Goal: Information Seeking & Learning: Learn about a topic

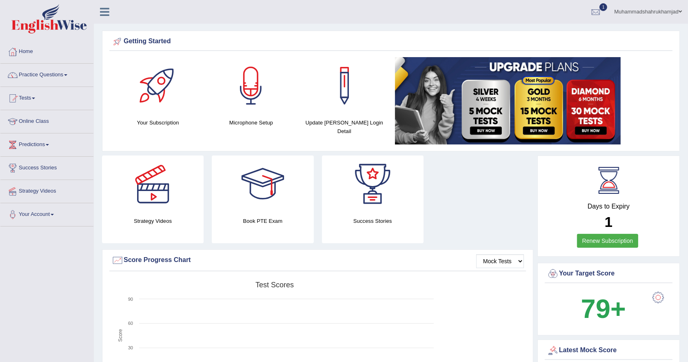
click at [599, 236] on link "Renew Subscription" at bounding box center [608, 241] width 62 height 14
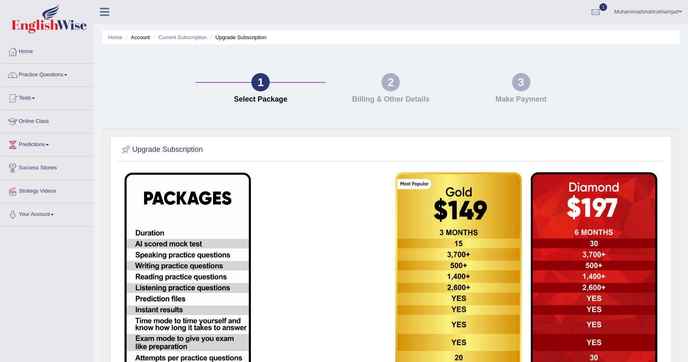
click at [168, 243] on img at bounding box center [188, 315] width 127 height 285
click at [598, 3] on link "1" at bounding box center [596, 10] width 24 height 21
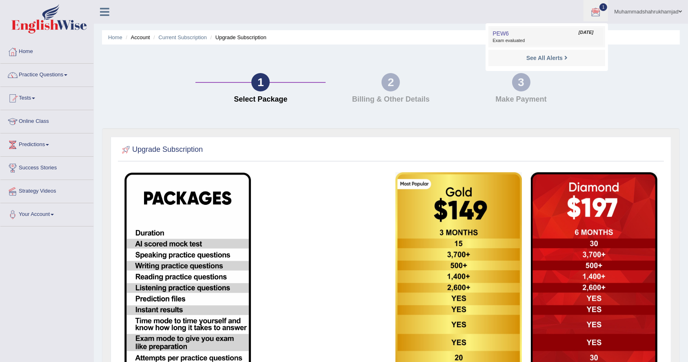
click at [534, 36] on link "PEW6 Oct 9, 2025 Exam evaluated" at bounding box center [547, 36] width 113 height 17
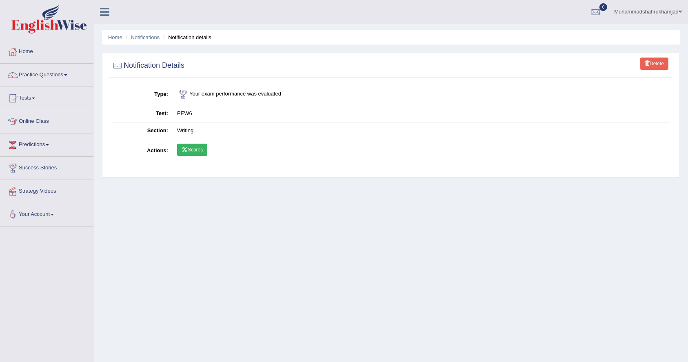
click at [193, 146] on link "Scores" at bounding box center [192, 150] width 30 height 12
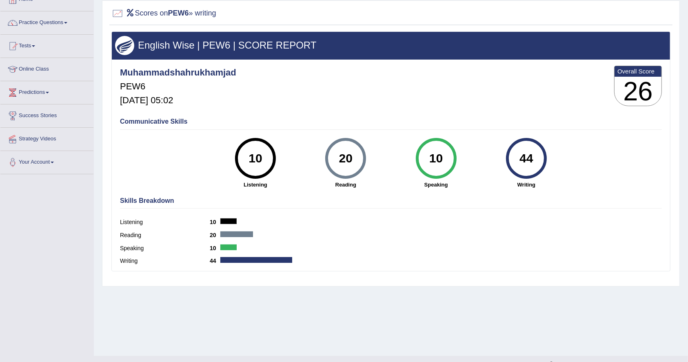
scroll to position [66, 0]
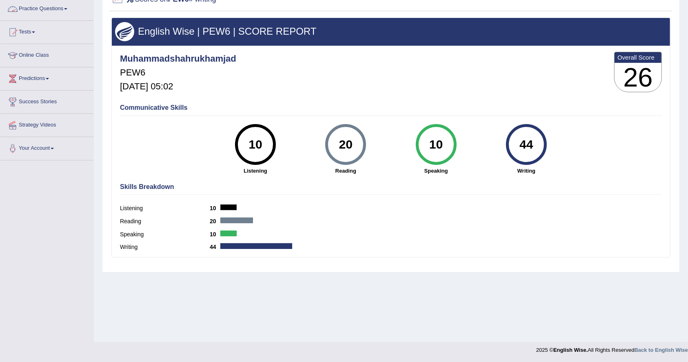
click at [40, 9] on link "Practice Questions" at bounding box center [46, 8] width 93 height 20
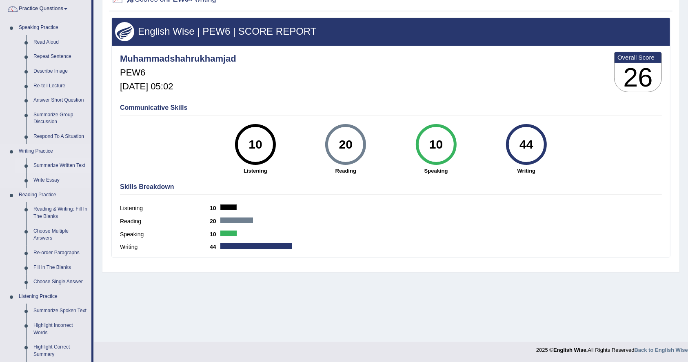
click at [46, 162] on link "Summarize Written Text" at bounding box center [61, 165] width 62 height 15
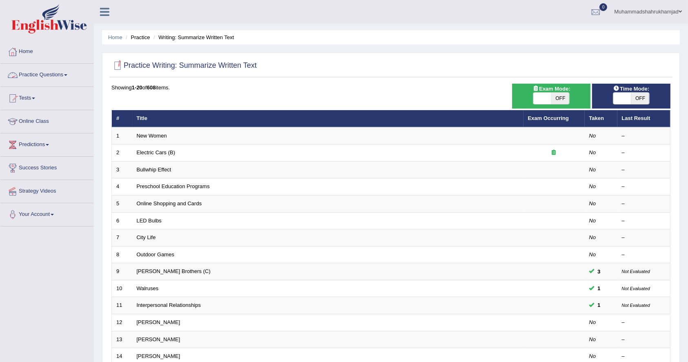
click at [40, 73] on link "Practice Questions" at bounding box center [46, 74] width 93 height 20
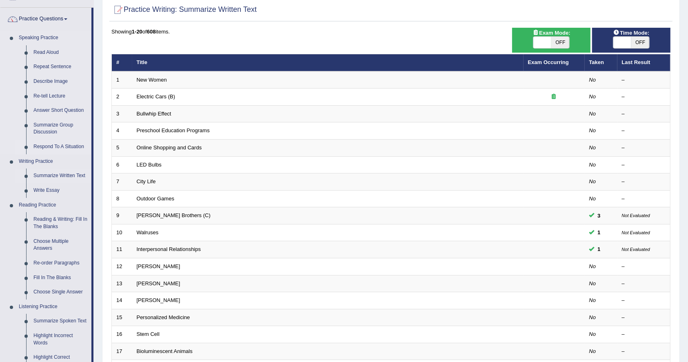
scroll to position [56, 0]
click at [52, 220] on link "Reading & Writing: Fill In The Blanks" at bounding box center [61, 223] width 62 height 22
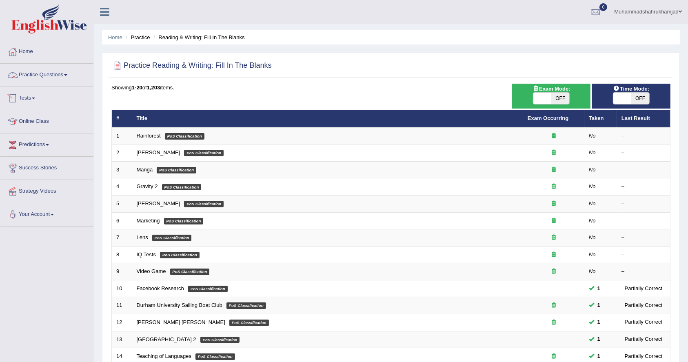
click at [59, 75] on link "Practice Questions" at bounding box center [46, 74] width 93 height 20
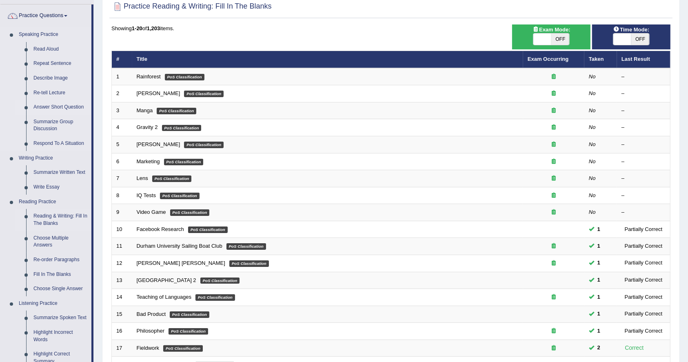
scroll to position [60, 0]
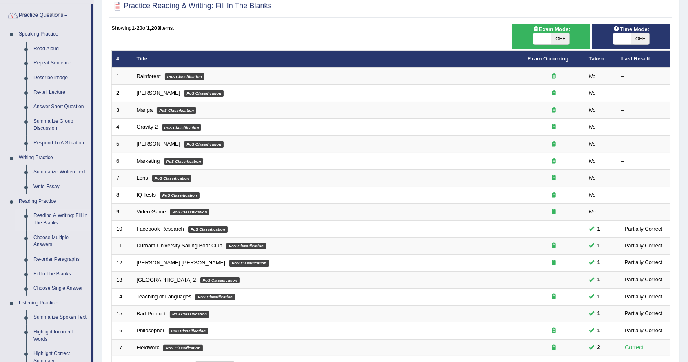
click at [541, 40] on span at bounding box center [543, 38] width 18 height 11
checkbox input "true"
click at [621, 39] on span at bounding box center [623, 38] width 18 height 11
checkbox input "true"
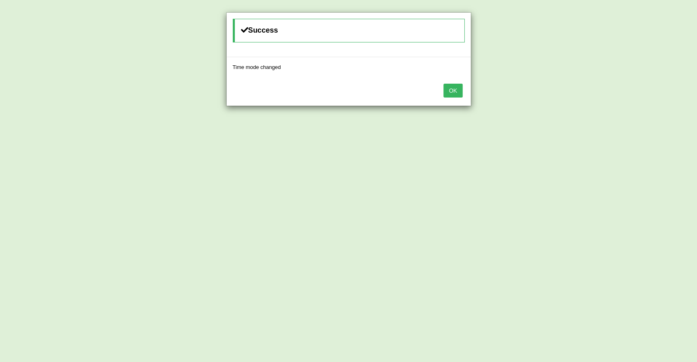
click at [454, 94] on button "OK" at bounding box center [452, 91] width 19 height 14
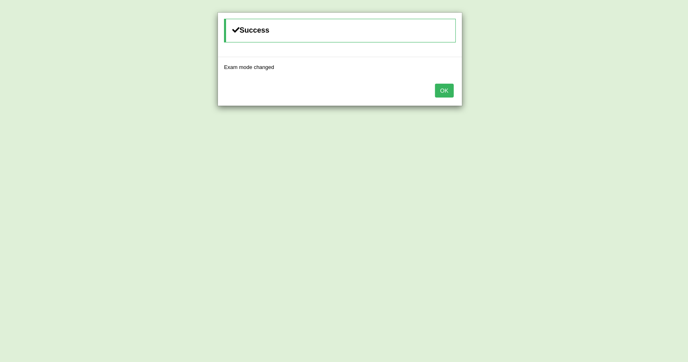
click at [447, 93] on button "OK" at bounding box center [444, 91] width 19 height 14
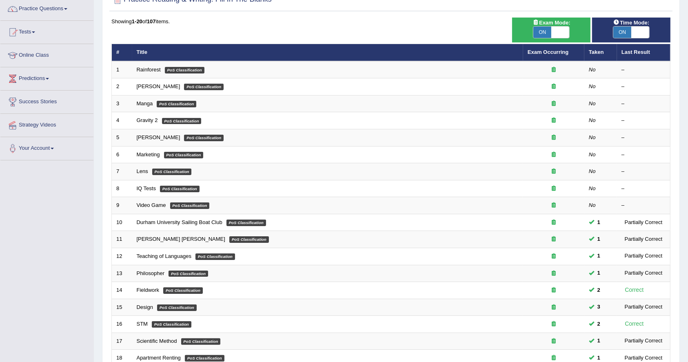
scroll to position [60, 0]
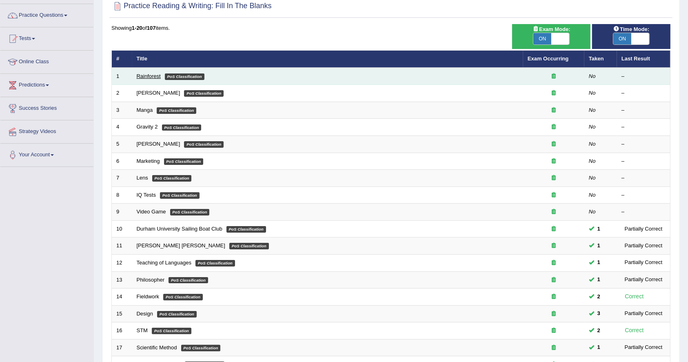
click at [152, 74] on link "Rainforest" at bounding box center [149, 76] width 24 height 6
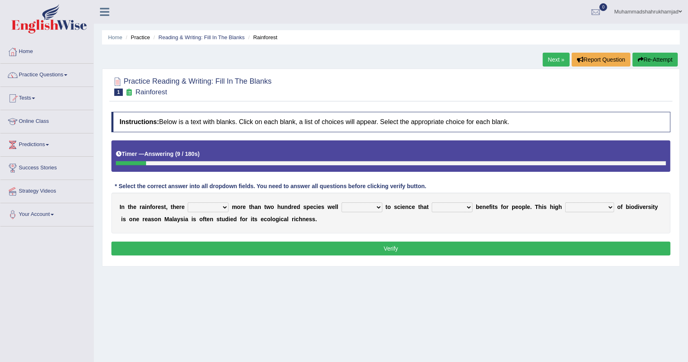
click at [209, 209] on select "have can be has is" at bounding box center [208, 208] width 41 height 10
click at [258, 220] on b at bounding box center [259, 219] width 3 height 7
click at [377, 207] on select "knowing known knew know" at bounding box center [362, 208] width 41 height 10
click at [453, 207] on select "contain contained containing contains" at bounding box center [452, 208] width 41 height 10
select select "containing"
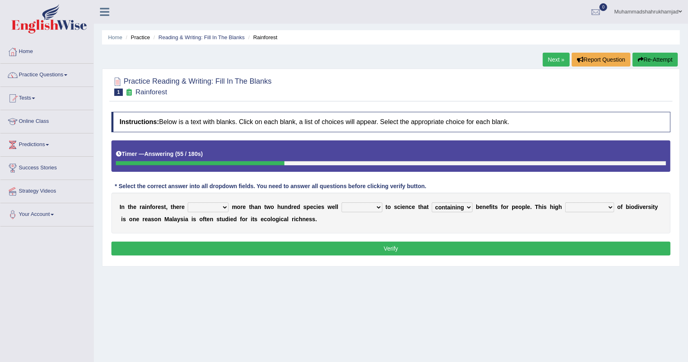
click at [432, 203] on select "contain contained containing contains" at bounding box center [452, 208] width 41 height 10
click at [590, 208] on select "condensation conjunction continuity complexity" at bounding box center [589, 208] width 49 height 10
select select "condensation"
click at [566, 203] on select "condensation conjunction continuity complexity" at bounding box center [589, 208] width 49 height 10
click at [206, 204] on select "have can be has is" at bounding box center [208, 208] width 41 height 10
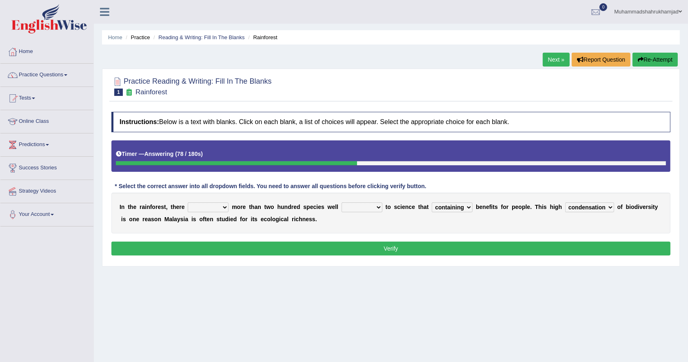
select select "can be"
click at [188, 203] on select "have can be has is" at bounding box center [208, 208] width 41 height 10
click at [356, 209] on select "knowing known knew know" at bounding box center [362, 208] width 41 height 10
select select "known"
click at [342, 203] on select "knowing known knew know" at bounding box center [362, 208] width 41 height 10
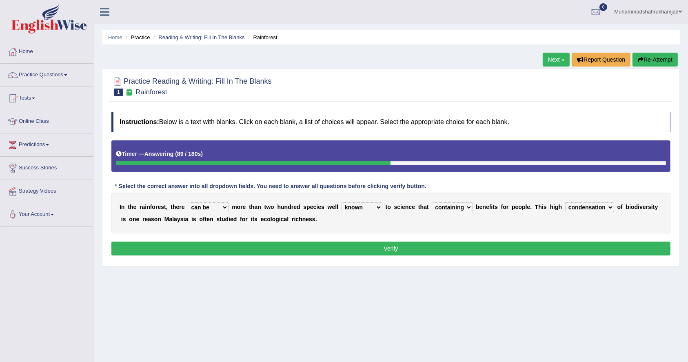
click at [368, 252] on button "Verify" at bounding box center [390, 249] width 559 height 14
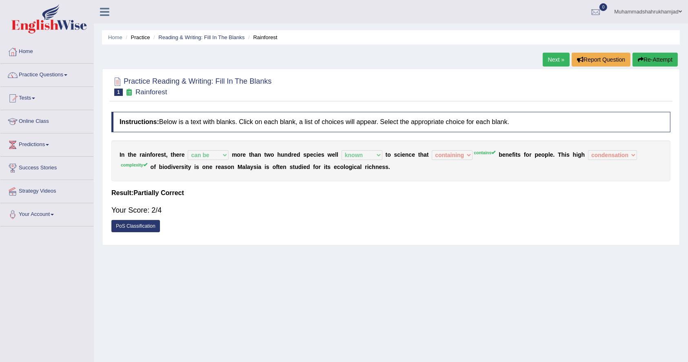
click at [557, 56] on link "Next »" at bounding box center [556, 60] width 27 height 14
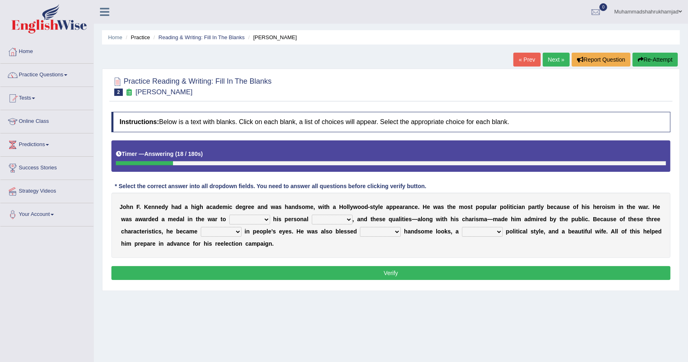
click at [236, 219] on select "prove show evidence upthrow" at bounding box center [249, 220] width 41 height 10
click at [329, 219] on select "passion courage charm liking" at bounding box center [332, 220] width 41 height 10
click at [250, 218] on select "prove show evidence upthrow" at bounding box center [249, 220] width 41 height 10
select select "prove"
click at [229, 215] on select "prove show evidence upthrow" at bounding box center [249, 220] width 41 height 10
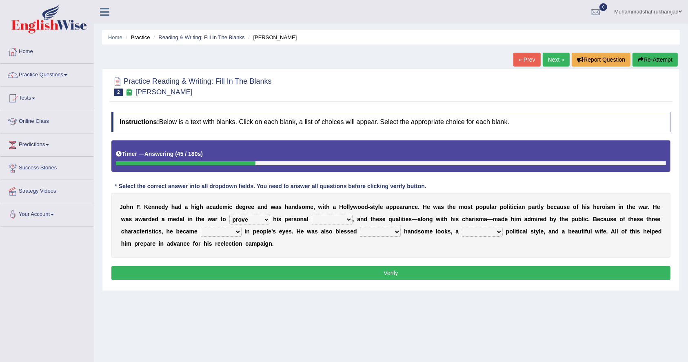
click at [323, 218] on select "passion courage charm liking" at bounding box center [332, 220] width 41 height 10
select select "courage"
click at [312, 215] on select "passion courage charm liking" at bounding box center [332, 220] width 41 height 10
click at [228, 234] on select "iconic ironic identical impotent" at bounding box center [221, 232] width 41 height 10
select select "iconic"
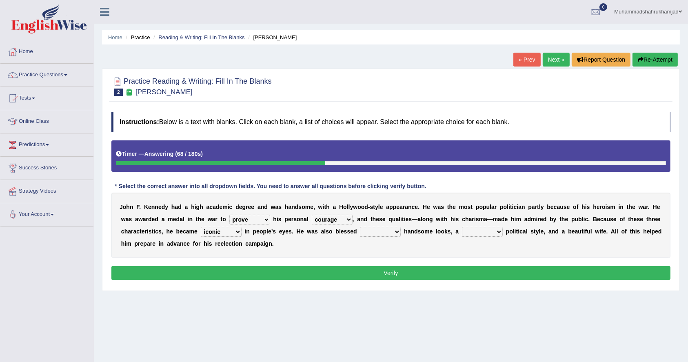
click at [201, 227] on select "iconic ironic identical impotent" at bounding box center [221, 232] width 41 height 10
click at [373, 233] on select "with in upon to" at bounding box center [380, 232] width 41 height 10
select select "with"
click at [360, 227] on select "with in upon to" at bounding box center [380, 232] width 41 height 10
click at [478, 232] on select "mending mends mended mend" at bounding box center [482, 232] width 41 height 10
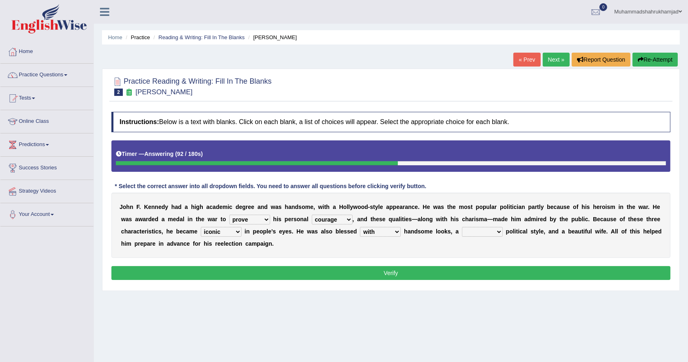
select select "mending"
click at [462, 227] on select "mending mends mended mend" at bounding box center [482, 232] width 41 height 10
click at [487, 235] on select "mending mends mended mend" at bounding box center [482, 232] width 41 height 10
click at [334, 276] on button "Verify" at bounding box center [390, 273] width 559 height 14
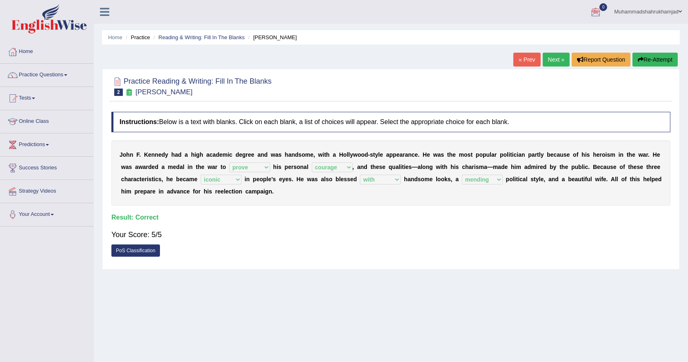
click at [556, 58] on link "Next »" at bounding box center [556, 60] width 27 height 14
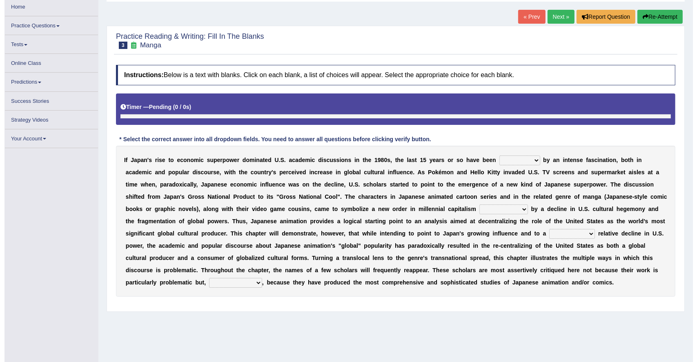
scroll to position [43, 0]
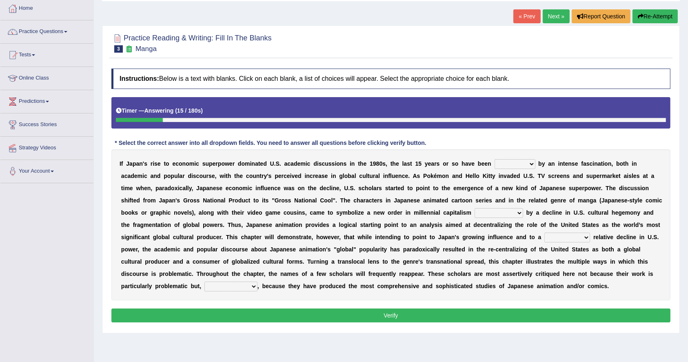
click at [510, 162] on select "marked dedicated made inspired" at bounding box center [515, 164] width 41 height 10
select select "marked"
click at [495, 159] on select "marked dedicated made inspired" at bounding box center [515, 164] width 41 height 10
click at [490, 211] on select "pocessed characterized opposed tangled" at bounding box center [499, 213] width 49 height 10
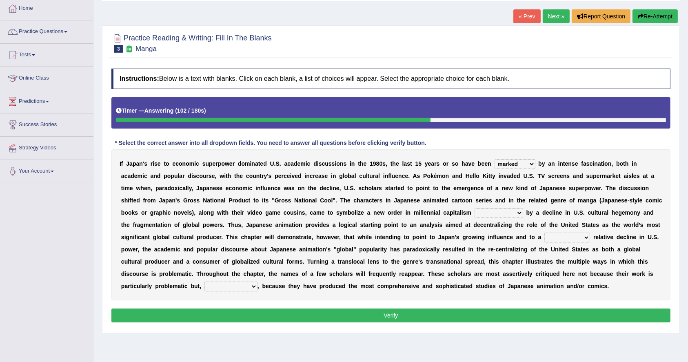
select select "opposed"
click at [475, 208] on select "pocessed characterized opposed tangled" at bounding box center [499, 213] width 49 height 10
click at [562, 237] on select "concomitant discrete proportional legitimate" at bounding box center [568, 238] width 46 height 10
click at [574, 233] on select "concomitant discrete proportional legitimate" at bounding box center [568, 238] width 46 height 10
select select "concomitant"
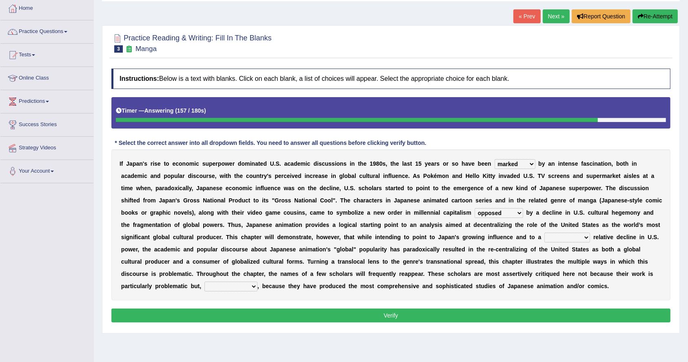
click at [545, 233] on select "concomitant discrete proportional legitimate" at bounding box center [568, 238] width 46 height 10
click at [246, 286] on select "however on the contrary in addition on the whole" at bounding box center [231, 287] width 53 height 10
select select "on the whole"
click at [205, 282] on select "however on the contrary in addition on the whole" at bounding box center [231, 287] width 53 height 10
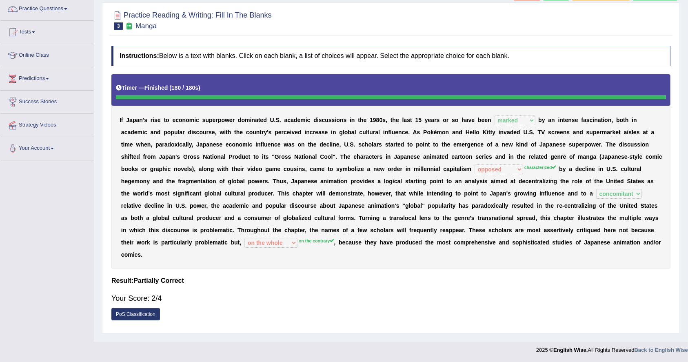
scroll to position [0, 0]
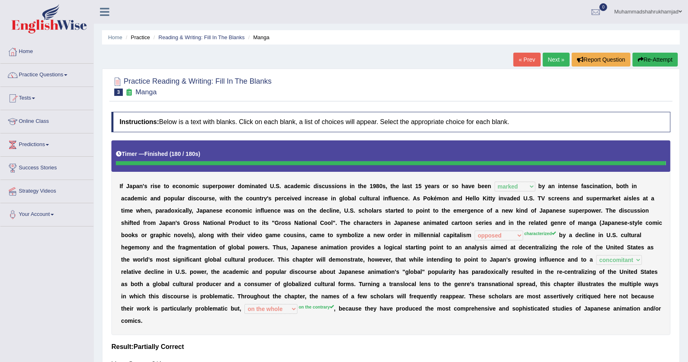
click at [554, 55] on link "Next »" at bounding box center [556, 60] width 27 height 14
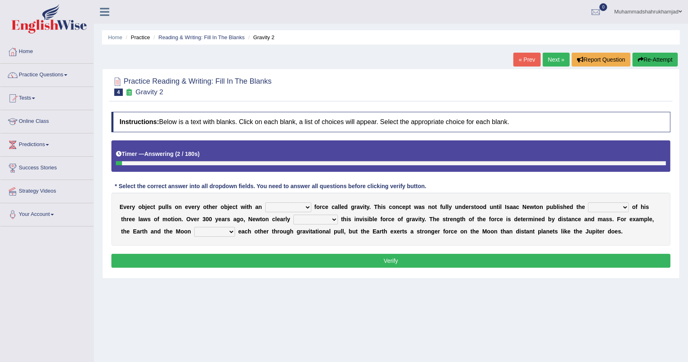
click at [296, 207] on select "invisible unknown unbelievable inconsistent" at bounding box center [288, 208] width 46 height 10
select select "invisible"
click at [265, 203] on select "invisible unknown unbelievable inconsistent" at bounding box center [288, 208] width 46 height 10
click at [608, 205] on select "concept theory method argument" at bounding box center [608, 208] width 41 height 10
select select "theory"
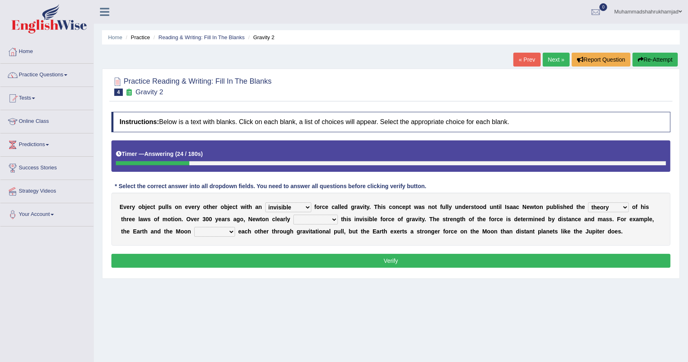
click at [590, 203] on select "concept theory method argument" at bounding box center [608, 208] width 41 height 10
click at [303, 222] on select "explained undermined overturned realized" at bounding box center [316, 220] width 45 height 10
select select "explained"
click at [294, 215] on select "explained undermined overturned realized" at bounding box center [316, 220] width 45 height 10
click at [215, 231] on select "affect spin evade span" at bounding box center [214, 232] width 41 height 10
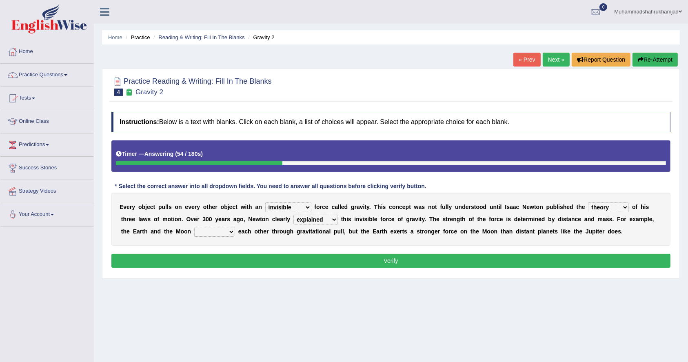
select select "spin"
click at [194, 227] on select "affect spin evade span" at bounding box center [214, 232] width 41 height 10
click at [279, 260] on button "Verify" at bounding box center [390, 261] width 559 height 14
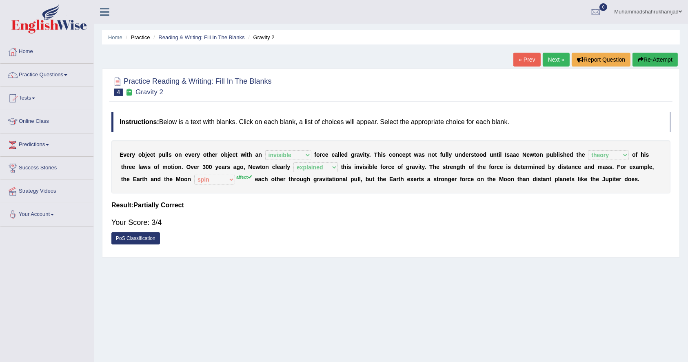
click at [550, 59] on link "Next »" at bounding box center [556, 60] width 27 height 14
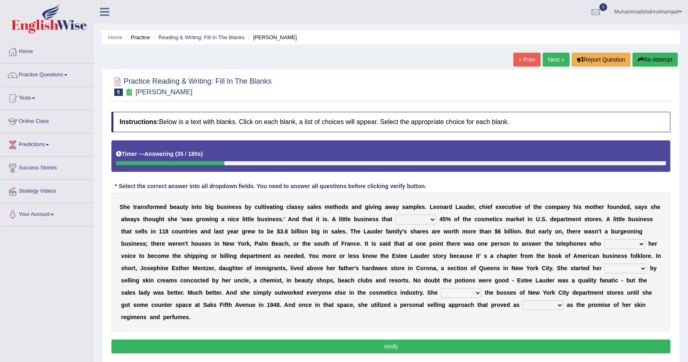
click at [415, 216] on select "has controls makes maintains" at bounding box center [416, 220] width 41 height 10
select select "controls"
click at [396, 215] on select "has controls makes maintains" at bounding box center [416, 220] width 41 height 10
click at [617, 245] on select "switched changed raised used" at bounding box center [625, 244] width 41 height 10
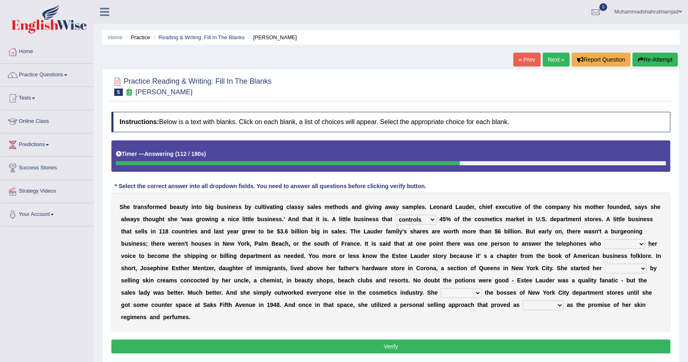
select select "changed"
click at [605, 239] on select "switched changed raised used" at bounding box center [625, 244] width 41 height 10
click at [617, 271] on select "job institute companion enterprise" at bounding box center [626, 269] width 42 height 10
select select "job"
click at [605, 264] on select "job institute companion enterprise" at bounding box center [626, 269] width 42 height 10
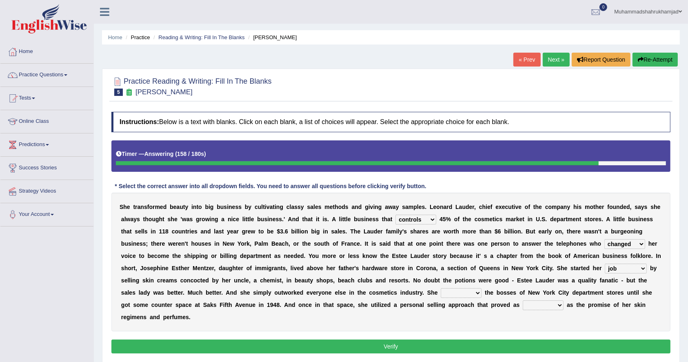
click at [452, 292] on select "stated bridged stalked heaved" at bounding box center [461, 293] width 41 height 10
select select "stated"
click at [441, 288] on select "stated bridged stalked heaved" at bounding box center [461, 293] width 41 height 10
click at [562, 305] on select "potent ruthless potential expensive" at bounding box center [543, 305] width 41 height 10
select select "ruthless"
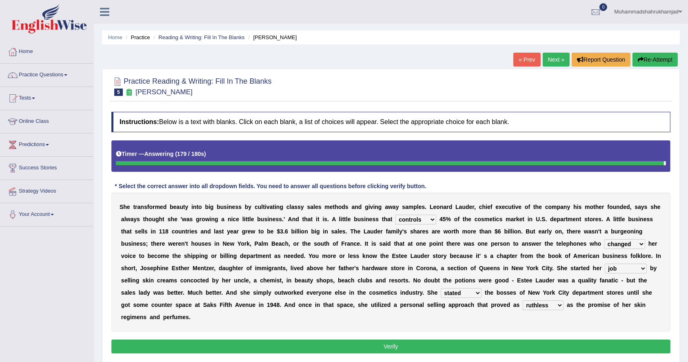
click at [523, 300] on select "potent ruthless potential expensive" at bounding box center [543, 305] width 41 height 10
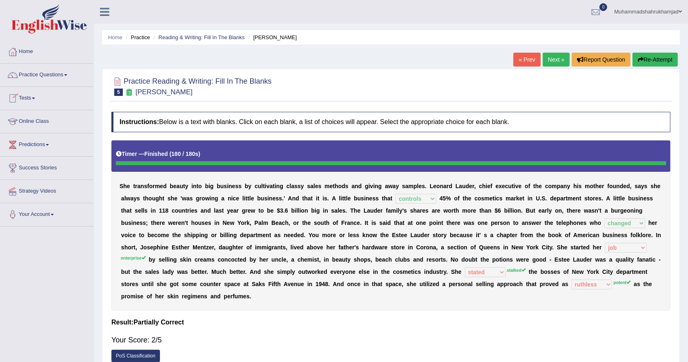
click at [551, 64] on link "Next »" at bounding box center [556, 60] width 27 height 14
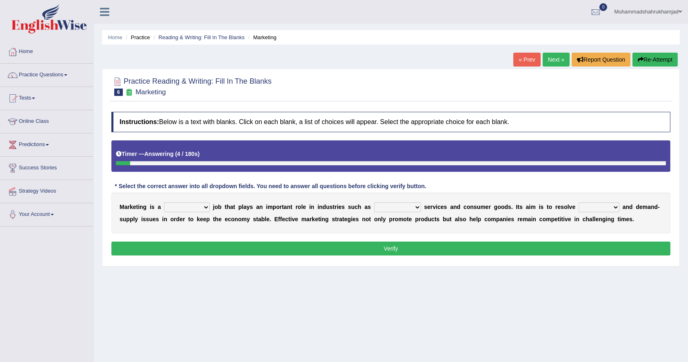
click at [193, 207] on select "professional flexible parochial descriptive" at bounding box center [187, 208] width 46 height 10
click at [383, 203] on select "civil financial conventional foremost" at bounding box center [397, 208] width 47 height 10
select select "conventional"
click at [375, 203] on select "civil financial conventional foremost" at bounding box center [397, 208] width 47 height 10
click at [598, 208] on select "imbalance excess symmetry budget" at bounding box center [599, 208] width 41 height 10
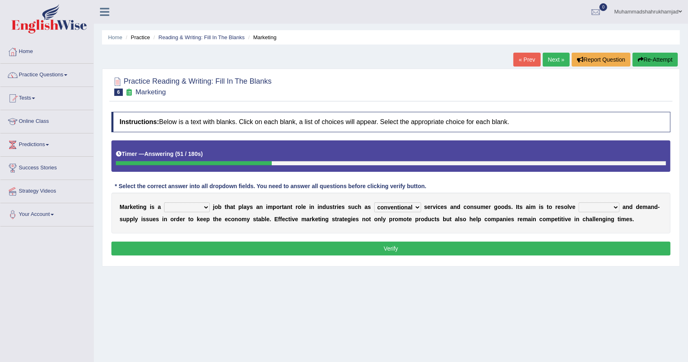
select select "symmetry"
click at [581, 203] on select "imbalance excess symmetry budget" at bounding box center [599, 208] width 41 height 10
click at [197, 205] on select "professional flexible parochial descriptive" at bounding box center [187, 208] width 46 height 10
select select "professional"
click at [164, 203] on select "professional flexible parochial descriptive" at bounding box center [187, 208] width 46 height 10
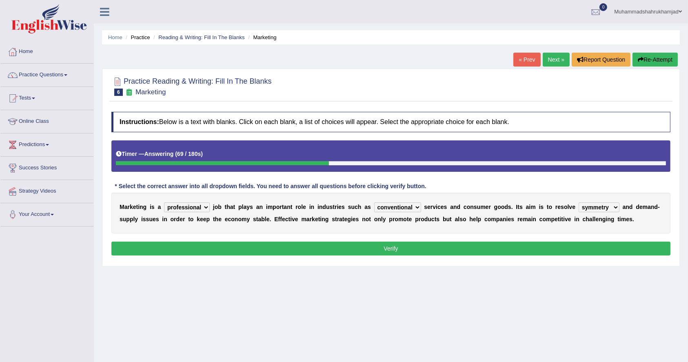
click at [203, 245] on button "Verify" at bounding box center [390, 249] width 559 height 14
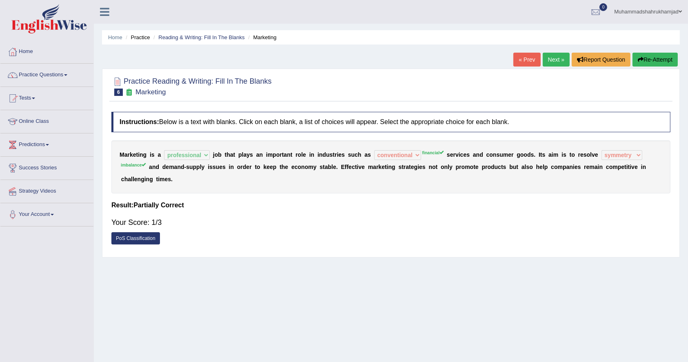
click at [556, 62] on link "Next »" at bounding box center [556, 60] width 27 height 14
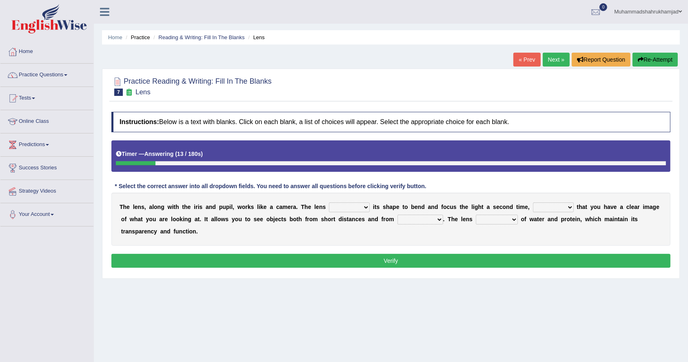
click at [349, 207] on select "adjusts shows selects presents" at bounding box center [349, 208] width 41 height 10
select select "adjusts"
click at [329, 203] on select "adjusts shows selects presents" at bounding box center [349, 208] width 41 height 10
click at [539, 204] on select "ensures to ensure ensure ensured" at bounding box center [553, 208] width 41 height 10
select select "to ensure"
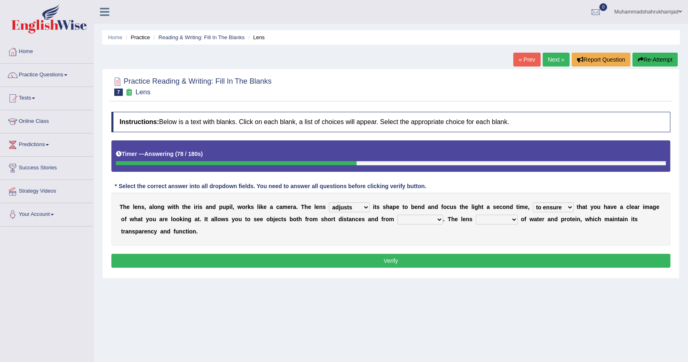
click at [533, 203] on select "ensures to ensure ensure ensured" at bounding box center [553, 208] width 41 height 10
click at [405, 220] on select "far away in between further apart all along" at bounding box center [421, 220] width 46 height 10
click at [485, 218] on select "constitutes comprises composes consists" at bounding box center [497, 220] width 42 height 10
select select "comprises"
click at [477, 215] on select "constitutes comprises composes consists" at bounding box center [497, 220] width 42 height 10
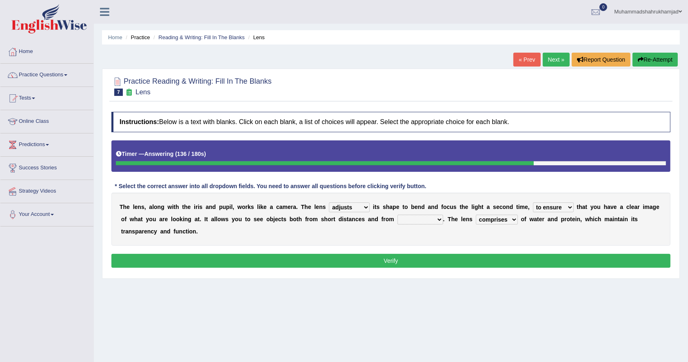
click at [429, 220] on select "far away in between further apart all along" at bounding box center [421, 220] width 46 height 10
select select "far away"
click at [398, 215] on select "far away in between further apart all along" at bounding box center [421, 220] width 46 height 10
click at [491, 218] on select "constitutes comprises composes consists" at bounding box center [497, 220] width 42 height 10
click at [552, 230] on div "T h e l e n s , a l o n g w i t h t h e i r i s a n d p u p i l , w o r k s l i…" at bounding box center [390, 219] width 559 height 53
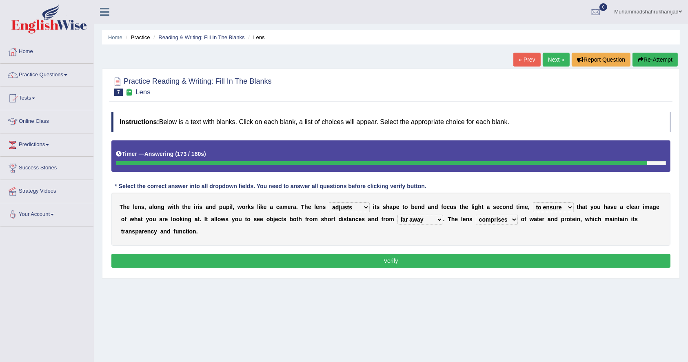
click at [549, 255] on button "Verify" at bounding box center [390, 261] width 559 height 14
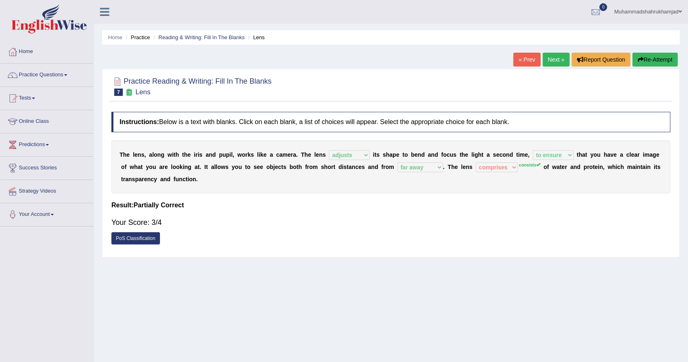
click at [554, 60] on link "Next »" at bounding box center [556, 60] width 27 height 14
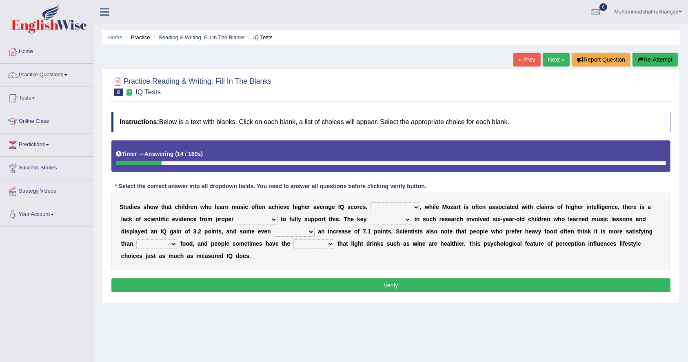
click at [396, 207] on select "However Therefore Consequently While" at bounding box center [395, 208] width 49 height 10
click at [443, 207] on b at bounding box center [440, 207] width 3 height 7
click at [255, 220] on select "test tests testing tested" at bounding box center [257, 220] width 41 height 10
select select "test"
click at [237, 215] on select "test tests testing tested" at bounding box center [257, 220] width 41 height 10
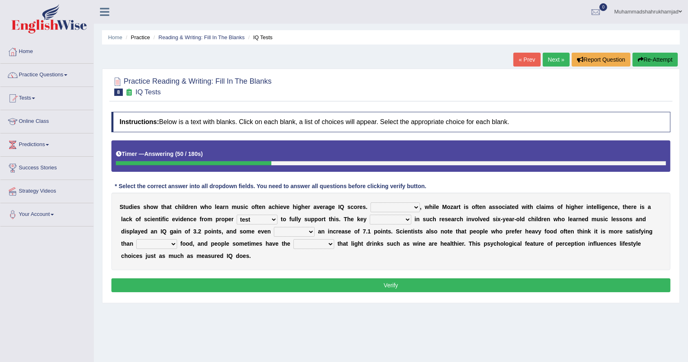
click at [381, 220] on select "process goal implication odd" at bounding box center [391, 220] width 42 height 10
select select "process"
click at [370, 215] on select "process goal implication odd" at bounding box center [391, 220] width 42 height 10
click at [286, 229] on select "exhibited taught learned threatened" at bounding box center [294, 232] width 41 height 10
click at [455, 235] on div "S t u d i e s s h o w t h a t c h i l d r e n w h o l e a r n m u s i c o f t e…" at bounding box center [390, 232] width 559 height 78
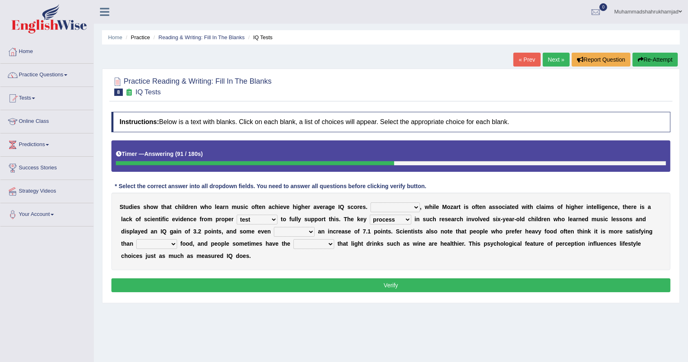
click at [158, 244] on select "choosy lighter cushiony spooky" at bounding box center [156, 244] width 41 height 10
select select "lighter"
click at [136, 239] on select "choosy lighter cushiony spooky" at bounding box center [156, 244] width 41 height 10
click at [322, 245] on select "illusion sight anecdote intention" at bounding box center [314, 244] width 41 height 10
click at [342, 263] on div "S t u d i e s s h o w t h a t c h i l d r e n w h o l e a r n m u s i c o f t e…" at bounding box center [390, 232] width 559 height 78
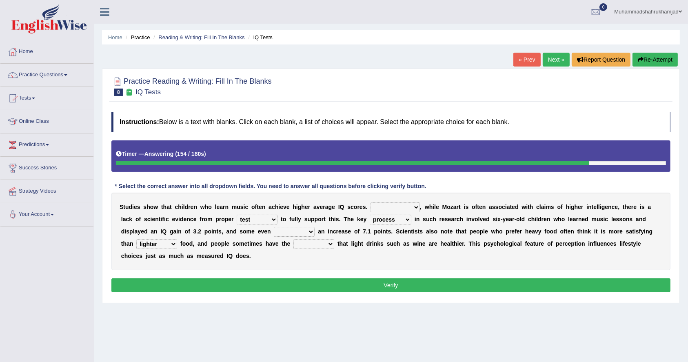
click at [292, 232] on select "exhibited taught learned threatened" at bounding box center [294, 232] width 41 height 10
select select "exhibited"
click at [274, 227] on select "exhibited taught learned threatened" at bounding box center [294, 232] width 41 height 10
click at [314, 246] on select "illusion sight anecdote intention" at bounding box center [314, 244] width 41 height 10
select select "anecdote"
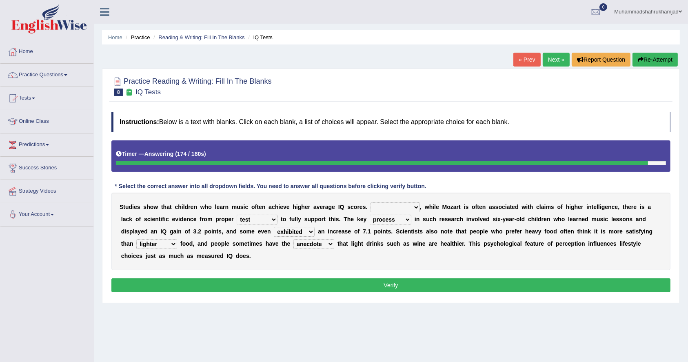
click at [294, 239] on select "illusion sight anecdote intention" at bounding box center [314, 244] width 41 height 10
click at [310, 284] on button "Verify" at bounding box center [390, 285] width 559 height 14
click at [387, 207] on select "However Therefore Consequently While" at bounding box center [395, 208] width 49 height 10
select select "Therefore"
click at [371, 203] on select "However Therefore Consequently While" at bounding box center [395, 208] width 49 height 10
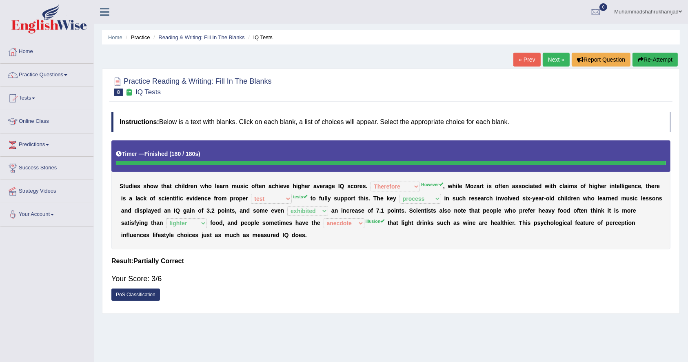
click at [544, 58] on link "Next »" at bounding box center [556, 60] width 27 height 14
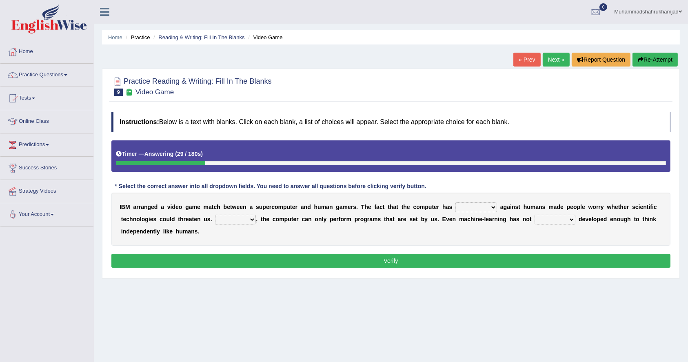
click at [465, 207] on select "competed fought acted challenged" at bounding box center [477, 208] width 42 height 10
click at [247, 217] on select "Moreover However Thus So" at bounding box center [235, 220] width 41 height 10
select select "However"
click at [215, 215] on select "Moreover However Thus So" at bounding box center [235, 220] width 41 height 10
click at [555, 221] on select "yet still only just" at bounding box center [555, 220] width 41 height 10
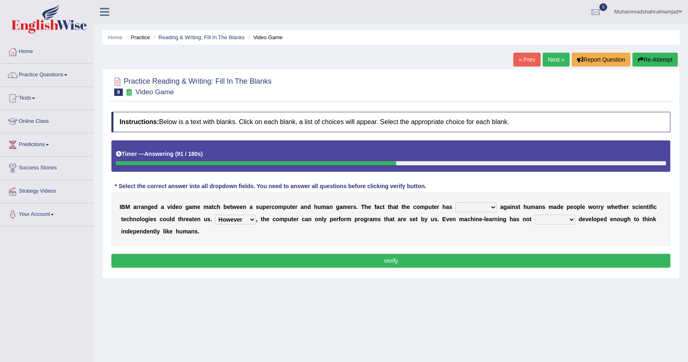
select select "yet"
click at [535, 215] on select "yet still only just" at bounding box center [555, 220] width 41 height 10
click at [543, 241] on div "I B M a r r a n g e d a v i d e o g a m e m a t c h b e t w e e n a s u p e r c…" at bounding box center [390, 219] width 559 height 53
drag, startPoint x: 412, startPoint y: 206, endPoint x: 443, endPoint y: 207, distance: 31.4
click at [438, 207] on div "I B M a r r a n g e d a v i d e o g a m e m a t c h b e t w e e n a s u p e r c…" at bounding box center [390, 219] width 559 height 53
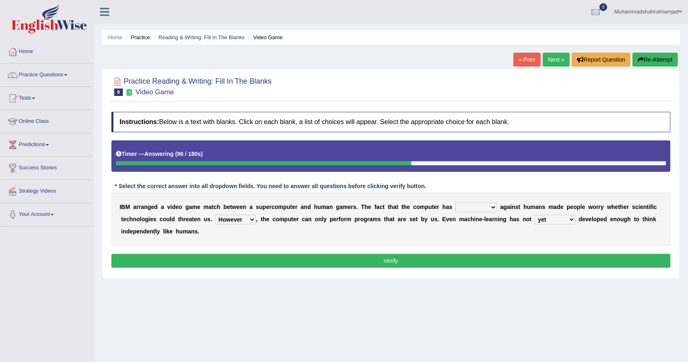
click at [463, 205] on select "competed fought acted challenged" at bounding box center [477, 208] width 42 height 10
select select "acted"
click at [456, 203] on select "competed fought acted challenged" at bounding box center [477, 208] width 42 height 10
click at [415, 257] on button "Verify" at bounding box center [390, 261] width 559 height 14
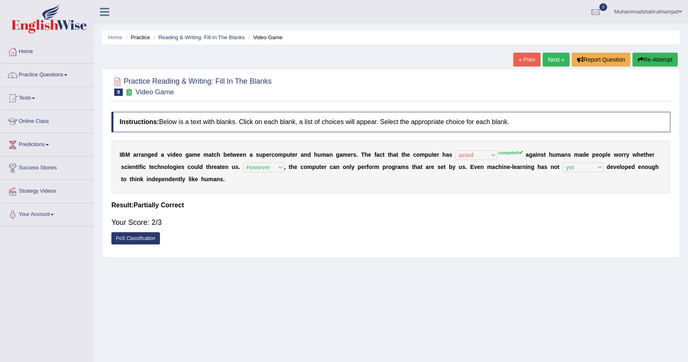
click at [549, 56] on link "Next »" at bounding box center [556, 60] width 27 height 14
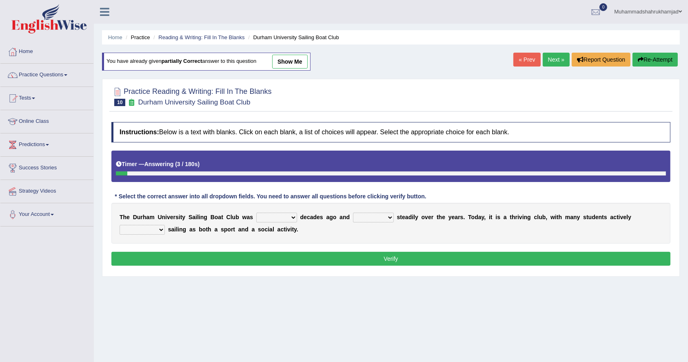
click at [289, 218] on select "found fund founded find" at bounding box center [276, 218] width 41 height 10
select select "founded"
click at [256, 213] on select "found fund founded find" at bounding box center [276, 218] width 41 height 10
click at [375, 215] on select "grow growing has grown grown" at bounding box center [373, 218] width 41 height 10
select select "grown"
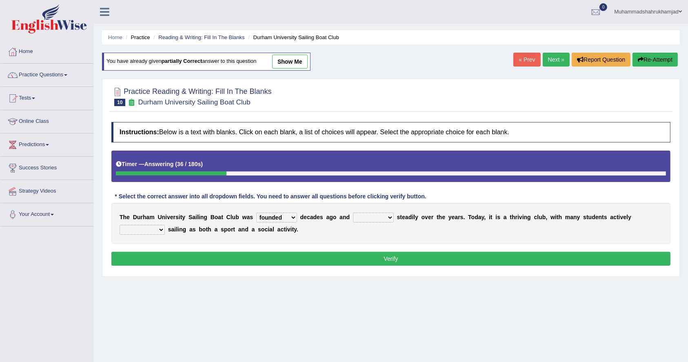
click at [353, 213] on select "grow growing has grown grown" at bounding box center [373, 218] width 41 height 10
click at [155, 227] on select "enjoy enjoyed are enjoying enjoying" at bounding box center [142, 230] width 45 height 10
select select "enjoying"
click at [120, 225] on select "enjoy enjoyed are enjoying enjoying" at bounding box center [142, 230] width 45 height 10
click at [283, 258] on button "Verify" at bounding box center [390, 259] width 559 height 14
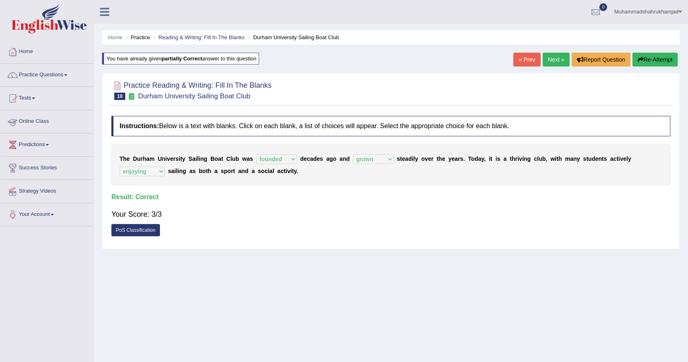
click at [52, 76] on link "Practice Questions" at bounding box center [46, 74] width 93 height 20
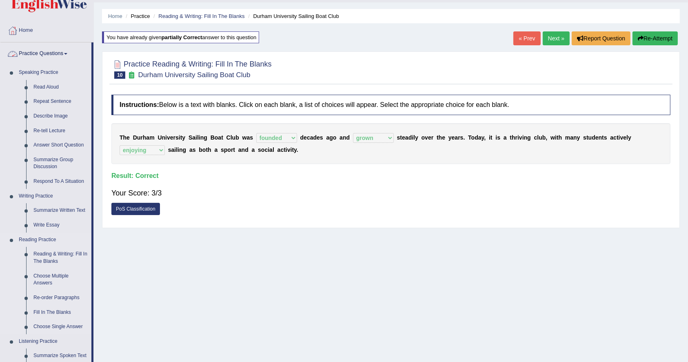
scroll to position [54, 0]
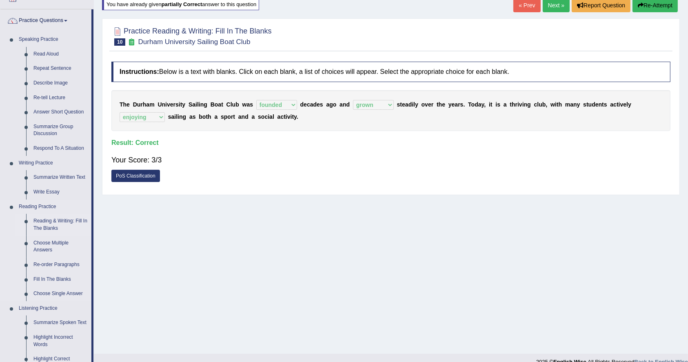
click at [53, 221] on link "Reading & Writing: Fill In The Blanks" at bounding box center [61, 225] width 62 height 22
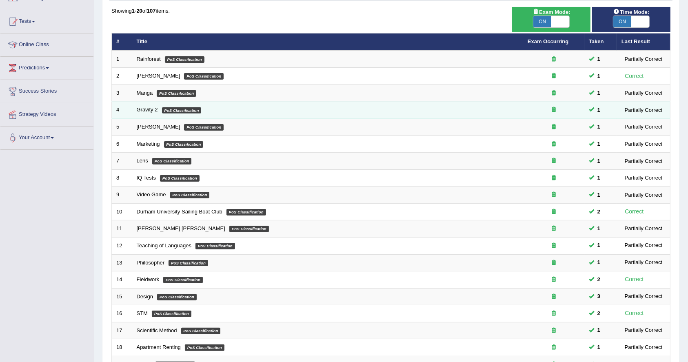
scroll to position [177, 0]
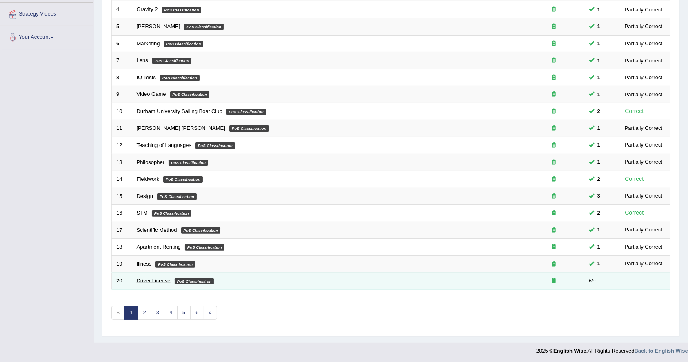
click at [156, 279] on link "Driver License" at bounding box center [154, 281] width 34 height 6
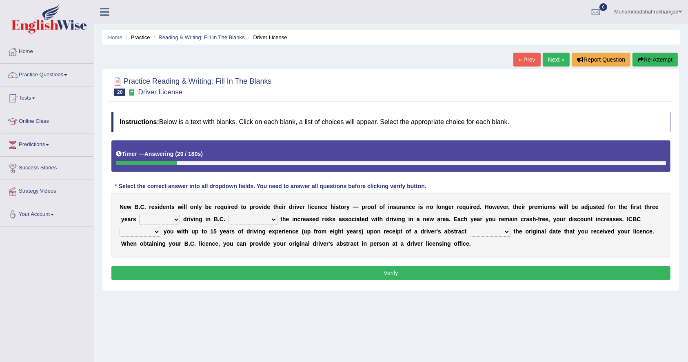
click at [176, 222] on select "within among against of" at bounding box center [159, 220] width 41 height 10
select select "of"
click at [139, 215] on select "within among against of" at bounding box center [159, 220] width 41 height 10
click at [252, 220] on select "depending on as for due to thanks to" at bounding box center [253, 220] width 49 height 10
click at [519, 227] on div "N e w B . C . r e s i d e n t s w i l l o n l y b e r e q u i r e d t o p r o v…" at bounding box center [390, 225] width 559 height 65
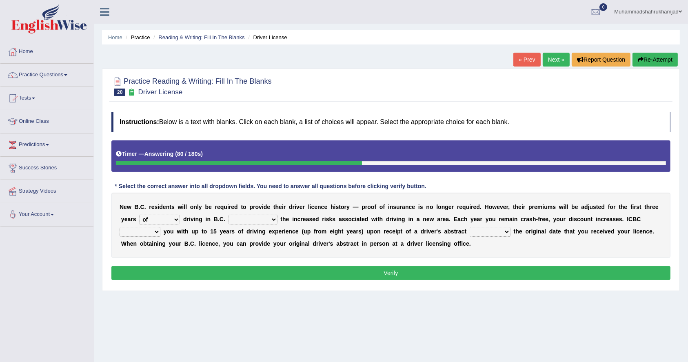
click at [152, 230] on select "credited crediting credit will credit" at bounding box center [140, 232] width 41 height 10
select select "crediting"
click at [120, 227] on select "credited crediting credit will credit" at bounding box center [140, 232] width 41 height 10
click at [480, 230] on select "showing show shows shown" at bounding box center [490, 232] width 41 height 10
click at [470, 227] on select "showing show shows shown" at bounding box center [490, 232] width 41 height 10
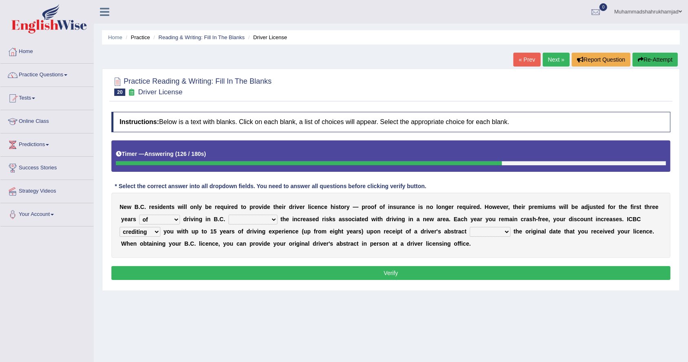
click at [485, 236] on select "showing show shows shown" at bounding box center [490, 232] width 41 height 10
select select "showing"
click at [470, 227] on select "showing show shows shown" at bounding box center [490, 232] width 41 height 10
click at [248, 219] on select "depending on as for due to thanks to" at bounding box center [253, 220] width 49 height 10
select select "depending on"
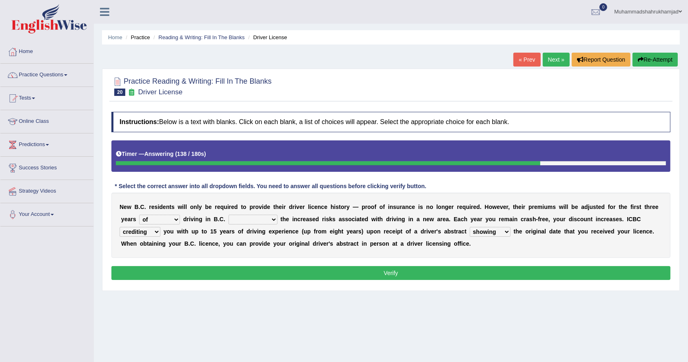
click at [229, 215] on select "depending on as for due to thanks to" at bounding box center [253, 220] width 49 height 10
click at [262, 276] on button "Verify" at bounding box center [390, 273] width 559 height 14
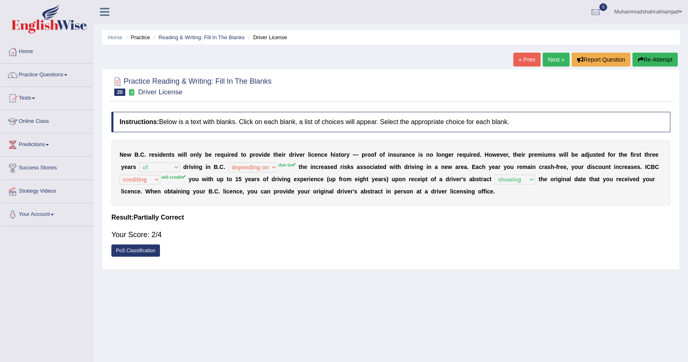
click at [553, 58] on link "Next »" at bounding box center [556, 60] width 27 height 14
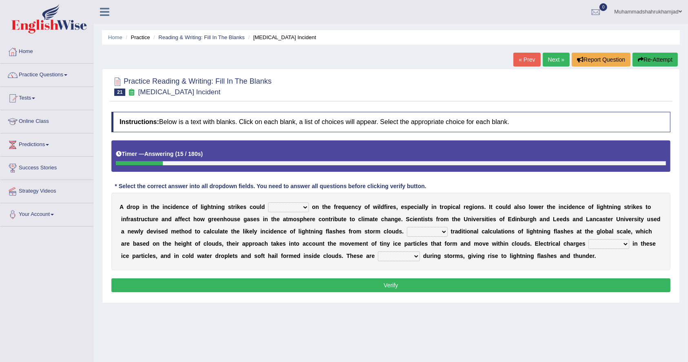
click at [301, 208] on select "dwell focus impact depend" at bounding box center [288, 208] width 41 height 10
select select "impact"
click at [268, 203] on select "dwell focus impact depend" at bounding box center [288, 208] width 41 height 10
click at [427, 233] on select "Unlike Unless Except Besides" at bounding box center [427, 232] width 41 height 10
select select "Unlike"
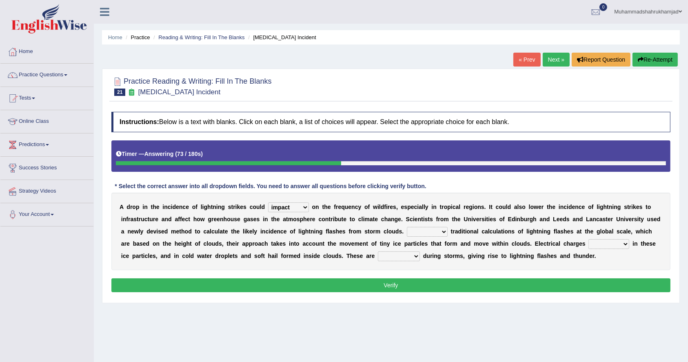
click at [407, 227] on select "Unlike Unless Except Besides" at bounding box center [427, 232] width 41 height 10
click at [605, 246] on select "run off build up mess up zoom in" at bounding box center [609, 244] width 41 height 10
click at [396, 254] on select "collected diverted rounded discharged" at bounding box center [399, 256] width 42 height 10
select select "collected"
click at [378, 251] on select "collected diverted rounded discharged" at bounding box center [399, 256] width 42 height 10
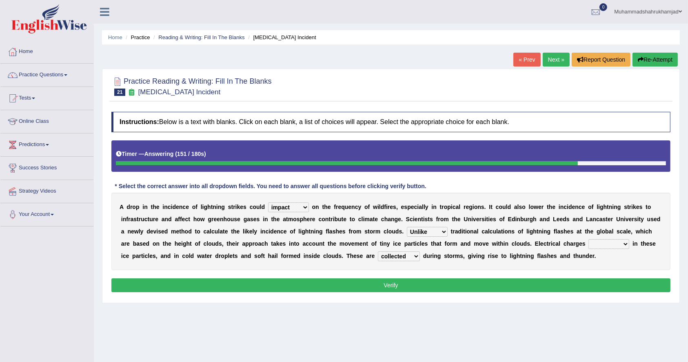
click at [608, 242] on select "run off build up mess up zoom in" at bounding box center [609, 244] width 41 height 10
select select "build up"
click at [589, 239] on select "run off build up mess up zoom in" at bounding box center [609, 244] width 41 height 10
click at [592, 286] on button "Verify" at bounding box center [390, 285] width 559 height 14
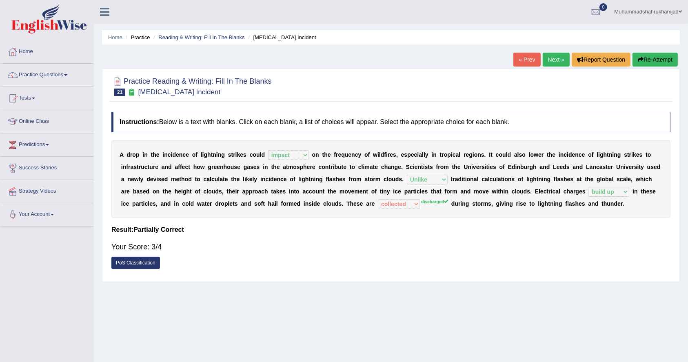
click at [549, 58] on link "Next »" at bounding box center [556, 60] width 27 height 14
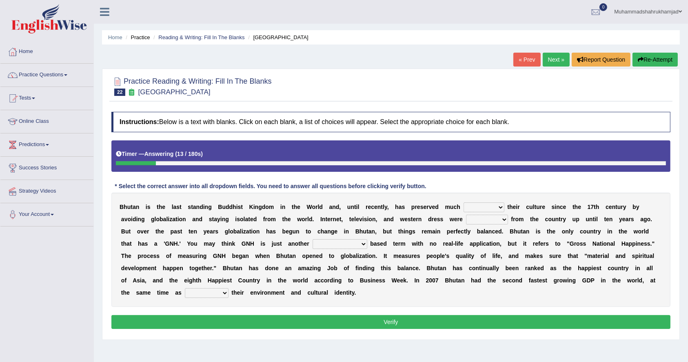
click select "of about to for"
select select "about"
click select "of about to for"
click select "summoned observed displayed banned"
select select "banned"
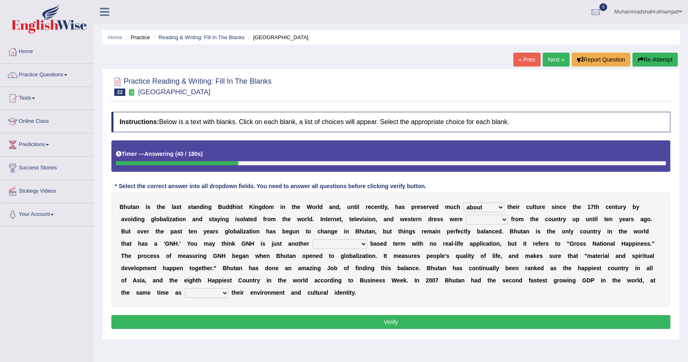
click select "summoned observed displayed banned"
click select "statistically barely overwhelmingly roughly"
select select "roughly"
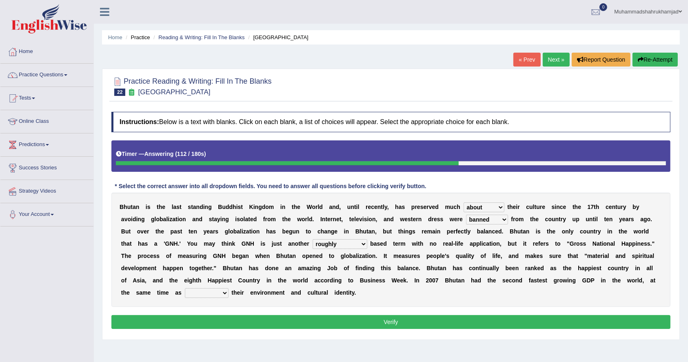
click select "statistically barely overwhelmingly roughly"
click select "demeaning intruding maintaining mourning"
select select "maintaining"
click select "demeaning intruding maintaining mourning"
click select "statistically barely overwhelmingly roughly"
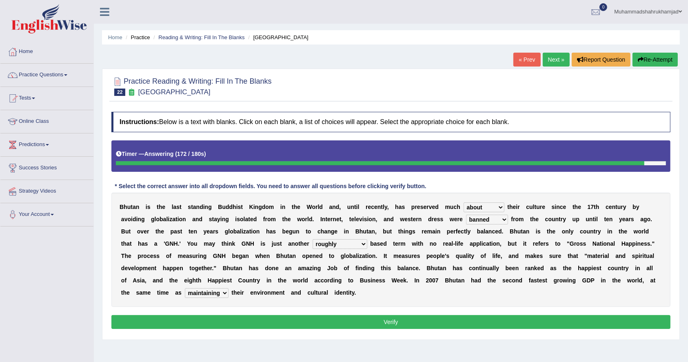
click div "B h u t a n i s t h e l a s t s t a n d i n g B u d d h i s t K i n g d o m i n…"
click button "Verify"
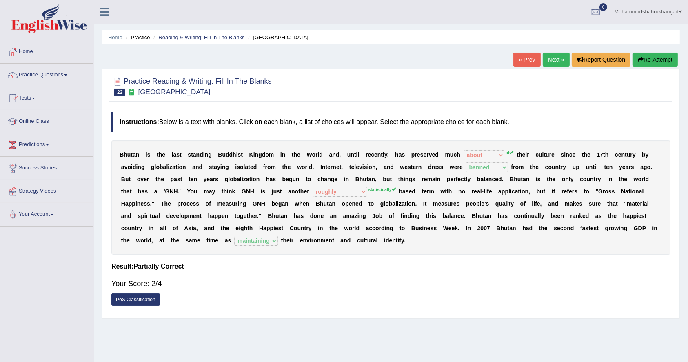
click link "Next »"
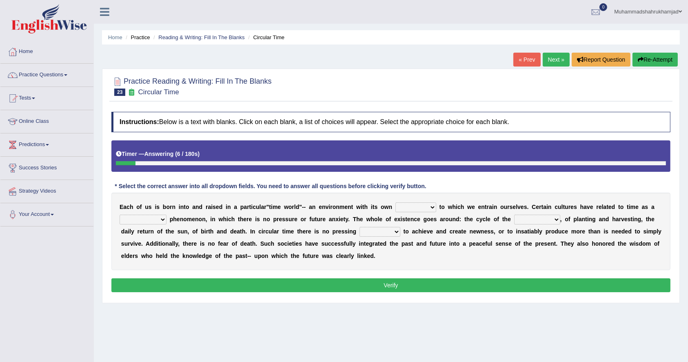
click at [401, 206] on select "area shape rhythm inclination" at bounding box center [416, 208] width 41 height 10
select select "rhythm"
click at [396, 203] on select "area shape rhythm inclination" at bounding box center [416, 208] width 41 height 10
click at [157, 220] on select "cyclical conventional recycling cylindrical" at bounding box center [143, 220] width 47 height 10
select select "conventional"
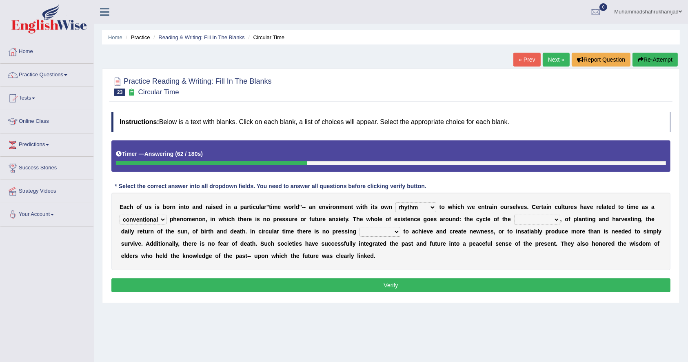
click at [120, 215] on select "cyclical conventional recycling cylindrical" at bounding box center [143, 220] width 47 height 10
click at [528, 218] on select "days seasons arrangement periods" at bounding box center [537, 220] width 46 height 10
select select "seasons"
click at [516, 215] on select "days seasons arrangement periods" at bounding box center [537, 220] width 46 height 10
click at [371, 231] on select "issue point cause need" at bounding box center [380, 232] width 41 height 10
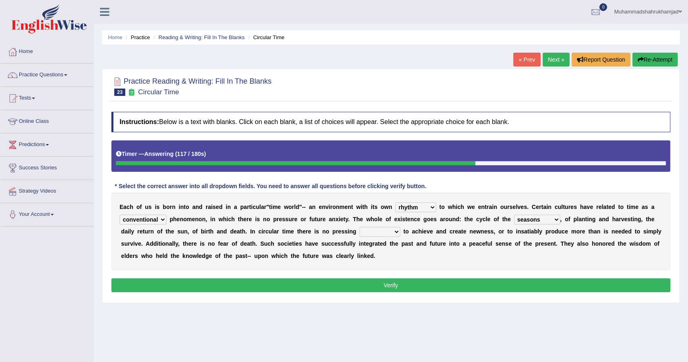
select select "point"
click at [360, 227] on select "issue point cause need" at bounding box center [380, 232] width 41 height 10
click at [416, 286] on button "Verify" at bounding box center [390, 285] width 559 height 14
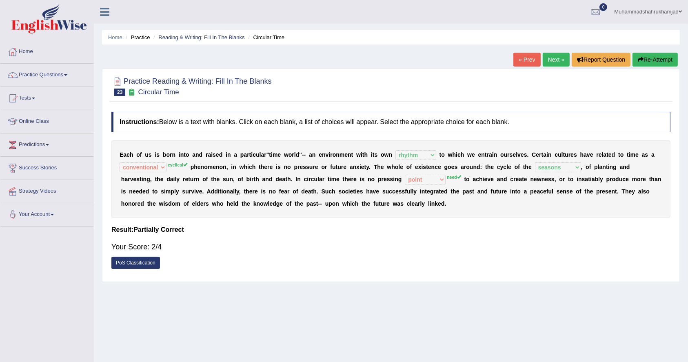
click at [547, 56] on link "Next »" at bounding box center [556, 60] width 27 height 14
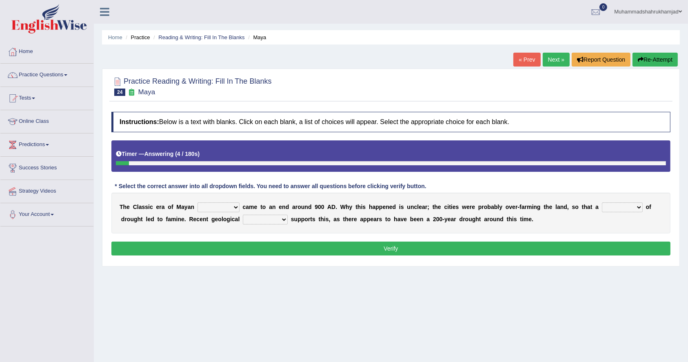
click at [217, 209] on select "community society civilization class" at bounding box center [219, 208] width 42 height 10
select select "civilization"
click at [198, 203] on select "community society civilization class" at bounding box center [219, 208] width 42 height 10
click at [633, 207] on select "time period range phase" at bounding box center [622, 208] width 41 height 10
click at [258, 219] on select "research test examination exploitation" at bounding box center [265, 220] width 45 height 10
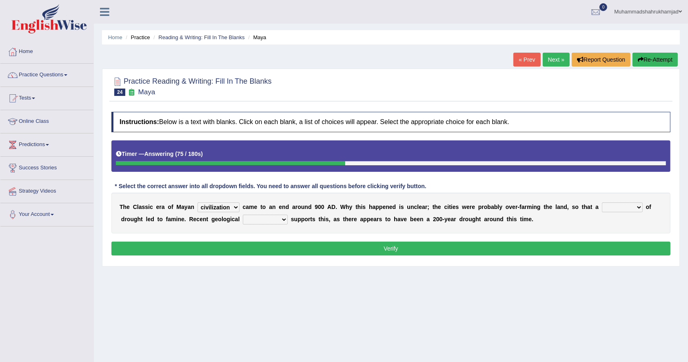
select select "research"
click at [243, 215] on select "research test examination exploitation" at bounding box center [265, 220] width 45 height 10
click at [607, 208] on select "time period range phase" at bounding box center [622, 208] width 41 height 10
select select "time"
click at [603, 203] on select "time period range phase" at bounding box center [622, 208] width 41 height 10
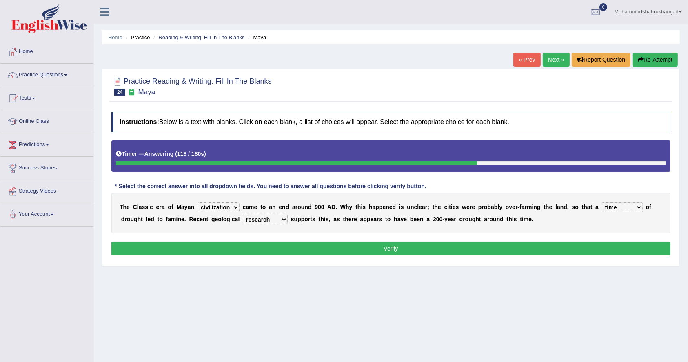
click at [272, 246] on button "Verify" at bounding box center [390, 249] width 559 height 14
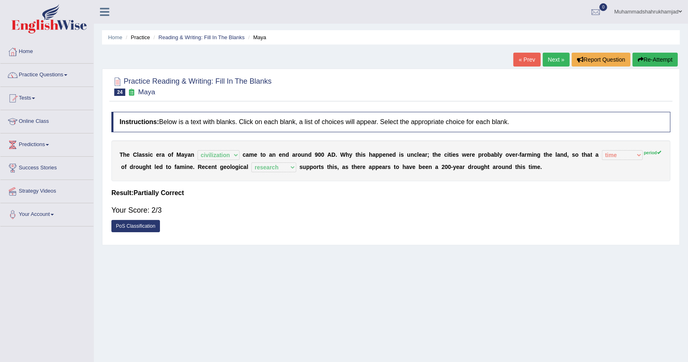
click at [550, 58] on link "Next »" at bounding box center [556, 60] width 27 height 14
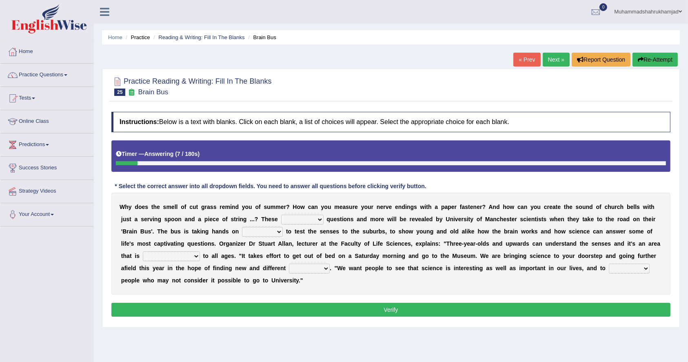
click at [294, 218] on select "fascinating unattended gratuitous underlying" at bounding box center [302, 220] width 42 height 10
click at [553, 225] on div "W h y d o e s t h e s m e l l o f c u t g r a s s r e m i n d y o u o f s u m m…" at bounding box center [390, 244] width 559 height 102
click at [265, 233] on select "activities mages facets revenues" at bounding box center [262, 232] width 41 height 10
select select "activities"
click at [242, 227] on select "activities mages facets revenues" at bounding box center [262, 232] width 41 height 10
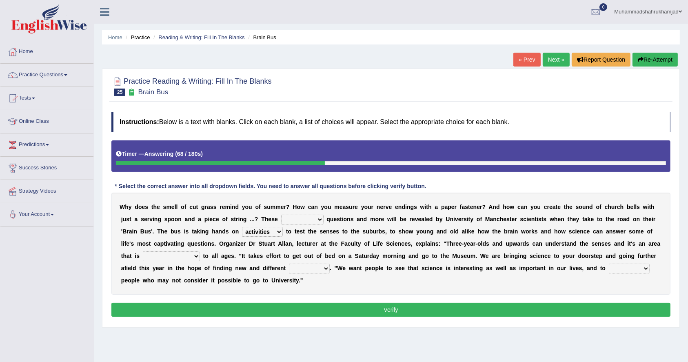
click at [168, 258] on select "misleading disproportionate intriguing proximal" at bounding box center [171, 256] width 57 height 10
select select "misleading"
click at [143, 251] on select "misleading disproportionate intriguing proximal" at bounding box center [171, 256] width 57 height 10
click at [299, 267] on select "groups mobs auditors audiences" at bounding box center [309, 269] width 41 height 10
click at [635, 267] on select "force plead credit encourage" at bounding box center [629, 269] width 41 height 10
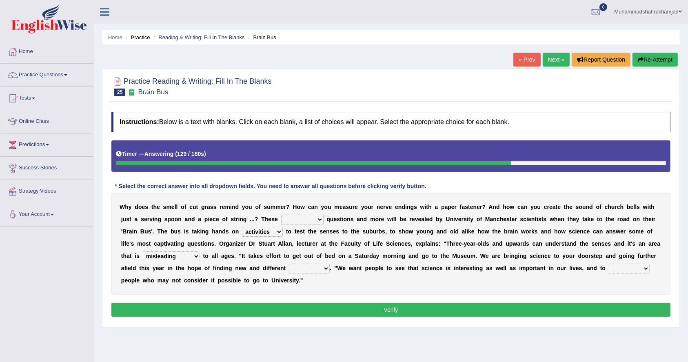
select select "force"
click at [609, 264] on select "force plead credit encourage" at bounding box center [629, 269] width 41 height 10
click at [294, 220] on select "fascinating unattended gratuitous underlying" at bounding box center [302, 220] width 42 height 10
select select "fascinating"
click at [281, 215] on select "fascinating unattended gratuitous underlying" at bounding box center [302, 220] width 42 height 10
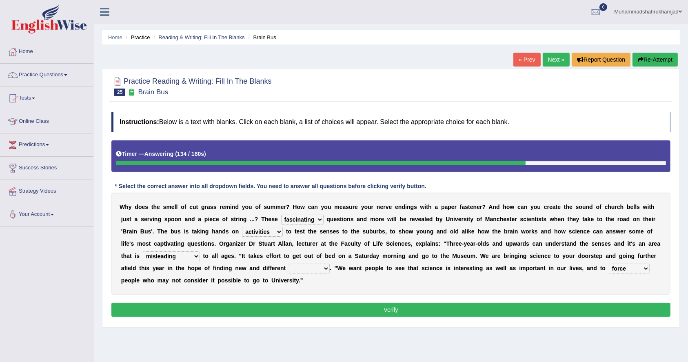
click at [310, 267] on select "groups mobs auditors audiences" at bounding box center [309, 269] width 41 height 10
select select "audiences"
click at [289, 264] on select "groups mobs auditors audiences" at bounding box center [309, 269] width 41 height 10
click at [324, 299] on div "Instructions: Below is a text with blanks. Click on each blank, a list of choic…" at bounding box center [390, 216] width 563 height 216
click at [324, 305] on button "Verify" at bounding box center [390, 310] width 559 height 14
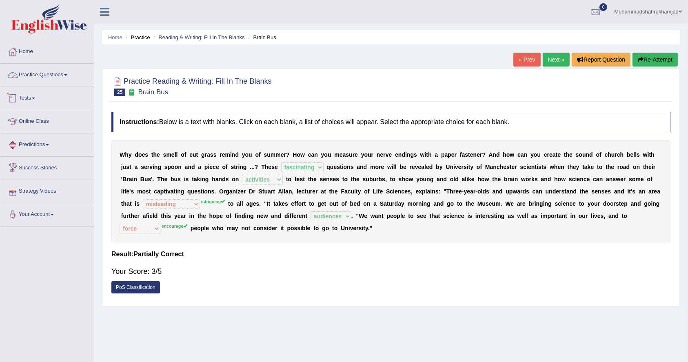
click at [52, 79] on link "Practice Questions" at bounding box center [46, 74] width 93 height 20
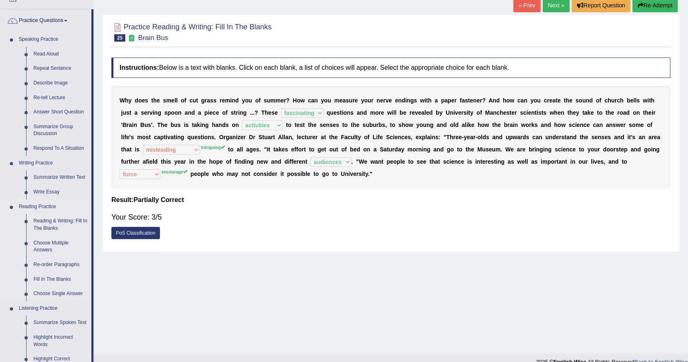
scroll to position [109, 0]
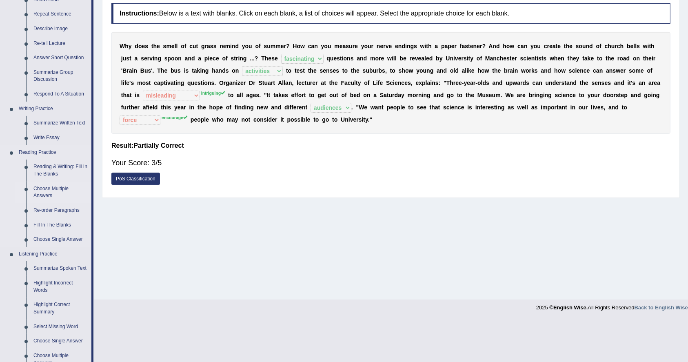
click at [56, 188] on link "Choose Multiple Answers" at bounding box center [61, 193] width 62 height 22
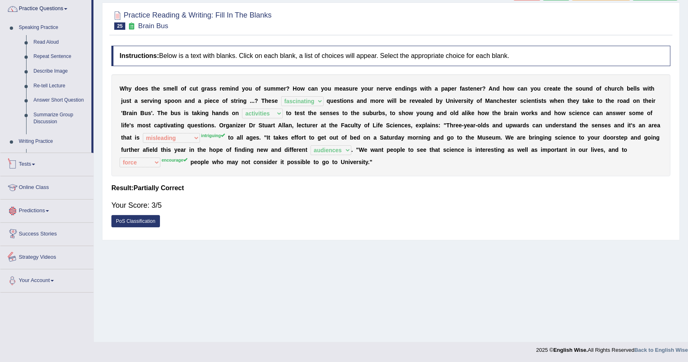
scroll to position [73, 0]
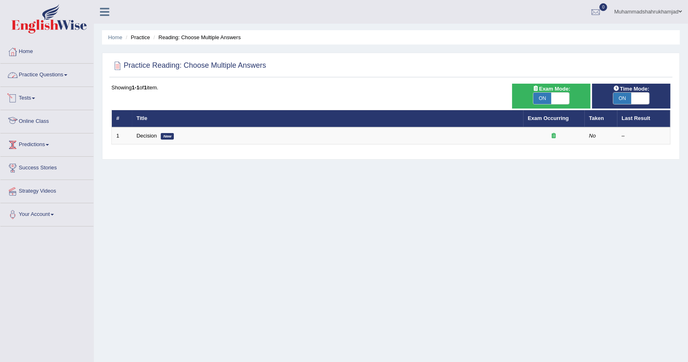
click at [46, 75] on link "Practice Questions" at bounding box center [46, 74] width 93 height 20
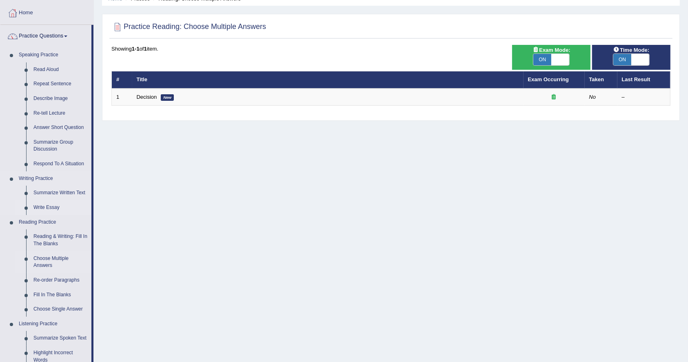
scroll to position [54, 0]
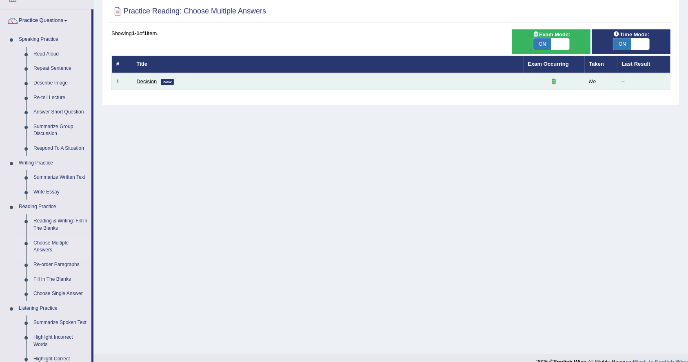
click at [144, 82] on link "Decision" at bounding box center [147, 81] width 20 height 6
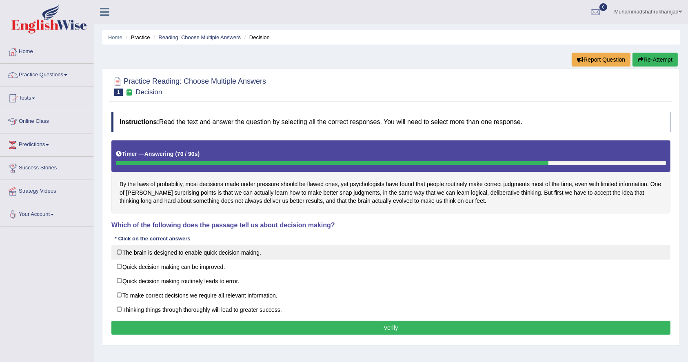
click at [119, 252] on label "The brain is designed to enable quick decision making." at bounding box center [390, 252] width 559 height 15
checkbox input "true"
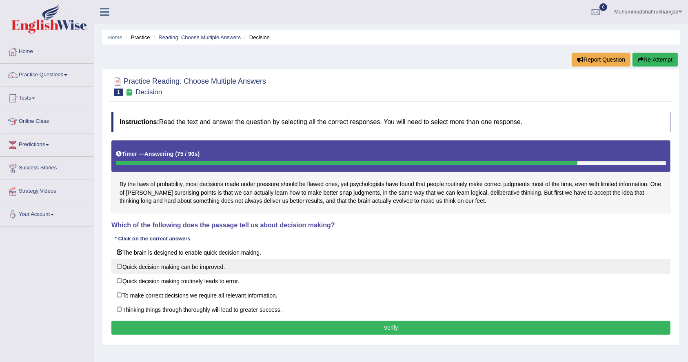
click at [119, 265] on label "Quick decision making can be improved." at bounding box center [390, 266] width 559 height 15
checkbox input "true"
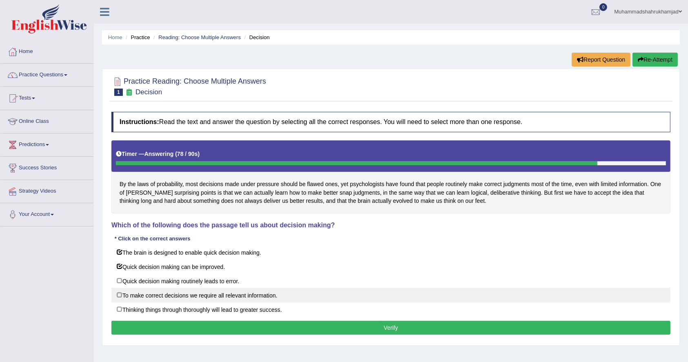
click at [120, 293] on label "To make correct decisions we require all relevant information." at bounding box center [390, 295] width 559 height 15
checkbox input "true"
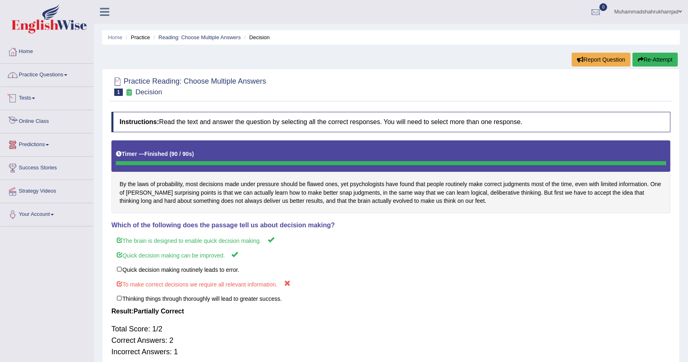
click at [47, 72] on link "Practice Questions" at bounding box center [46, 74] width 93 height 20
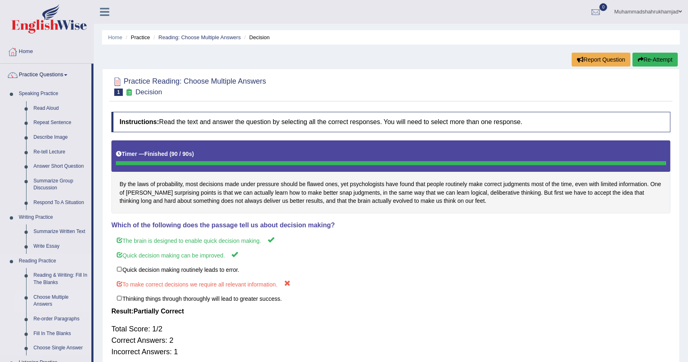
click at [47, 298] on link "Choose Multiple Answers" at bounding box center [61, 301] width 62 height 22
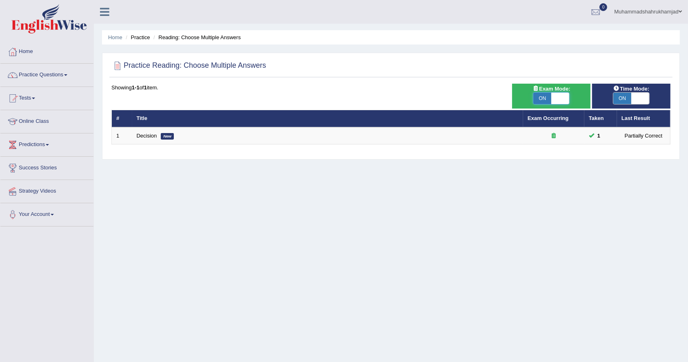
click at [555, 94] on span at bounding box center [561, 98] width 18 height 11
checkbox input "false"
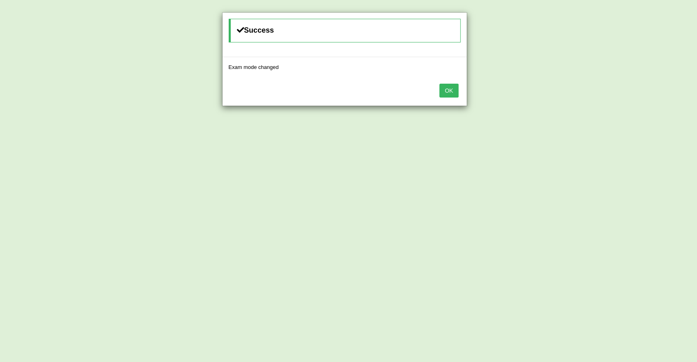
click at [454, 90] on button "OK" at bounding box center [448, 91] width 19 height 14
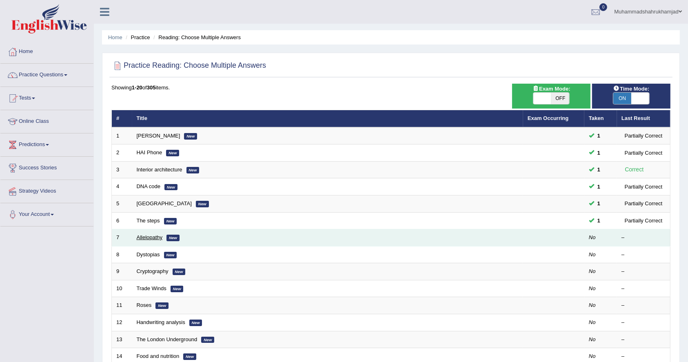
click at [149, 234] on link "Allelopathy" at bounding box center [150, 237] width 26 height 6
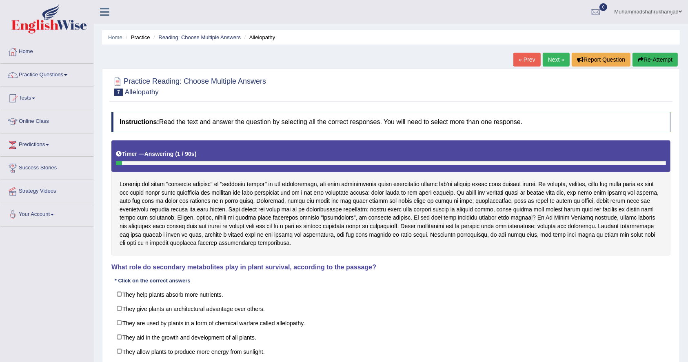
scroll to position [54, 0]
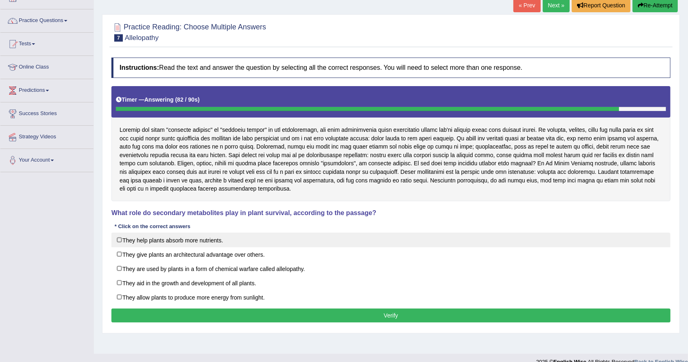
click at [117, 236] on label "They help plants absorb more nutrients." at bounding box center [390, 240] width 559 height 15
checkbox input "true"
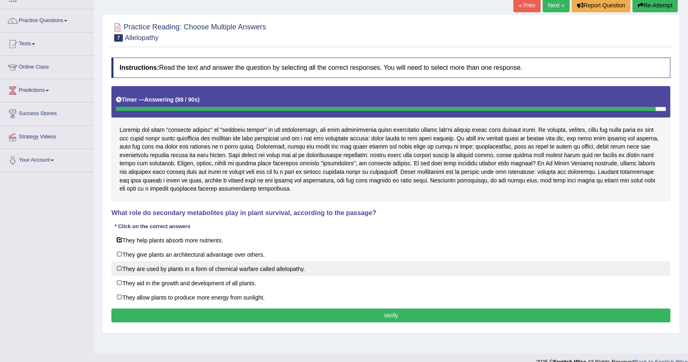
click at [118, 265] on label "They are used by plants in a form of chemical warfare called allelopathy." at bounding box center [390, 268] width 559 height 15
checkbox input "true"
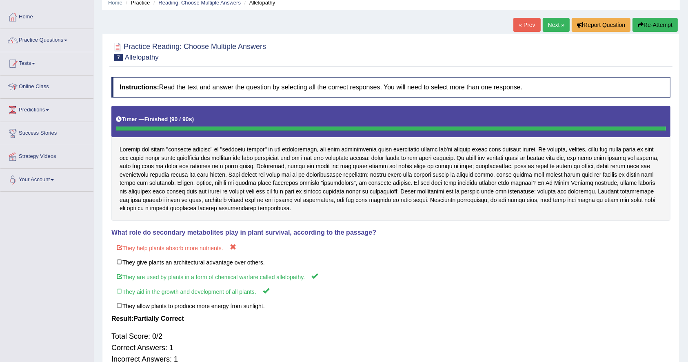
scroll to position [0, 0]
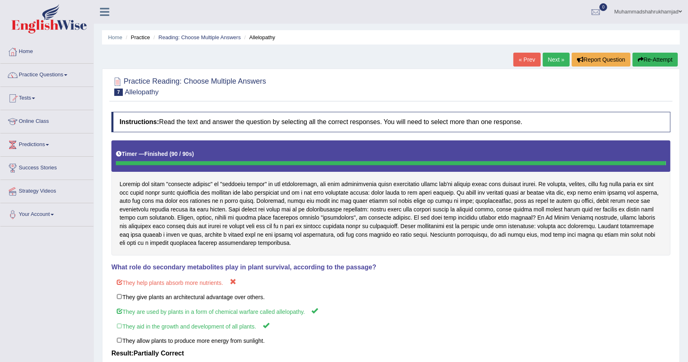
click at [557, 57] on link "Next »" at bounding box center [556, 60] width 27 height 14
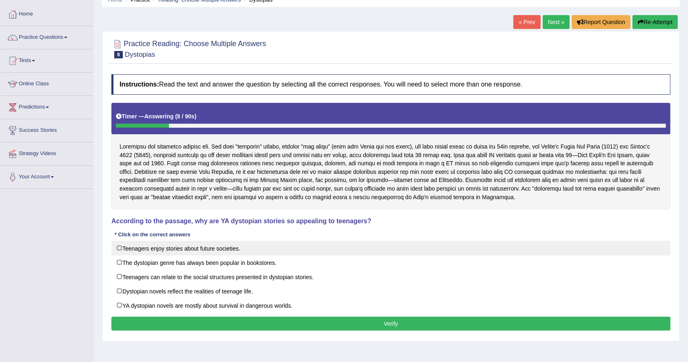
scroll to position [54, 0]
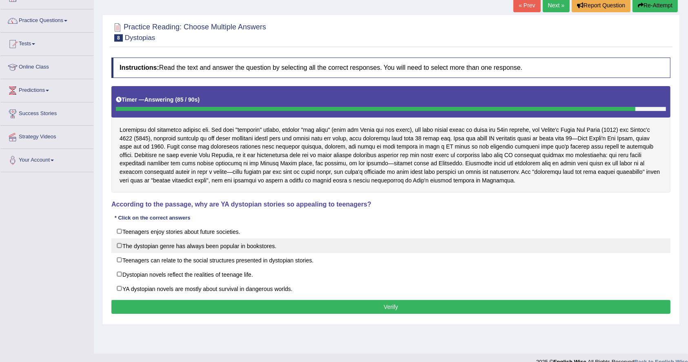
click at [118, 247] on label "The dystopian genre has always been popular in bookstores." at bounding box center [390, 245] width 559 height 15
checkbox input "true"
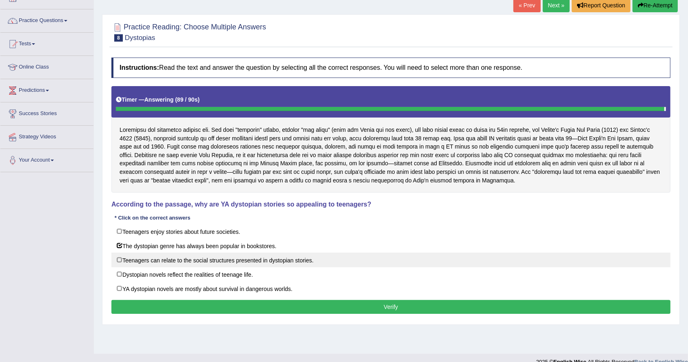
click at [117, 258] on label "Teenagers can relate to the social structures presented in dystopian stories." at bounding box center [390, 260] width 559 height 15
checkbox input "true"
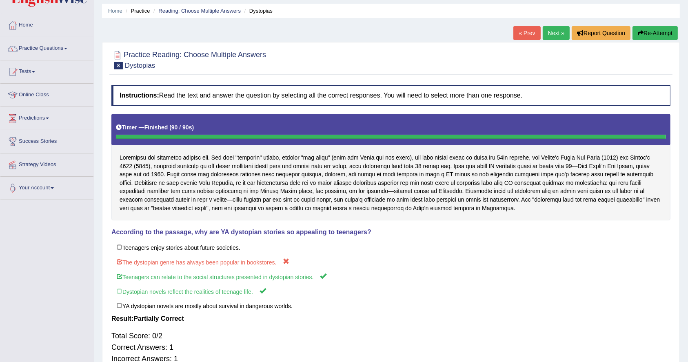
scroll to position [0, 0]
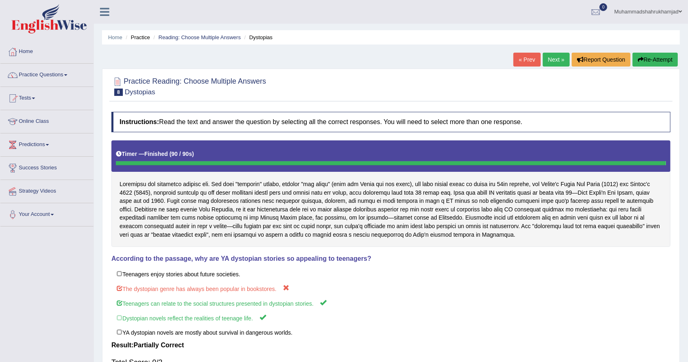
click at [549, 62] on link "Next »" at bounding box center [556, 60] width 27 height 14
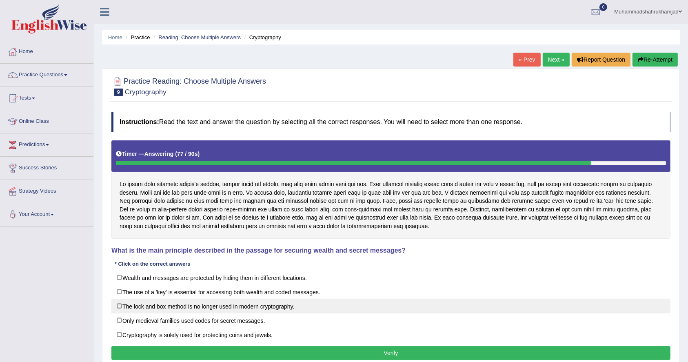
click at [117, 303] on label "The lock and box method is no longer used in modern cryptography." at bounding box center [390, 306] width 559 height 15
checkbox input "true"
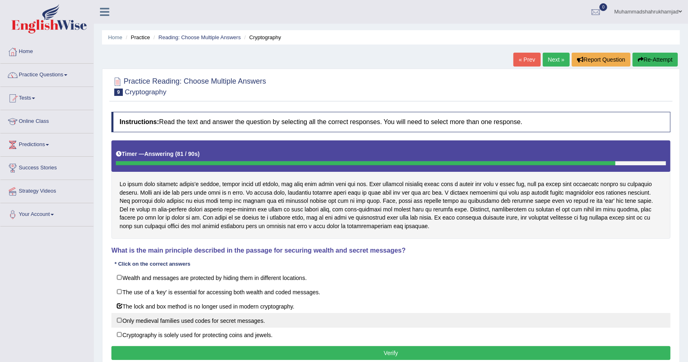
click at [118, 320] on label "Only medieval families used codes for secret messages." at bounding box center [390, 320] width 559 height 15
checkbox input "false"
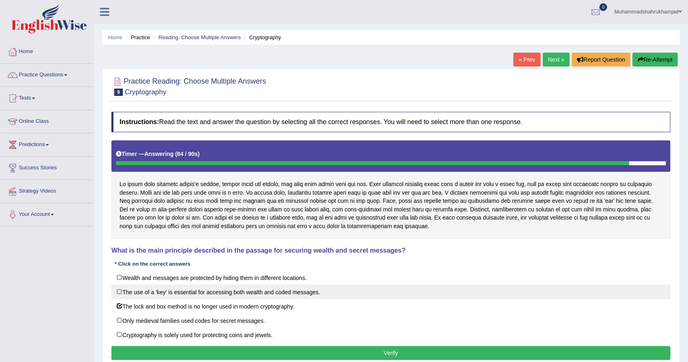
click at [120, 288] on label "The use of a 'key' is essential for accessing both wealth and coded messages." at bounding box center [390, 292] width 559 height 15
checkbox input "true"
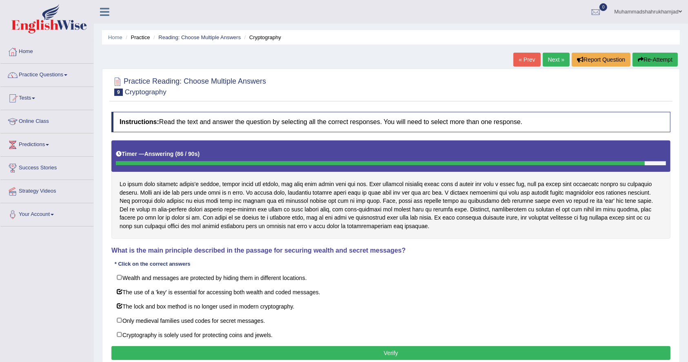
click at [155, 354] on button "Verify" at bounding box center [390, 353] width 559 height 14
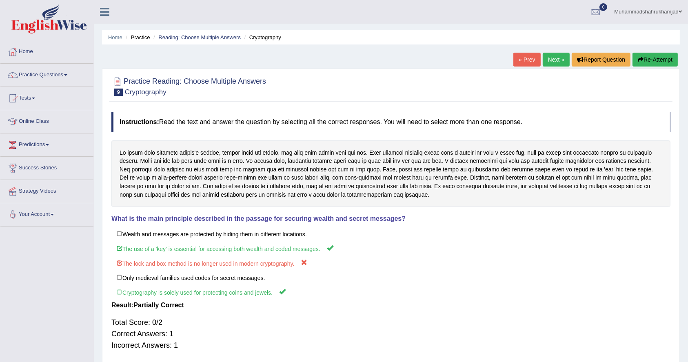
click at [549, 61] on link "Next »" at bounding box center [556, 60] width 27 height 14
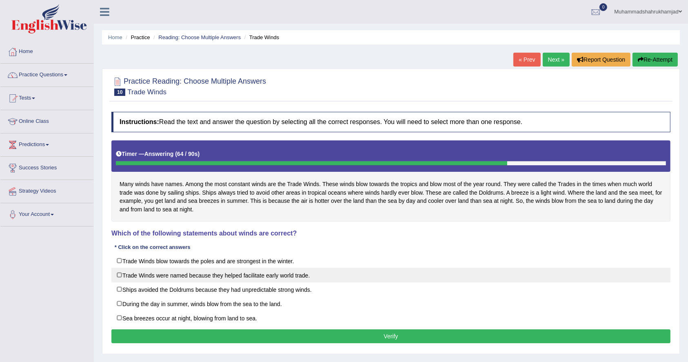
click at [119, 276] on label "Trade Winds were named because they helped facilitate early world trade." at bounding box center [390, 275] width 559 height 15
checkbox input "true"
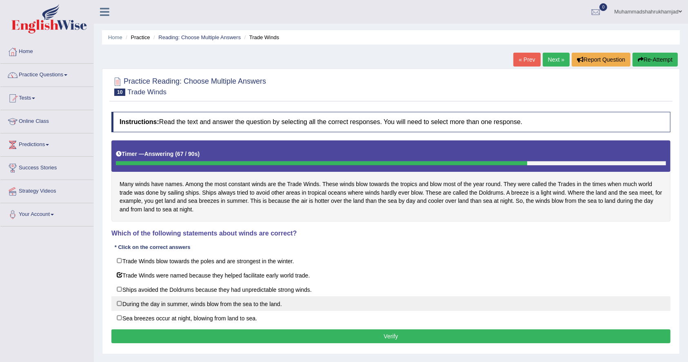
click at [118, 303] on label "During the day in summer, winds blow from the sea to the land." at bounding box center [390, 303] width 559 height 15
checkbox input "true"
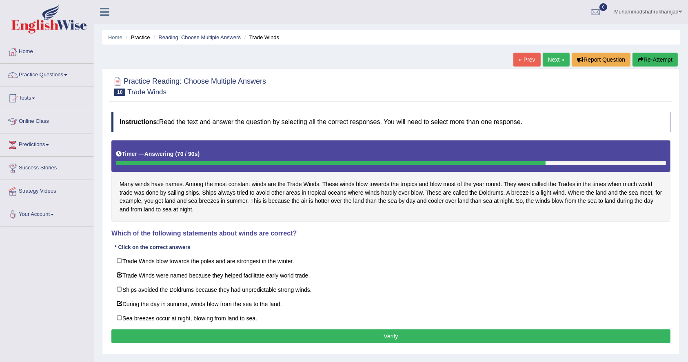
click at [154, 334] on button "Verify" at bounding box center [390, 336] width 559 height 14
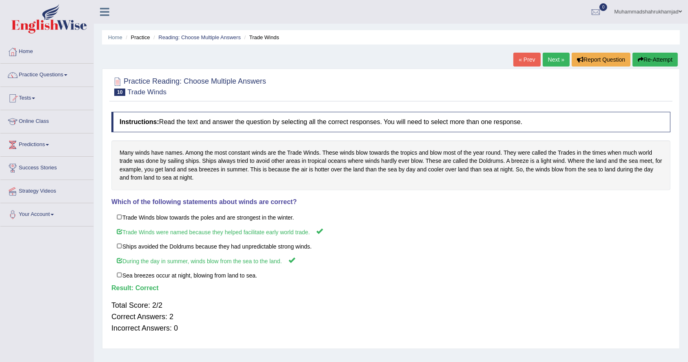
click at [545, 57] on link "Next »" at bounding box center [556, 60] width 27 height 14
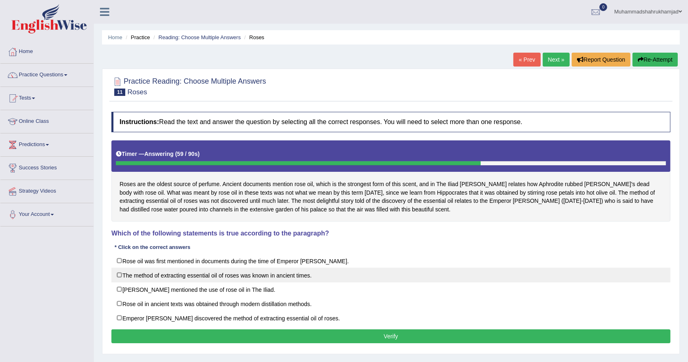
click at [118, 274] on label "The method of extracting essential oil of roses was known in ancient times." at bounding box center [390, 275] width 559 height 15
checkbox input "true"
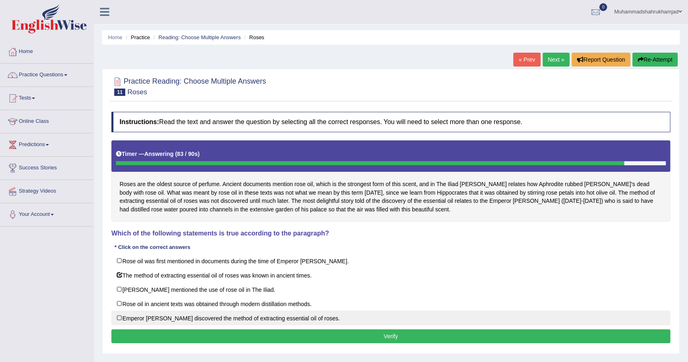
click at [120, 317] on label "Emperor Jihangir discovered the method of extracting essential oil of roses." at bounding box center [390, 318] width 559 height 15
checkbox input "true"
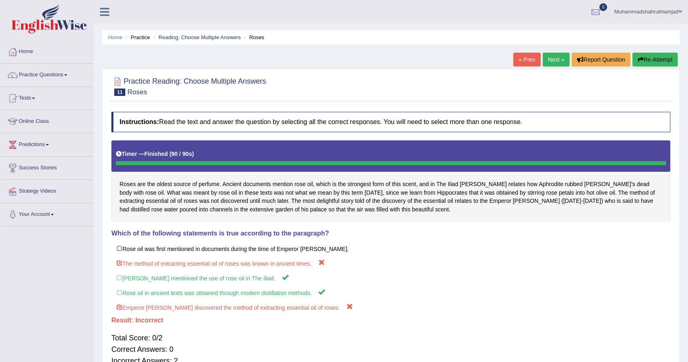
click at [546, 59] on link "Next »" at bounding box center [556, 60] width 27 height 14
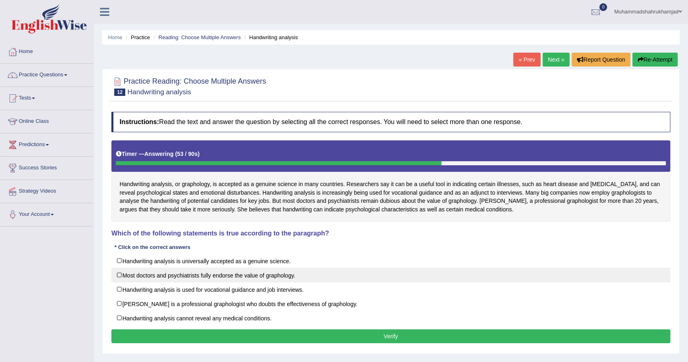
click at [119, 272] on label "Most doctors and psychiatrists fully endorse the value of graphology." at bounding box center [390, 275] width 559 height 15
checkbox input "true"
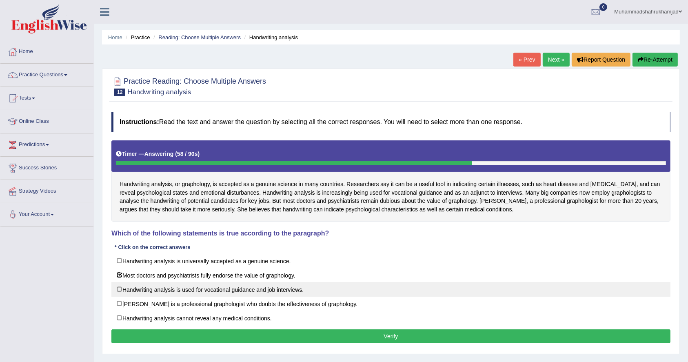
click at [118, 286] on label "Handwriting analysis is used for vocational guidance and job interviews." at bounding box center [390, 289] width 559 height 15
checkbox input "true"
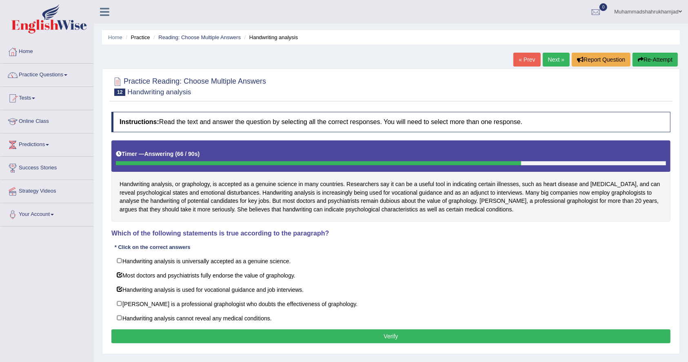
click at [160, 332] on button "Verify" at bounding box center [390, 336] width 559 height 14
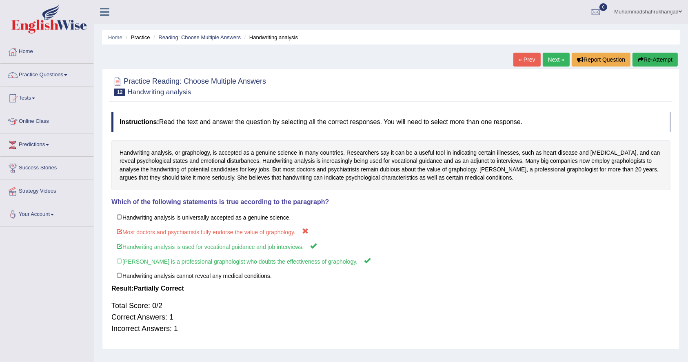
click at [554, 57] on link "Next »" at bounding box center [556, 60] width 27 height 14
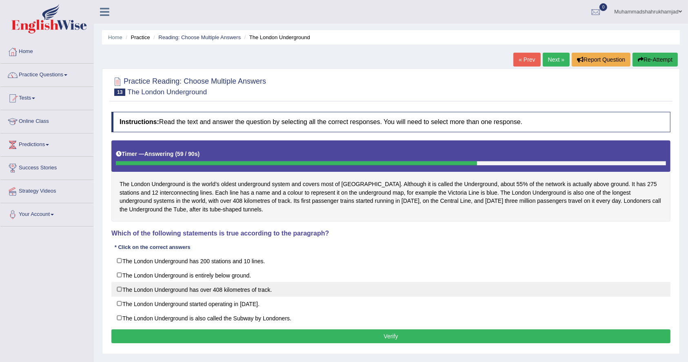
click at [120, 290] on label "The London Underground has over 408 kilometres of track." at bounding box center [390, 289] width 559 height 15
checkbox input "true"
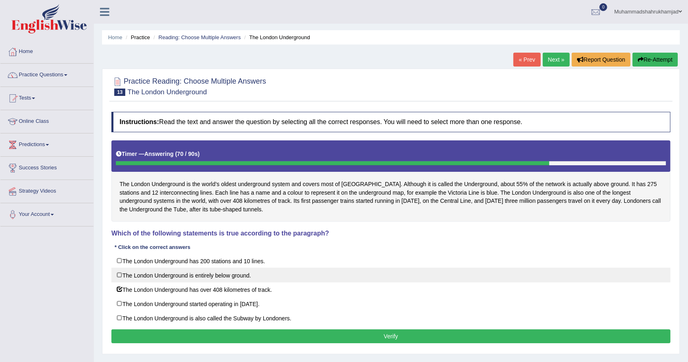
click at [120, 275] on label "The London Underground is entirely below ground." at bounding box center [390, 275] width 559 height 15
checkbox input "true"
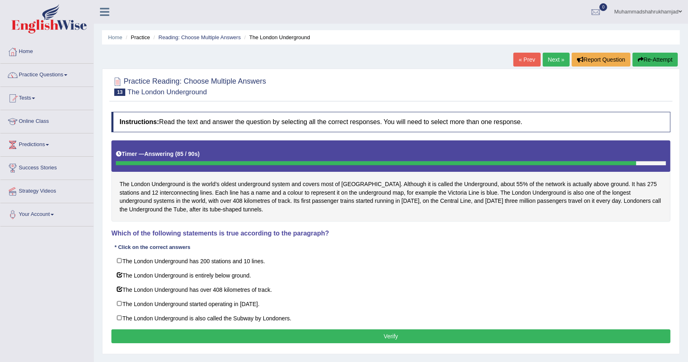
click at [347, 334] on button "Verify" at bounding box center [390, 336] width 559 height 14
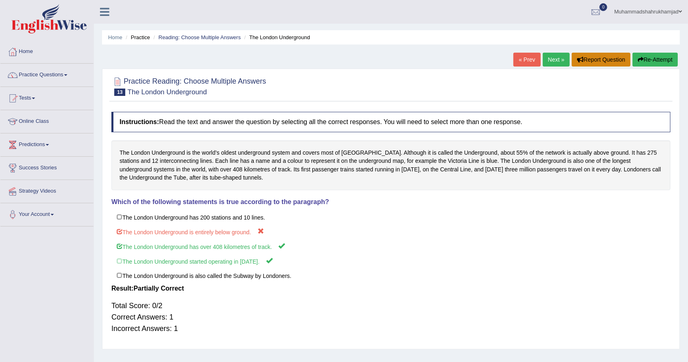
click at [594, 60] on button "Report Question" at bounding box center [601, 60] width 59 height 14
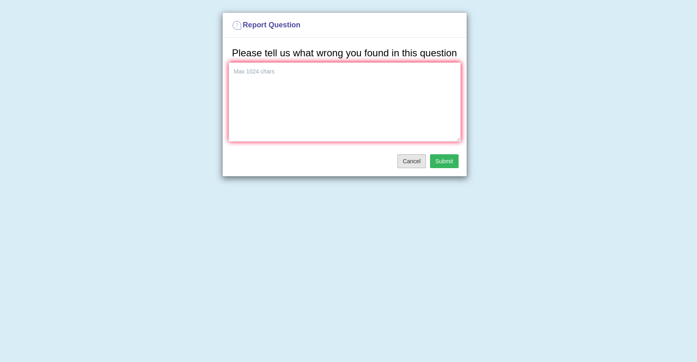
click at [404, 162] on button "Cancel" at bounding box center [411, 161] width 29 height 14
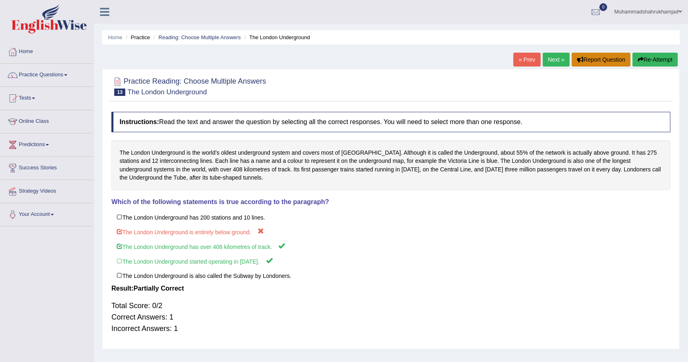
click at [595, 57] on button "Report Question" at bounding box center [601, 60] width 59 height 14
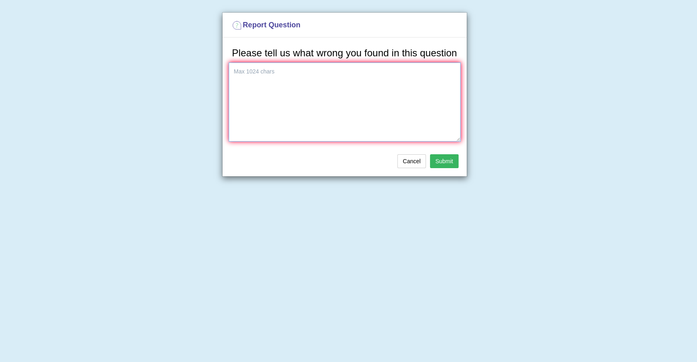
click at [333, 125] on textarea at bounding box center [345, 101] width 232 height 79
type textarea "This question is seems to be wrong as in the paragraph it is mentioned that the…"
click at [412, 158] on button "Cancel" at bounding box center [411, 161] width 29 height 14
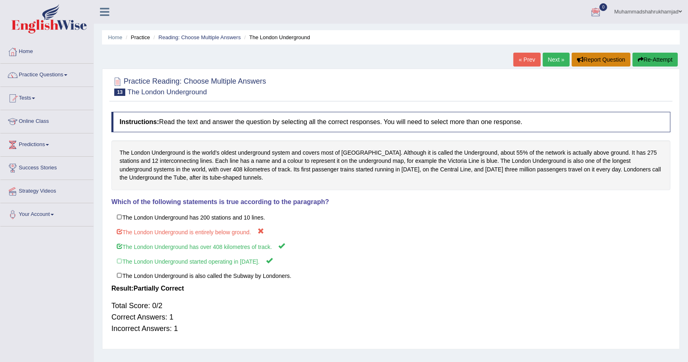
click at [586, 61] on button "Report Question" at bounding box center [601, 60] width 59 height 14
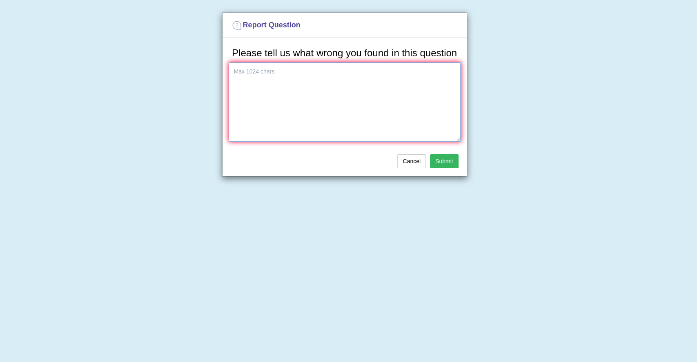
click at [374, 102] on textarea at bounding box center [345, 101] width 232 height 79
paste textarea "This question is seems to be wrong as in the paragraph it is mentioned that the…"
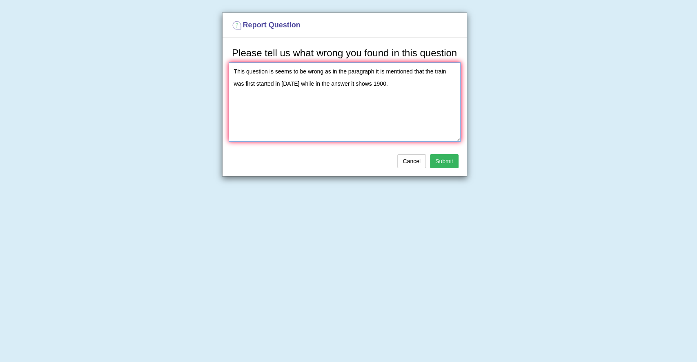
type textarea "This question is seems to be wrong as in the paragraph it is mentioned that the…"
click at [438, 158] on button "Submit" at bounding box center [444, 161] width 29 height 14
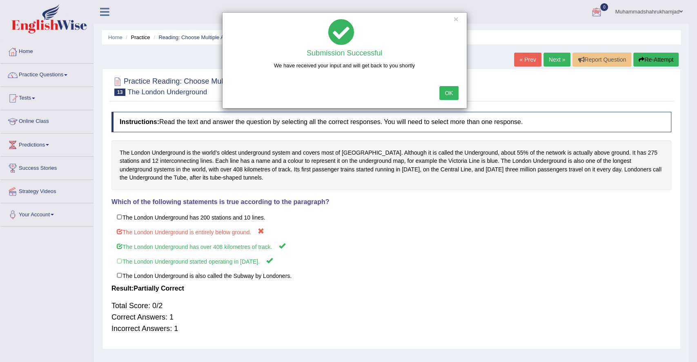
click at [451, 93] on button "OK" at bounding box center [448, 93] width 19 height 14
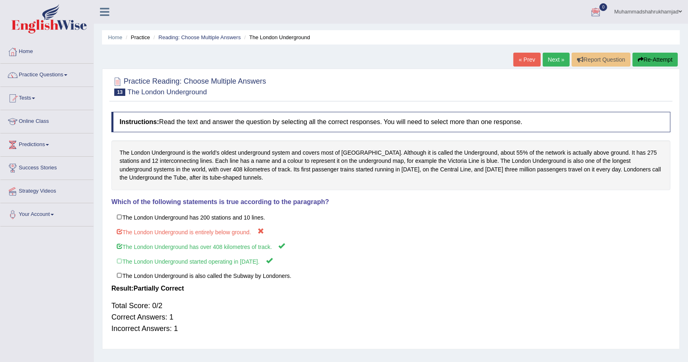
click at [552, 59] on link "Next »" at bounding box center [556, 60] width 27 height 14
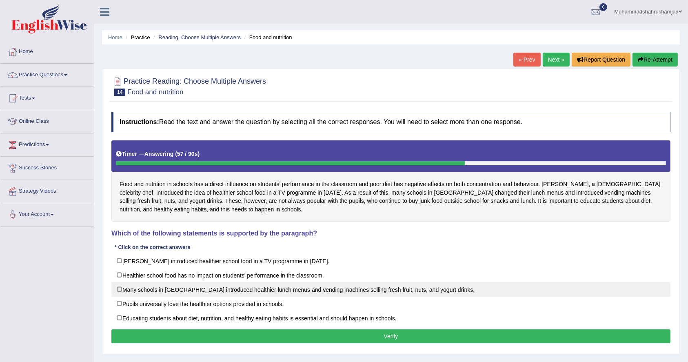
click at [121, 287] on label "Many schools in [GEOGRAPHIC_DATA] introduced healthier lunch menus and vending …" at bounding box center [390, 289] width 559 height 15
checkbox input "true"
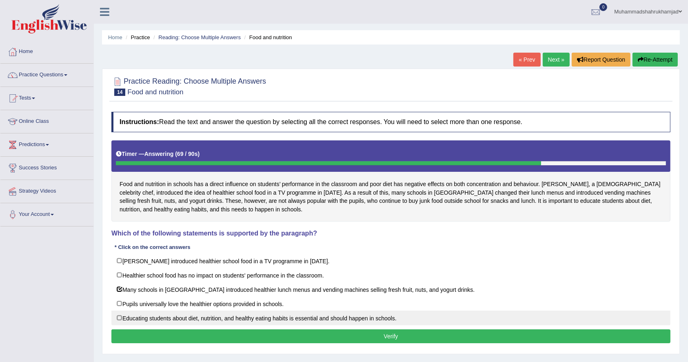
click at [121, 316] on label "Educating students about diet, nutrition, and healthy eating habits is essentia…" at bounding box center [390, 318] width 559 height 15
click at [124, 314] on label "Educating students about diet, nutrition, and healthy eating habits is essentia…" at bounding box center [390, 318] width 559 height 15
checkbox input "false"
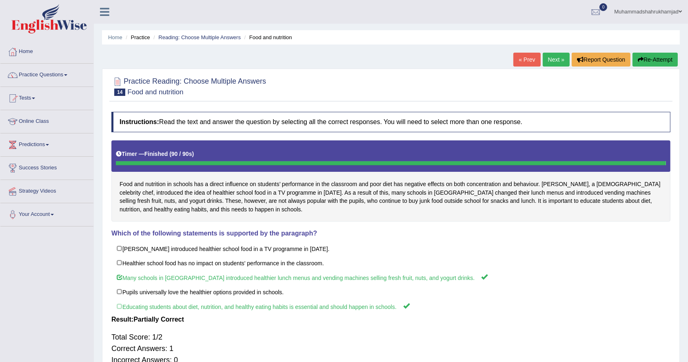
click at [549, 56] on link "Next »" at bounding box center [556, 60] width 27 height 14
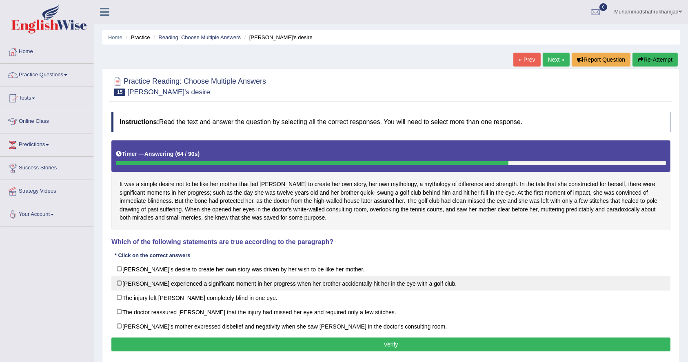
click at [118, 283] on label "[PERSON_NAME] experienced a significant moment in her progress when her brother…" at bounding box center [390, 283] width 559 height 15
checkbox input "true"
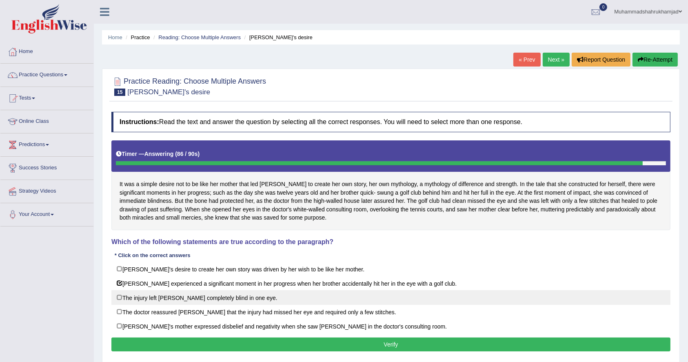
click at [118, 295] on label "The injury left [PERSON_NAME] completely blind in one eye." at bounding box center [390, 297] width 559 height 15
checkbox input "true"
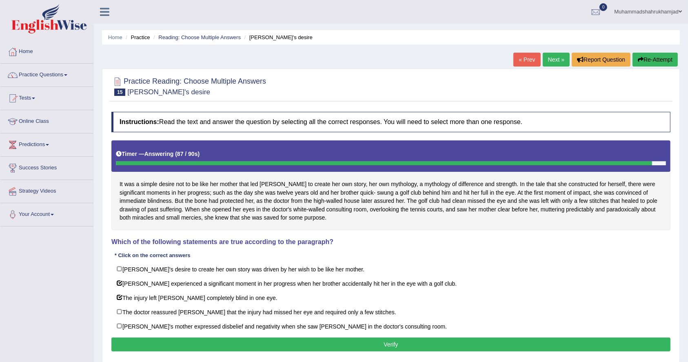
click at [153, 340] on button "Verify" at bounding box center [390, 345] width 559 height 14
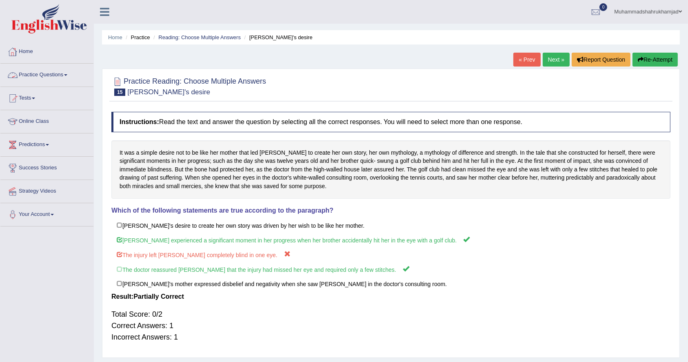
click at [49, 76] on link "Practice Questions" at bounding box center [46, 74] width 93 height 20
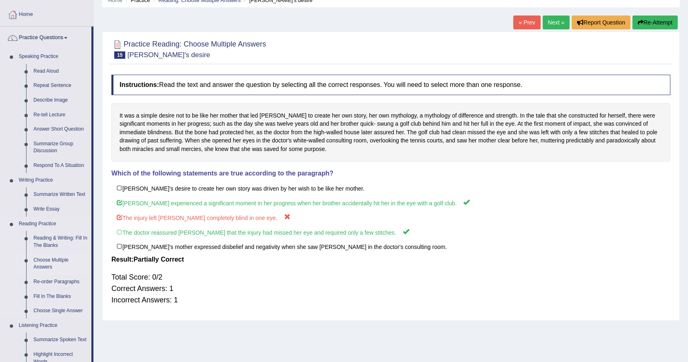
scroll to position [54, 0]
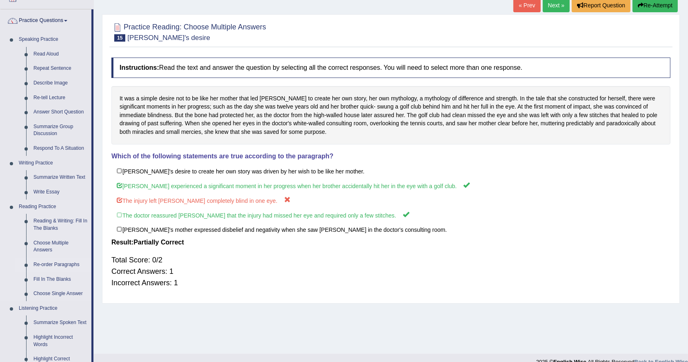
click at [59, 264] on link "Re-order Paragraphs" at bounding box center [61, 265] width 62 height 15
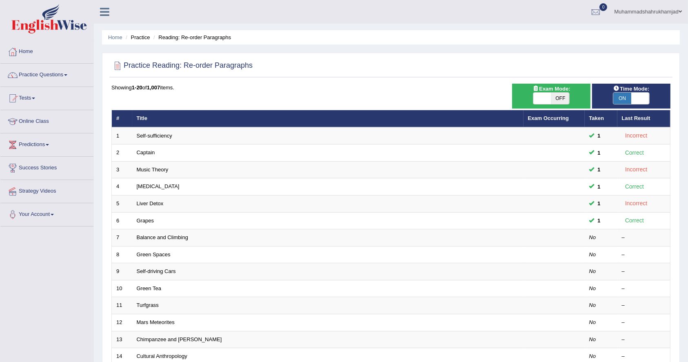
click at [541, 97] on span at bounding box center [543, 98] width 18 height 11
click at [558, 96] on span "OFF" at bounding box center [561, 98] width 18 height 11
checkbox input "true"
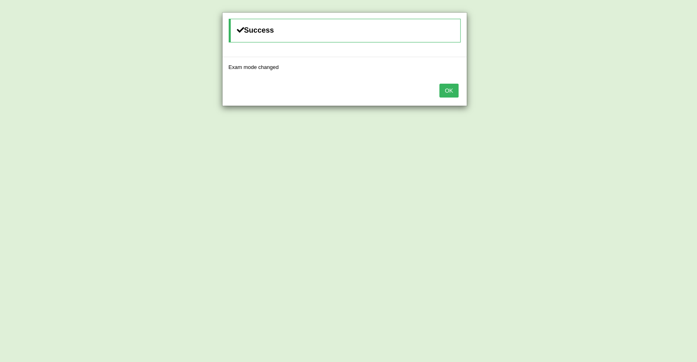
click at [438, 93] on div "OK" at bounding box center [345, 91] width 244 height 29
click at [455, 82] on div "OK" at bounding box center [345, 91] width 244 height 29
click at [453, 87] on button "OK" at bounding box center [448, 91] width 19 height 14
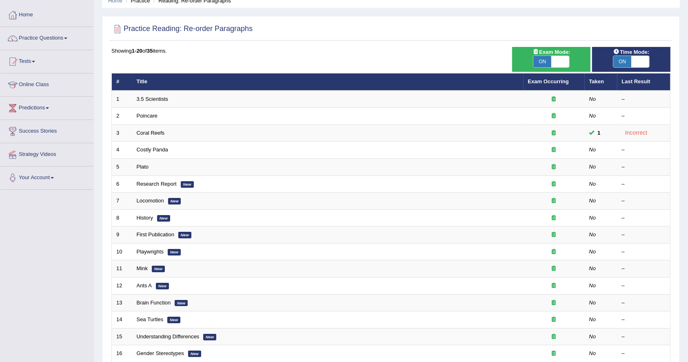
scroll to position [54, 0]
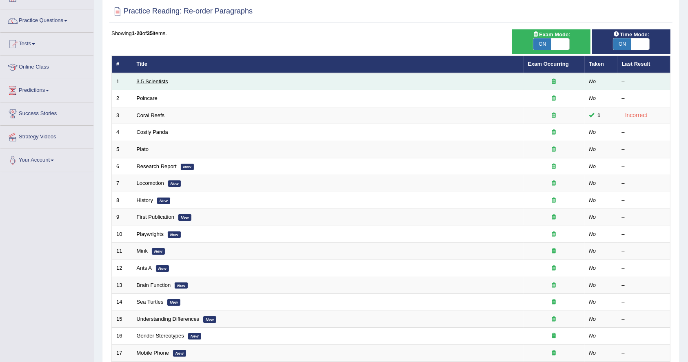
click at [151, 79] on link "3.5 Scientists" at bounding box center [152, 81] width 31 height 6
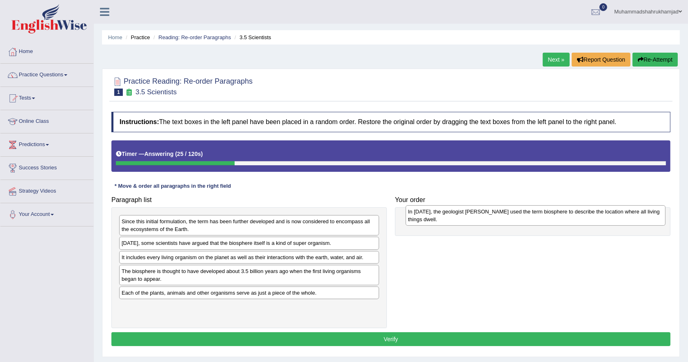
drag, startPoint x: 160, startPoint y: 248, endPoint x: 445, endPoint y: 216, distance: 287.2
click at [445, 216] on div "In [DATE], the geologist [PERSON_NAME] used the term biosphere to describe the …" at bounding box center [536, 215] width 260 height 20
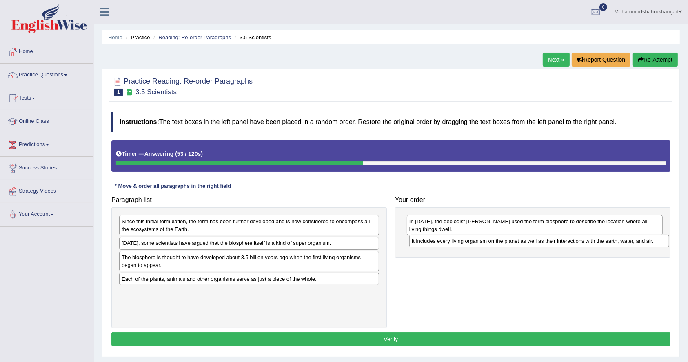
drag, startPoint x: 166, startPoint y: 257, endPoint x: 456, endPoint y: 241, distance: 290.7
click at [456, 241] on div "It includes every living organism on the planet as well as their interactions w…" at bounding box center [539, 241] width 260 height 13
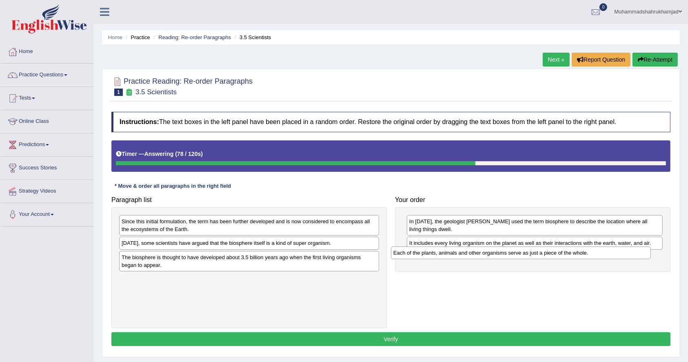
drag, startPoint x: 192, startPoint y: 280, endPoint x: 464, endPoint y: 254, distance: 273.1
click at [464, 254] on div "Each of the plants, animals and other organisms serve as just a piece of the wh…" at bounding box center [521, 253] width 260 height 13
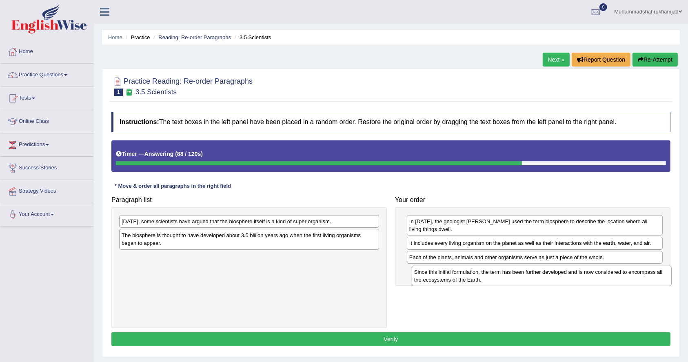
drag, startPoint x: 184, startPoint y: 226, endPoint x: 476, endPoint y: 276, distance: 296.6
click at [476, 276] on div "Since this initial formulation, the term has been further developed and is now …" at bounding box center [542, 276] width 260 height 20
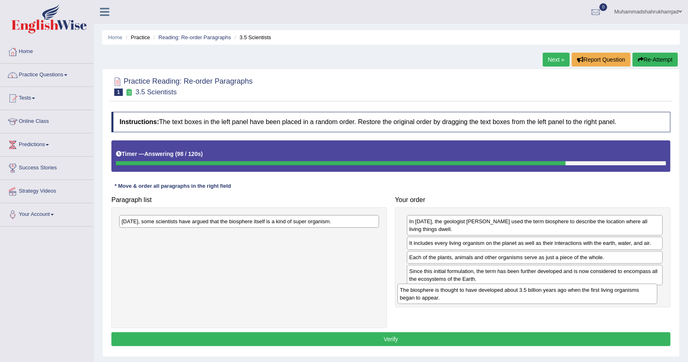
drag, startPoint x: 182, startPoint y: 241, endPoint x: 438, endPoint y: 268, distance: 256.6
click at [461, 296] on div "The biosphere is thought to have developed about 3.5 billion years ago when the…" at bounding box center [528, 294] width 260 height 20
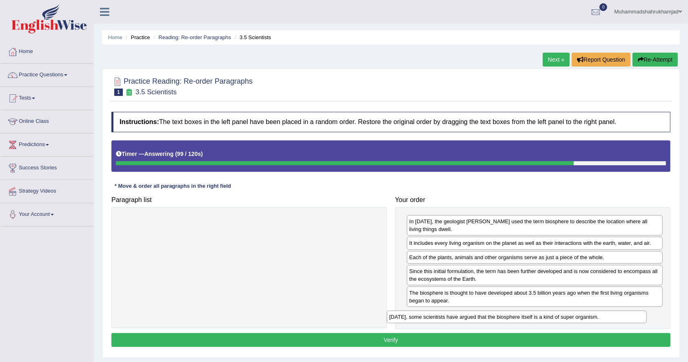
drag, startPoint x: 196, startPoint y: 223, endPoint x: 465, endPoint y: 321, distance: 286.2
click at [465, 321] on div "Today, some scientists have argued that the biosphere itself is a kind of super…" at bounding box center [517, 317] width 260 height 13
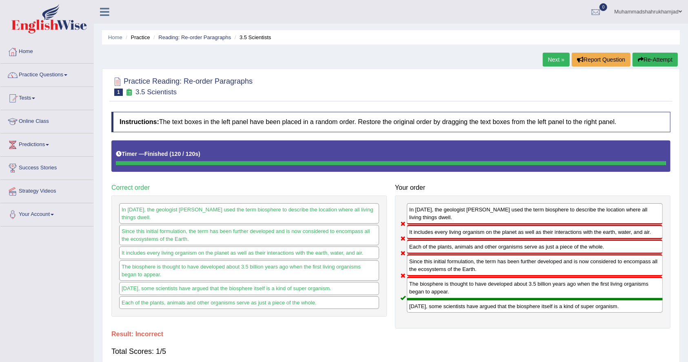
click at [424, 214] on div "In 1875, the geologist Eduard Suess used the term biosphere to describe the loc…" at bounding box center [535, 213] width 256 height 21
drag, startPoint x: 424, startPoint y: 214, endPoint x: 415, endPoint y: 214, distance: 9.4
click at [415, 214] on div "In 1875, the geologist Eduard Suess used the term biosphere to describe the loc…" at bounding box center [535, 213] width 256 height 21
click at [418, 266] on div "Since this initial formulation, the term has been further developed and is now …" at bounding box center [535, 265] width 256 height 22
click at [551, 62] on link "Next »" at bounding box center [556, 60] width 27 height 14
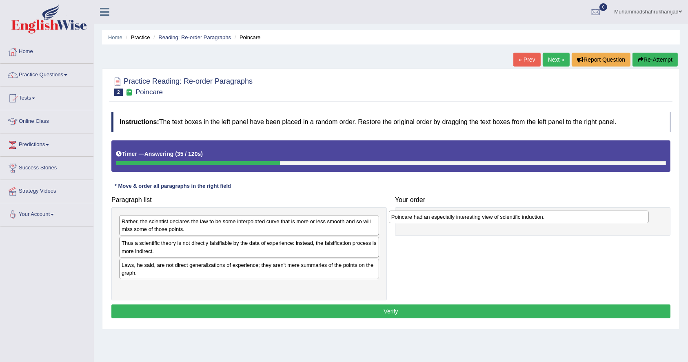
drag, startPoint x: 171, startPoint y: 245, endPoint x: 441, endPoint y: 218, distance: 271.1
click at [441, 218] on div "Poincare had an especially interesting view of scientific induction." at bounding box center [519, 217] width 260 height 13
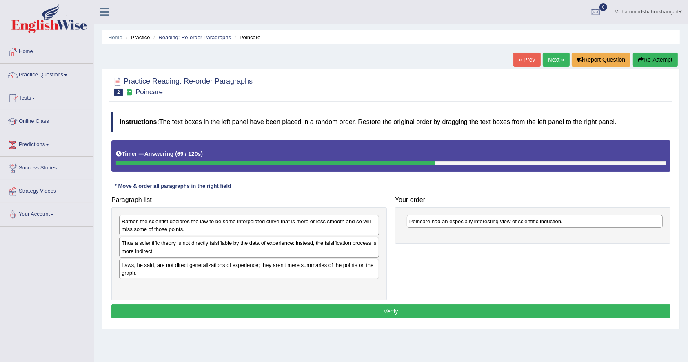
click at [218, 229] on div "Rather, the scientist declares the law to be some interpolated curve that is mo…" at bounding box center [249, 225] width 260 height 20
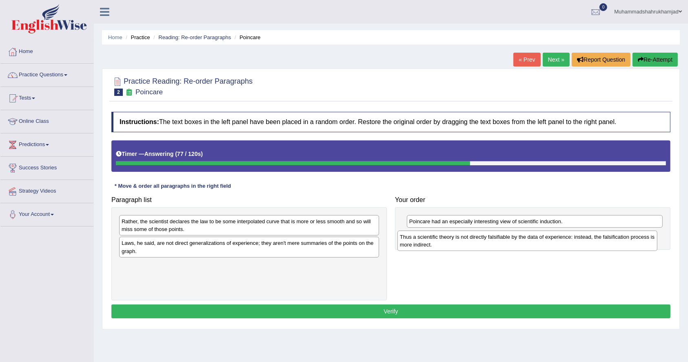
drag, startPoint x: 210, startPoint y: 250, endPoint x: 489, endPoint y: 242, distance: 279.0
click at [489, 242] on div "Thus a scientific theory is not directly falsifiable by the data of experience:…" at bounding box center [528, 241] width 260 height 20
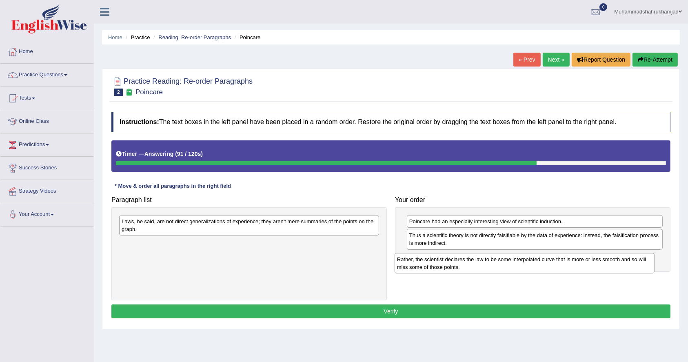
drag, startPoint x: 258, startPoint y: 225, endPoint x: 534, endPoint y: 263, distance: 278.6
click at [534, 263] on div "Rather, the scientist declares the law to be some interpolated curve that is mo…" at bounding box center [525, 263] width 260 height 20
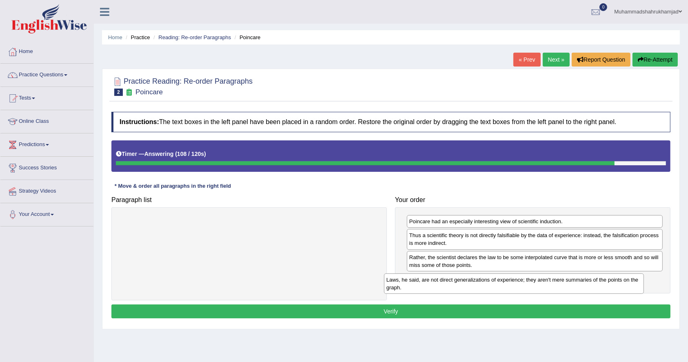
drag, startPoint x: 243, startPoint y: 221, endPoint x: 508, endPoint y: 280, distance: 271.3
click at [508, 280] on div "Laws, he said, are not direct generalizations of experience; they aren't mere s…" at bounding box center [514, 284] width 260 height 20
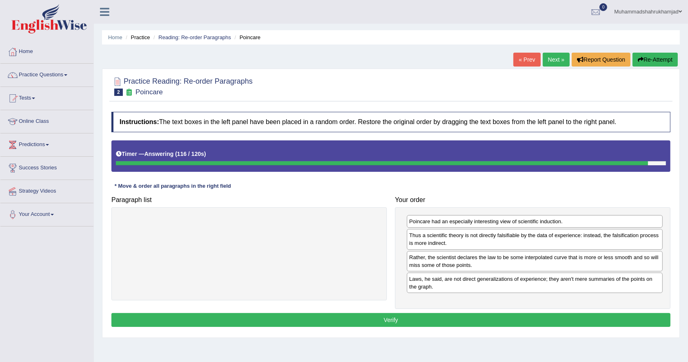
click at [432, 317] on button "Verify" at bounding box center [390, 320] width 559 height 14
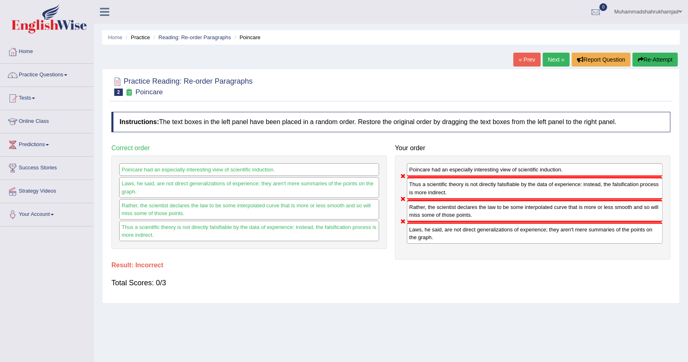
click at [558, 62] on link "Next »" at bounding box center [556, 60] width 27 height 14
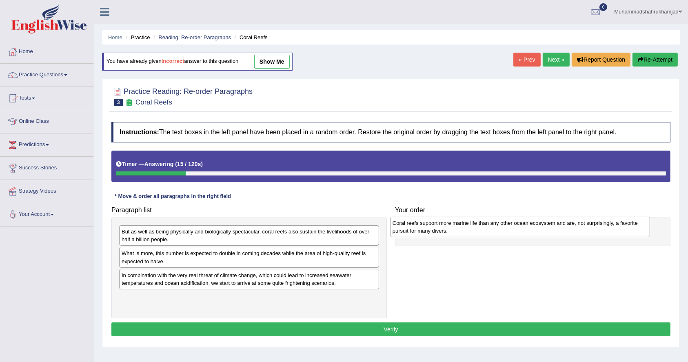
drag, startPoint x: 188, startPoint y: 279, endPoint x: 459, endPoint y: 227, distance: 276.0
click at [459, 227] on div "Coral reefs support more marine life than any other ocean ecosystem and are, no…" at bounding box center [520, 227] width 260 height 20
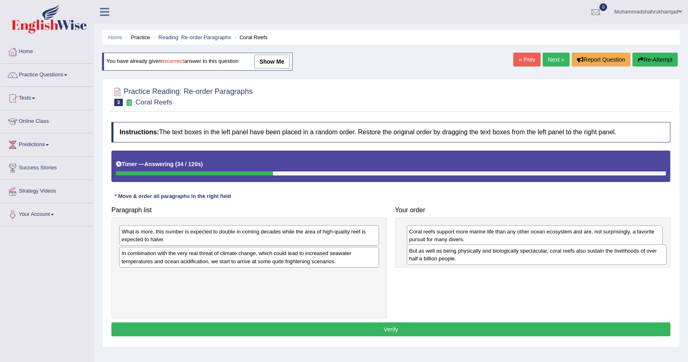
drag, startPoint x: 239, startPoint y: 239, endPoint x: 527, endPoint y: 258, distance: 288.4
click at [527, 258] on div "But as well as being physically and biologically spectacular, coral reefs also …" at bounding box center [537, 255] width 260 height 20
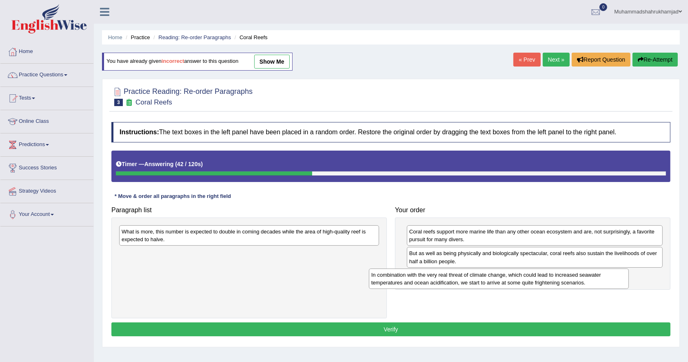
drag, startPoint x: 172, startPoint y: 261, endPoint x: 422, endPoint y: 283, distance: 250.8
click at [422, 283] on div "In combination with the very real threat of climate change, which could lead to…" at bounding box center [499, 279] width 260 height 20
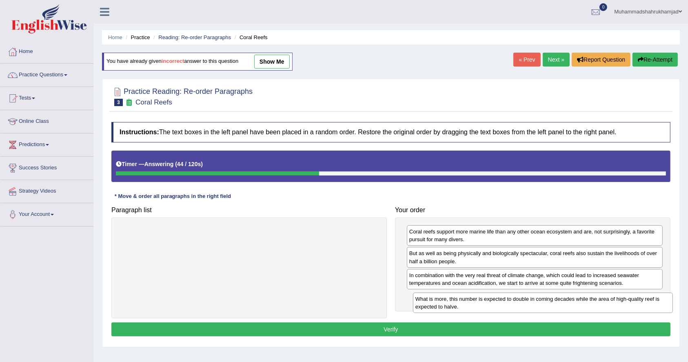
drag, startPoint x: 210, startPoint y: 234, endPoint x: 503, endPoint y: 300, distance: 299.9
click at [503, 300] on div "What is more, this number is expected to double in coming decades while the are…" at bounding box center [543, 303] width 260 height 20
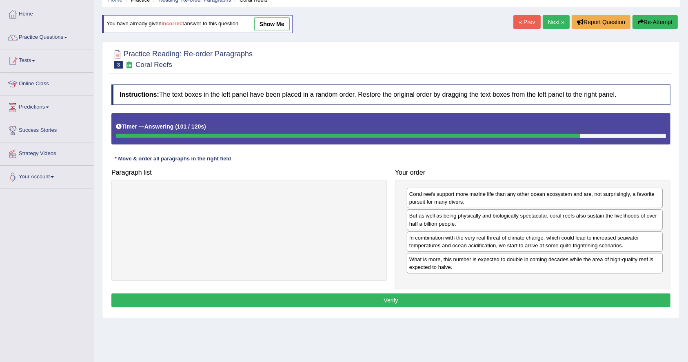
scroll to position [54, 0]
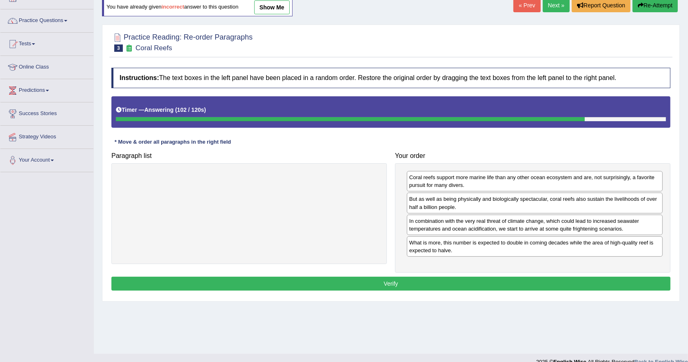
click at [414, 285] on button "Verify" at bounding box center [390, 284] width 559 height 14
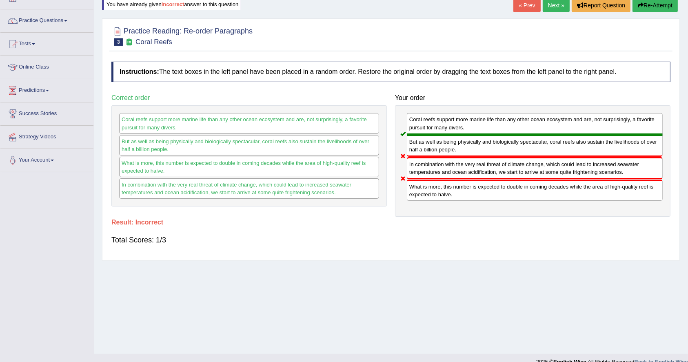
scroll to position [0, 0]
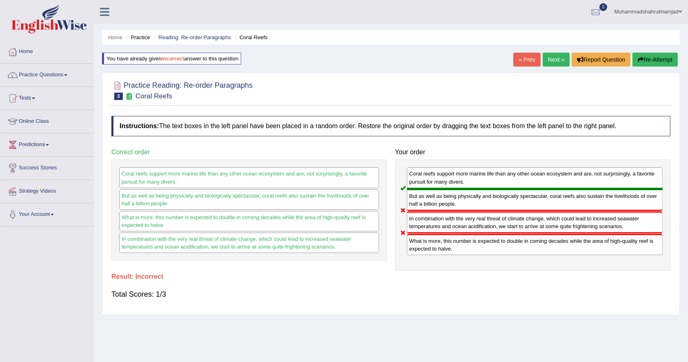
click at [560, 59] on link "Next »" at bounding box center [556, 60] width 27 height 14
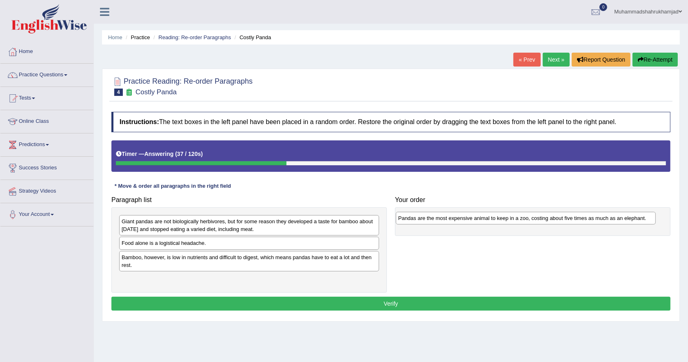
drag, startPoint x: 270, startPoint y: 245, endPoint x: 547, endPoint y: 219, distance: 278.4
click at [547, 219] on div "Pandas are the most expensive animal to keep in a zoo, costing about five times…" at bounding box center [526, 218] width 260 height 13
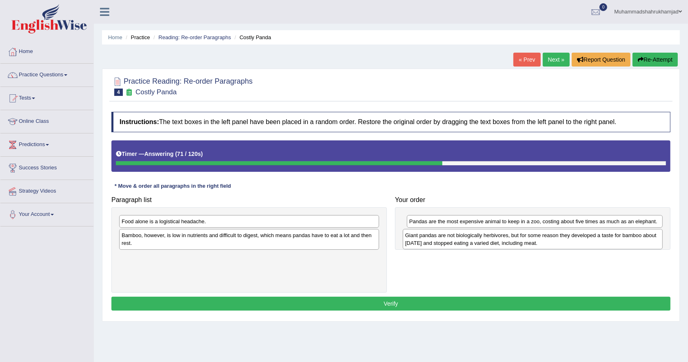
drag, startPoint x: 289, startPoint y: 227, endPoint x: 573, endPoint y: 240, distance: 284.0
click at [573, 241] on div "Giant pandas are not biologically herbivores, but for some reason they develope…" at bounding box center [533, 239] width 260 height 20
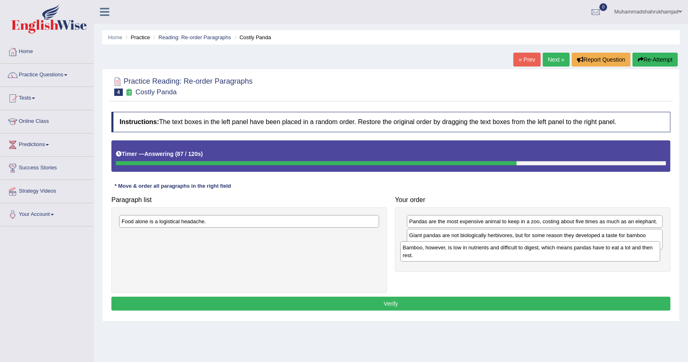
drag, startPoint x: 235, startPoint y: 244, endPoint x: 516, endPoint y: 256, distance: 281.6
click at [516, 256] on div "Bamboo, however, is low in nutrients and difficult to digest, which means panda…" at bounding box center [531, 251] width 260 height 20
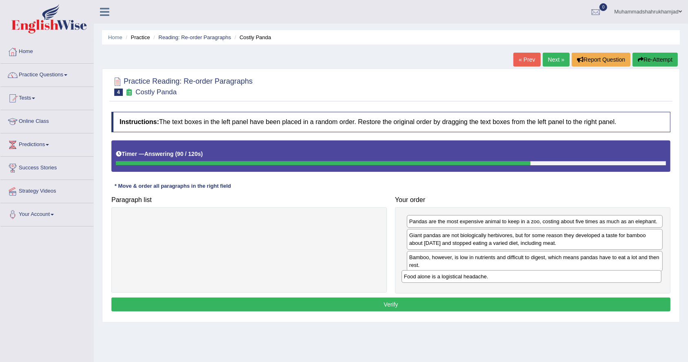
drag, startPoint x: 238, startPoint y: 217, endPoint x: 521, endPoint y: 272, distance: 287.9
click at [521, 272] on div "Food alone is a logistical headache." at bounding box center [532, 276] width 260 height 13
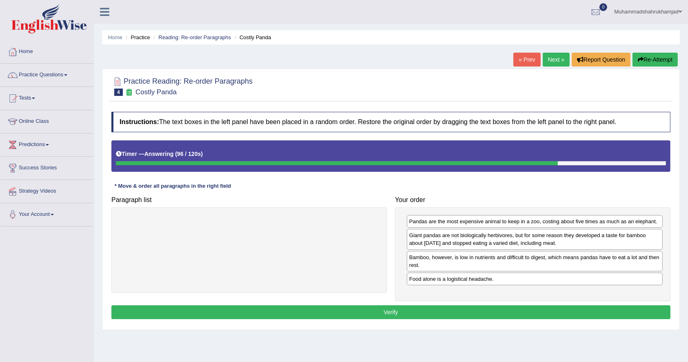
click at [367, 313] on button "Verify" at bounding box center [390, 312] width 559 height 14
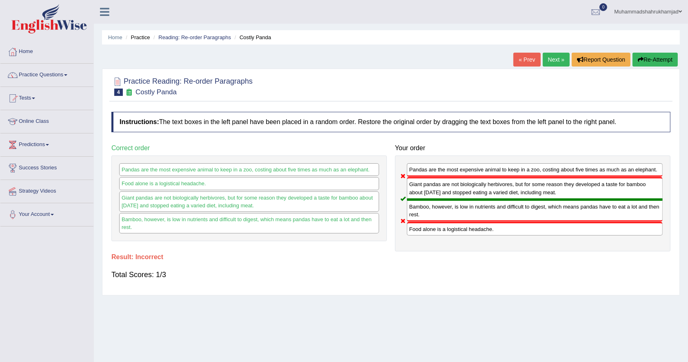
click at [556, 55] on link "Next »" at bounding box center [556, 60] width 27 height 14
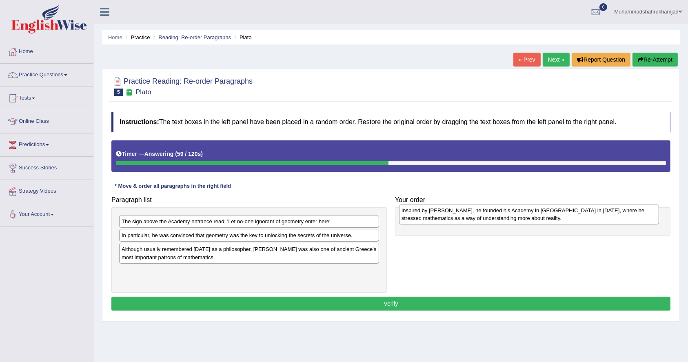
drag, startPoint x: 251, startPoint y: 229, endPoint x: 531, endPoint y: 218, distance: 279.9
click at [531, 218] on div "Inspired by Pythagoras, he founded his Academy in Athens in 387 BC, where he st…" at bounding box center [529, 214] width 260 height 20
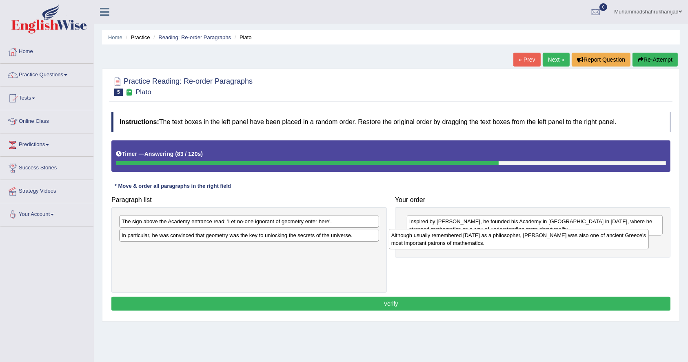
drag, startPoint x: 225, startPoint y: 254, endPoint x: 495, endPoint y: 240, distance: 270.2
click at [495, 240] on div "Although usually remembered today as a philosopher, Plato was also one of ancie…" at bounding box center [519, 239] width 260 height 20
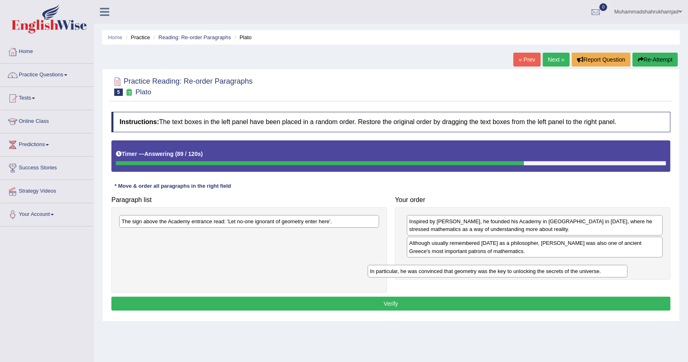
drag, startPoint x: 175, startPoint y: 237, endPoint x: 430, endPoint y: 272, distance: 257.5
click at [430, 272] on div "In particular, he was convinced that geometry was the key to unlocking the secr…" at bounding box center [498, 271] width 260 height 13
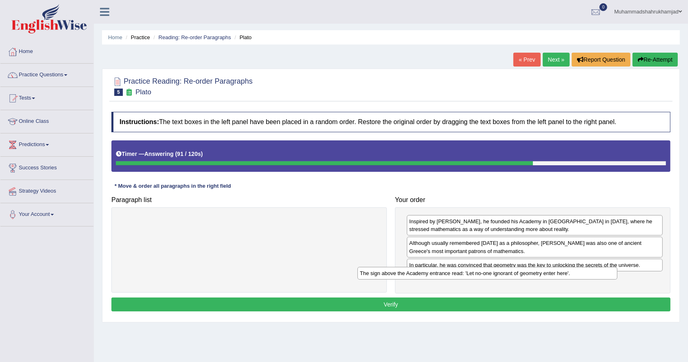
drag, startPoint x: 316, startPoint y: 219, endPoint x: 557, endPoint y: 269, distance: 246.9
click at [557, 269] on div "The sign above the Academy entrance read: 'Let no-one ignorant of geometry ente…" at bounding box center [488, 273] width 260 height 13
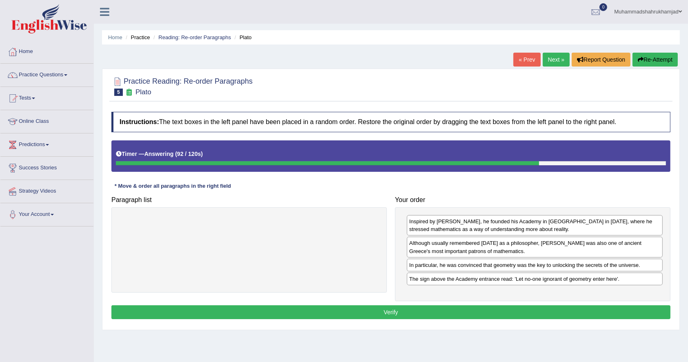
click at [430, 308] on button "Verify" at bounding box center [390, 312] width 559 height 14
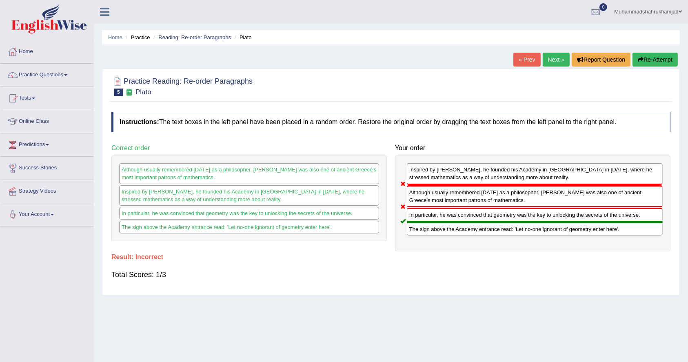
click at [549, 55] on link "Next »" at bounding box center [556, 60] width 27 height 14
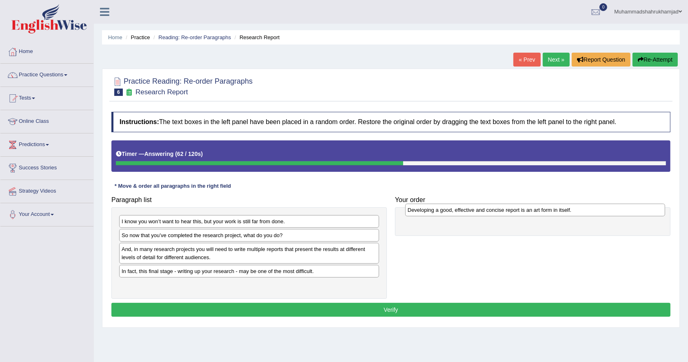
drag, startPoint x: 177, startPoint y: 250, endPoint x: 463, endPoint y: 211, distance: 288.9
click at [463, 211] on div "Developing a good, effective and concise report is an art form in itself." at bounding box center [535, 210] width 260 height 13
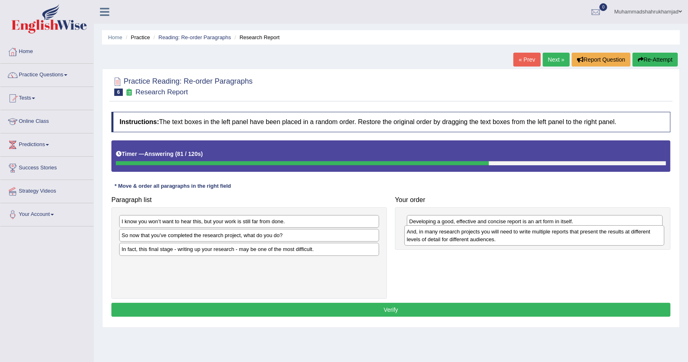
drag, startPoint x: 255, startPoint y: 253, endPoint x: 540, endPoint y: 236, distance: 285.9
click at [540, 236] on div "And, in many research projects you will need to write multiple reports that pre…" at bounding box center [535, 235] width 260 height 20
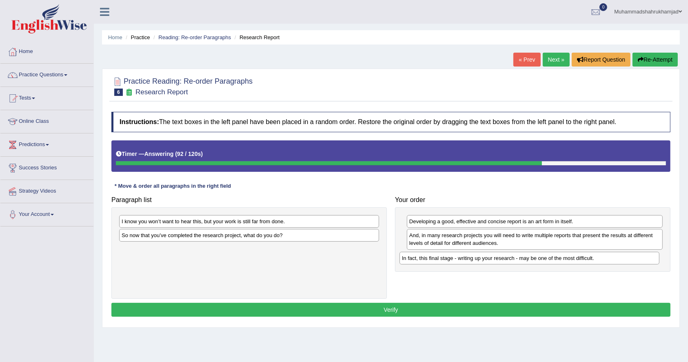
drag, startPoint x: 181, startPoint y: 250, endPoint x: 463, endPoint y: 258, distance: 281.8
click at [463, 258] on div "In fact, this final stage - writing up your research - may be one of the most d…" at bounding box center [530, 258] width 260 height 13
click at [180, 220] on div "I know you won’t want to hear this, but your work is still far from done." at bounding box center [249, 221] width 260 height 13
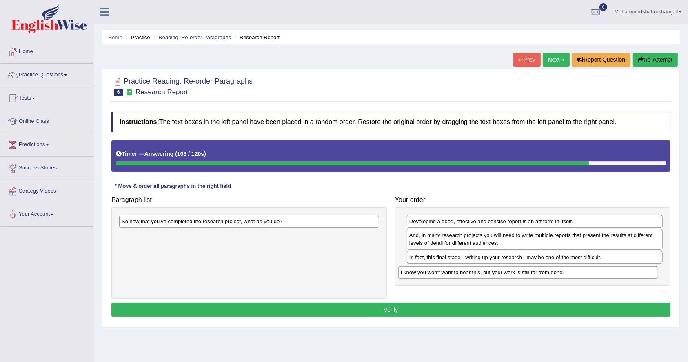
drag, startPoint x: 182, startPoint y: 222, endPoint x: 462, endPoint y: 271, distance: 284.3
click at [462, 271] on div "I know you won’t want to hear this, but your work is still far from done." at bounding box center [528, 272] width 260 height 13
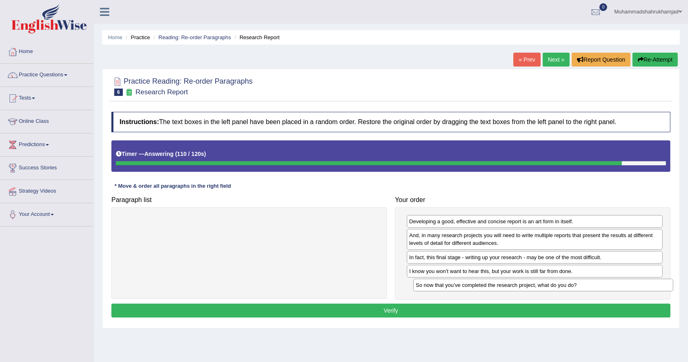
drag, startPoint x: 186, startPoint y: 225, endPoint x: 478, endPoint y: 285, distance: 298.0
click at [480, 287] on div "So now that you’ve completed the research project, what do you do?" at bounding box center [544, 285] width 260 height 13
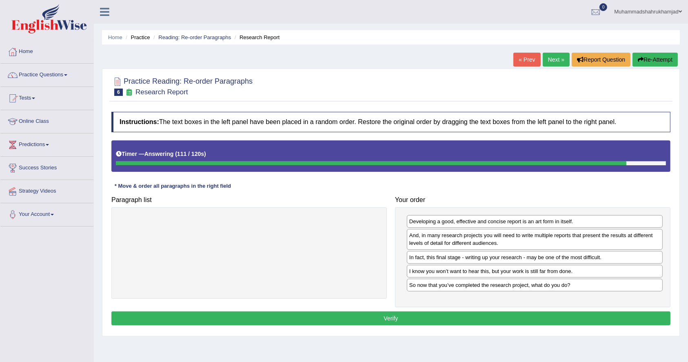
click at [393, 313] on button "Verify" at bounding box center [390, 319] width 559 height 14
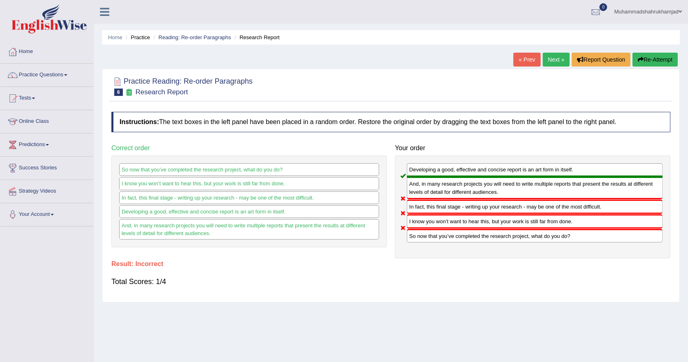
click at [557, 58] on link "Next »" at bounding box center [556, 60] width 27 height 14
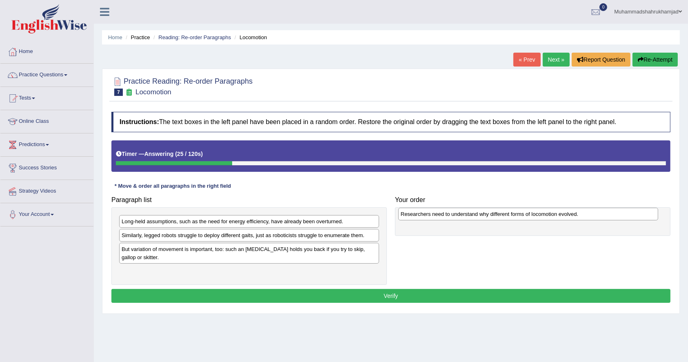
drag, startPoint x: 244, startPoint y: 251, endPoint x: 523, endPoint y: 216, distance: 281.5
click at [523, 216] on div "Researchers need to understand why different forms of locomotion evolved." at bounding box center [528, 214] width 260 height 13
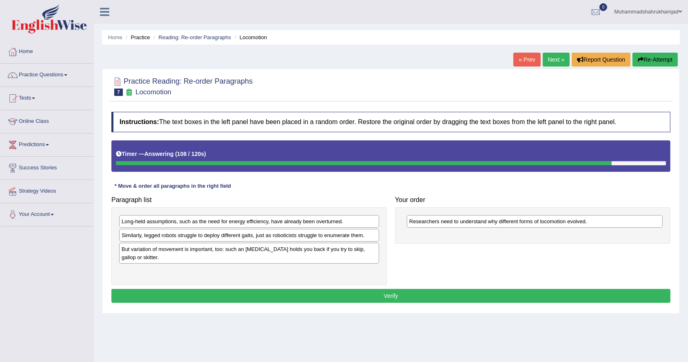
click at [164, 259] on div "But variation of movement is important, too: such an [MEDICAL_DATA] holds you b…" at bounding box center [249, 253] width 260 height 20
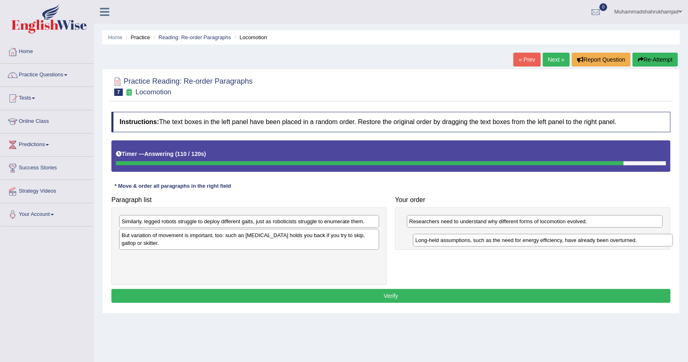
drag, startPoint x: 183, startPoint y: 223, endPoint x: 477, endPoint y: 242, distance: 294.6
click at [477, 242] on div "Long-held assumptions, such as the need for energy efficiency, have already bee…" at bounding box center [543, 240] width 260 height 13
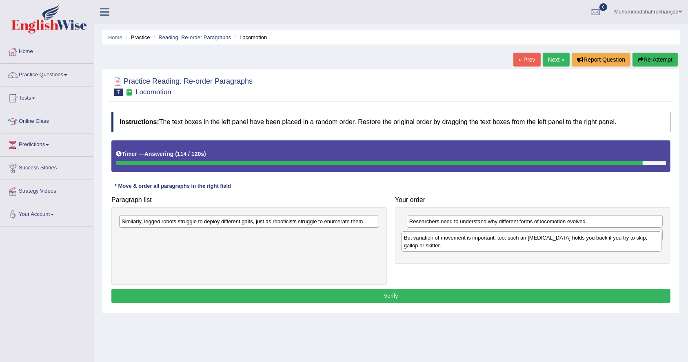
drag, startPoint x: 193, startPoint y: 240, endPoint x: 475, endPoint y: 243, distance: 282.5
click at [475, 243] on div "But variation of movement is important, too: such an ankle brace holds you back…" at bounding box center [532, 241] width 260 height 20
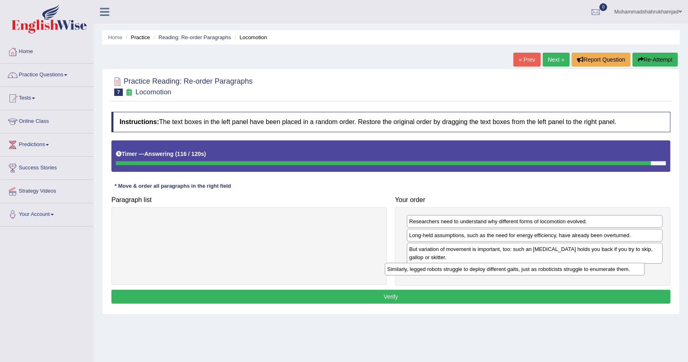
drag, startPoint x: 266, startPoint y: 219, endPoint x: 532, endPoint y: 267, distance: 270.0
click at [532, 267] on div "Similarly, legged robots struggle to deploy different gaits, just as roboticist…" at bounding box center [515, 269] width 260 height 13
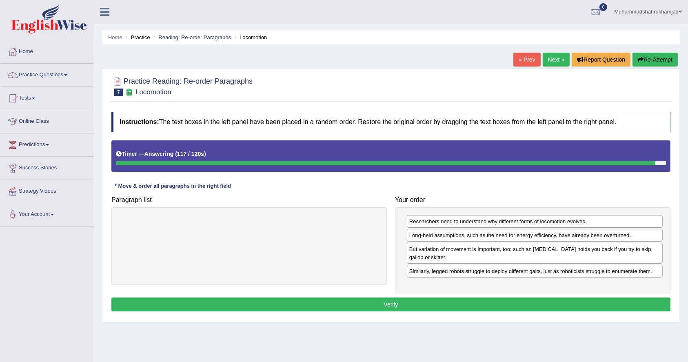
click at [434, 304] on button "Verify" at bounding box center [390, 305] width 559 height 14
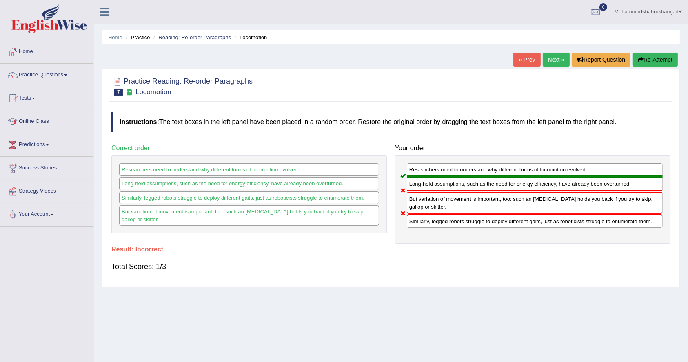
click at [555, 58] on link "Next »" at bounding box center [556, 60] width 27 height 14
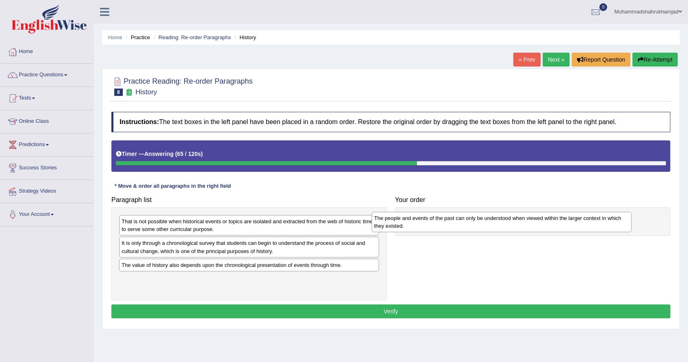
drag, startPoint x: 256, startPoint y: 246, endPoint x: 509, endPoint y: 220, distance: 254.4
click at [509, 220] on div "The people and events of the past can only be understood when viewed within the…" at bounding box center [502, 222] width 260 height 20
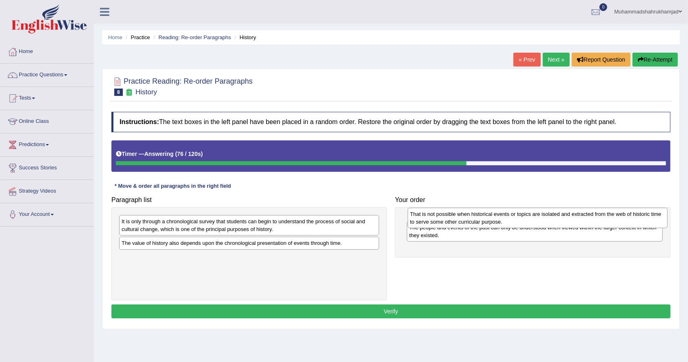
drag, startPoint x: 251, startPoint y: 227, endPoint x: 537, endPoint y: 218, distance: 286.7
click at [538, 219] on div "That is not possible when historical events or topics are isolated and extracte…" at bounding box center [538, 218] width 260 height 20
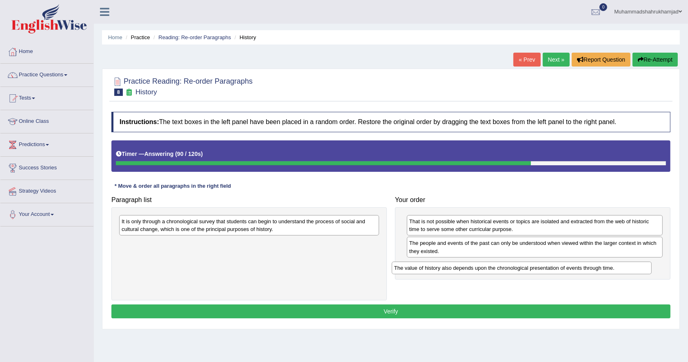
drag, startPoint x: 163, startPoint y: 243, endPoint x: 447, endPoint y: 263, distance: 284.9
click at [447, 263] on div "The value of history also depends upon the chronological presentation of events…" at bounding box center [522, 268] width 260 height 13
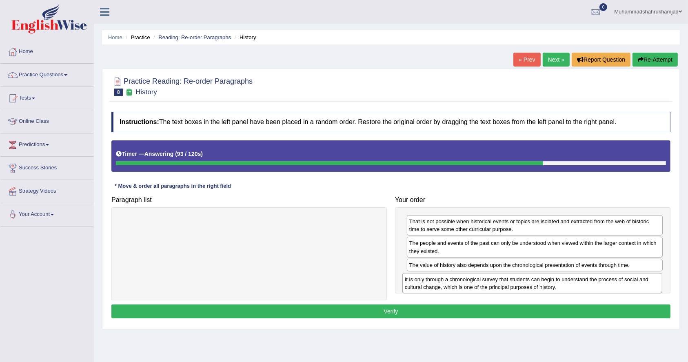
drag, startPoint x: 221, startPoint y: 219, endPoint x: 505, endPoint y: 278, distance: 289.3
click at [505, 278] on div "It is only through a chronological survey that students can begin to understand…" at bounding box center [533, 283] width 260 height 20
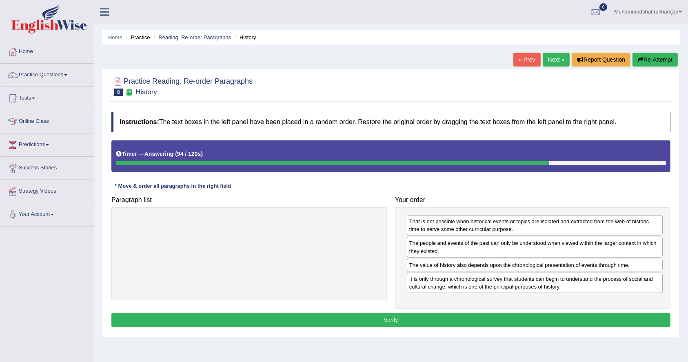
click at [387, 322] on button "Verify" at bounding box center [390, 320] width 559 height 14
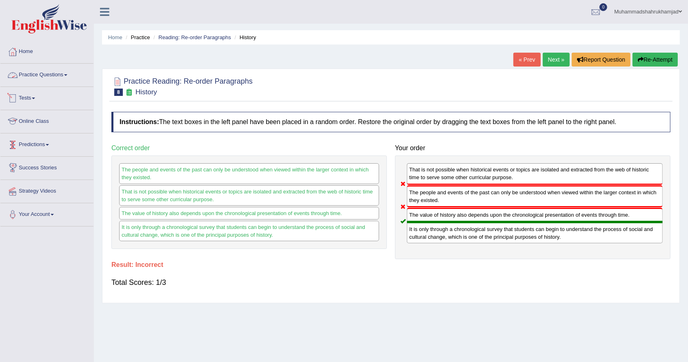
click at [55, 72] on link "Practice Questions" at bounding box center [46, 74] width 93 height 20
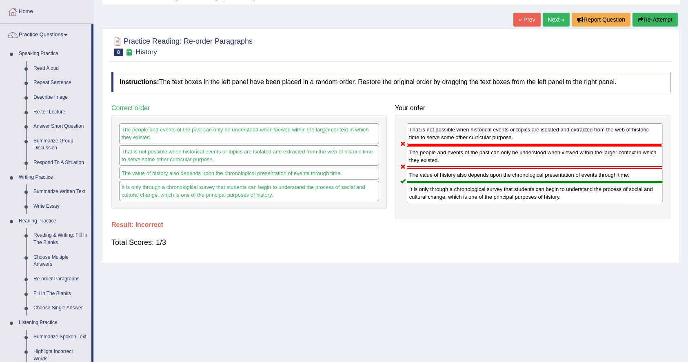
scroll to position [54, 0]
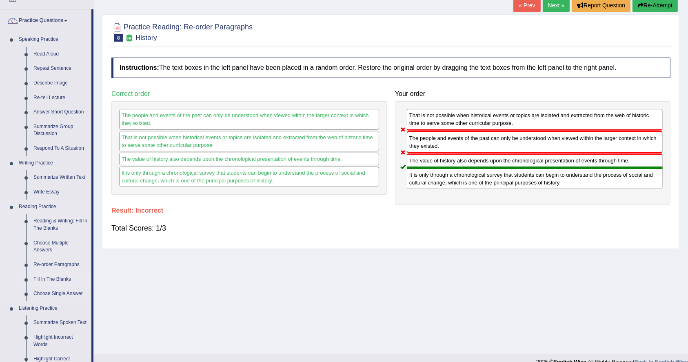
click at [46, 277] on link "Fill In The Blanks" at bounding box center [61, 279] width 62 height 15
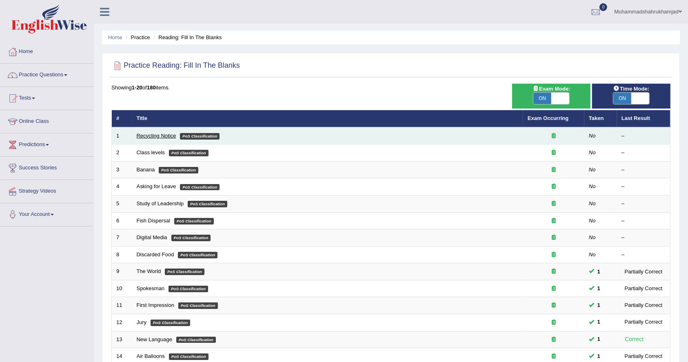
click at [149, 136] on link "Recycling Notice" at bounding box center [157, 136] width 40 height 6
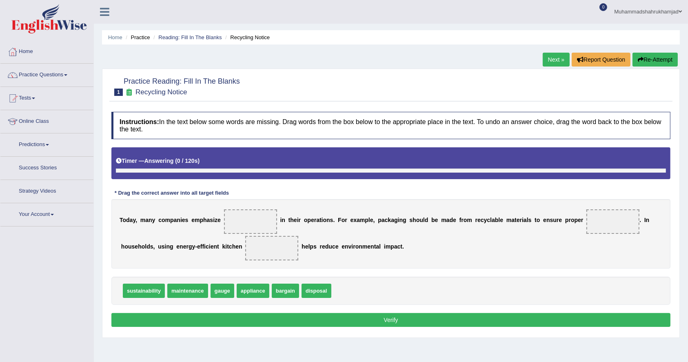
click at [137, 285] on div "sustainability maintenance gauge appliance bargain disposal" at bounding box center [390, 291] width 559 height 28
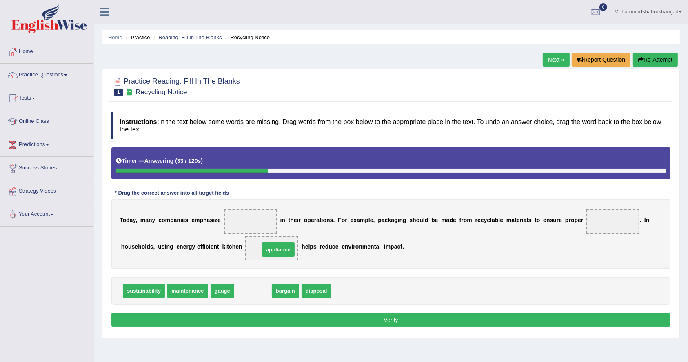
drag, startPoint x: 258, startPoint y: 290, endPoint x: 283, endPoint y: 249, distance: 48.4
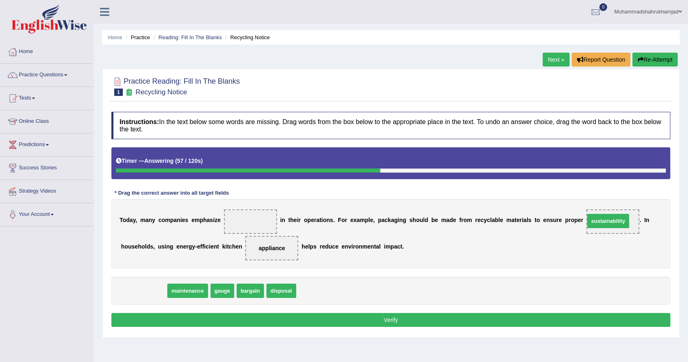
drag, startPoint x: 142, startPoint y: 289, endPoint x: 607, endPoint y: 219, distance: 469.8
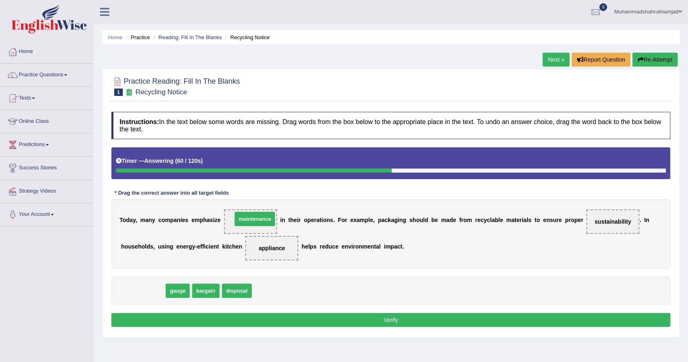
drag, startPoint x: 147, startPoint y: 287, endPoint x: 258, endPoint y: 215, distance: 132.3
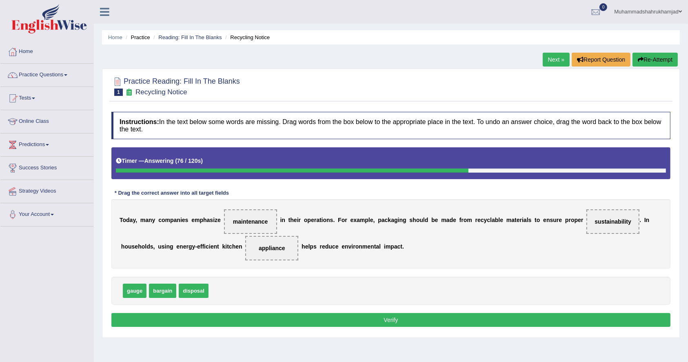
click at [238, 320] on button "Verify" at bounding box center [390, 320] width 559 height 14
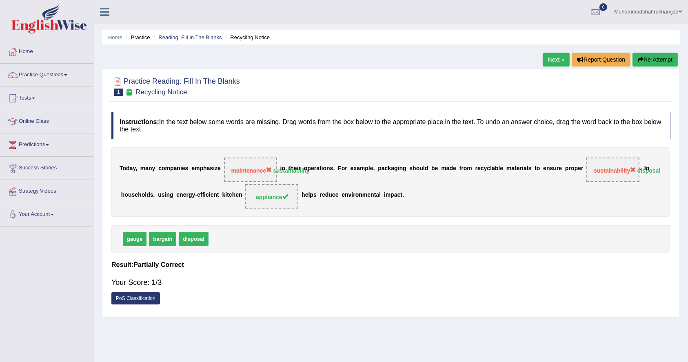
click at [550, 55] on link "Next »" at bounding box center [556, 60] width 27 height 14
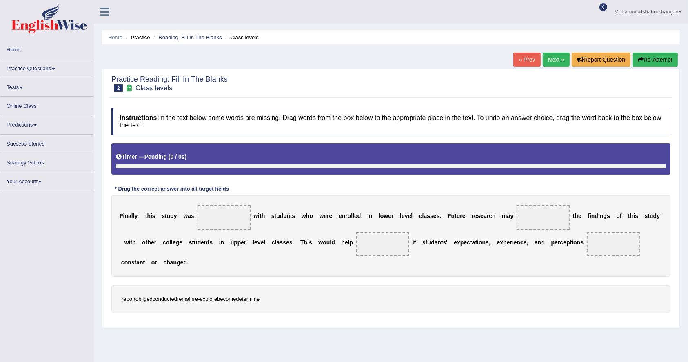
click at [285, 262] on div "F i n a l l y , t h i s s t u d y w a s w i t h s t u d e n t s w h o w e r e e…" at bounding box center [390, 236] width 559 height 82
click at [123, 297] on span "report" at bounding box center [129, 299] width 14 height 6
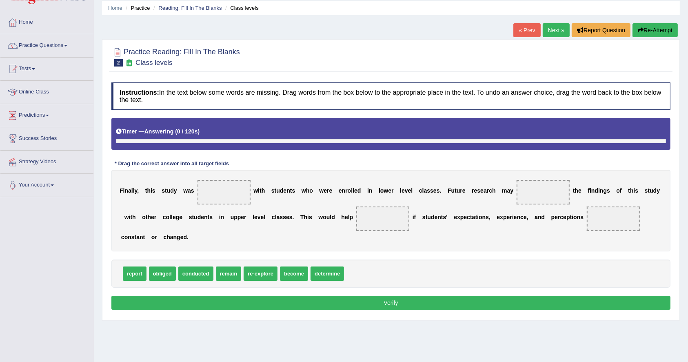
scroll to position [54, 0]
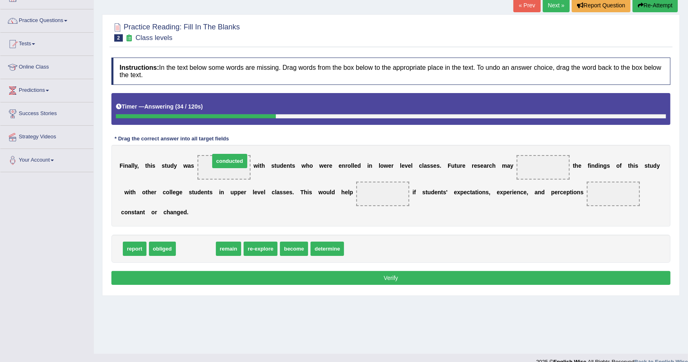
drag, startPoint x: 189, startPoint y: 251, endPoint x: 223, endPoint y: 163, distance: 93.7
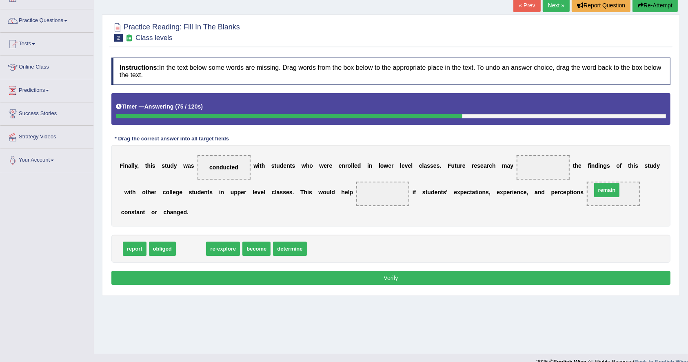
drag, startPoint x: 187, startPoint y: 246, endPoint x: 604, endPoint y: 188, distance: 420.9
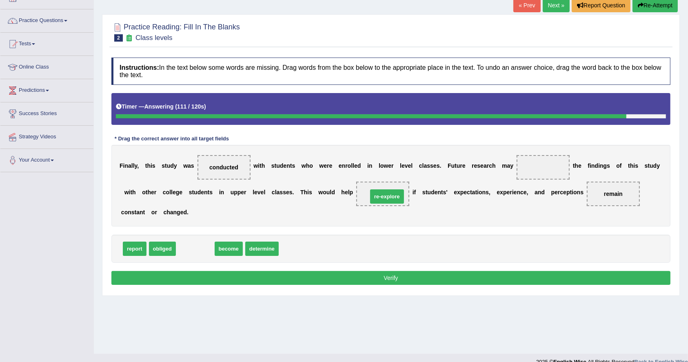
drag, startPoint x: 196, startPoint y: 250, endPoint x: 388, endPoint y: 197, distance: 199.0
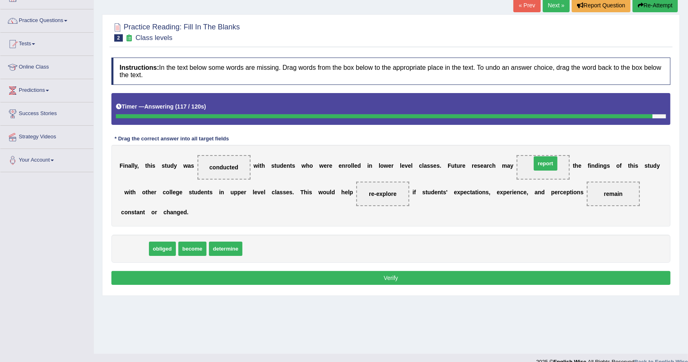
drag, startPoint x: 135, startPoint y: 249, endPoint x: 546, endPoint y: 164, distance: 419.9
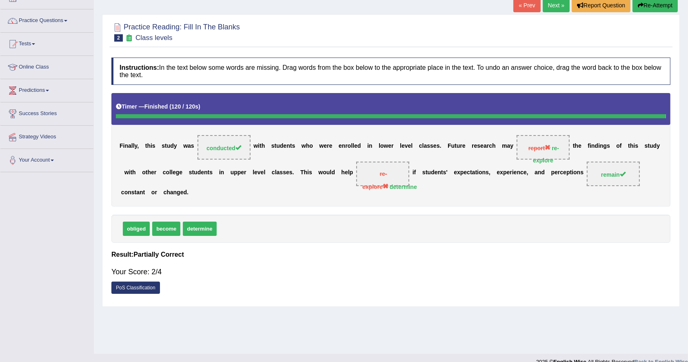
click at [141, 288] on link "PoS Classification" at bounding box center [135, 288] width 49 height 12
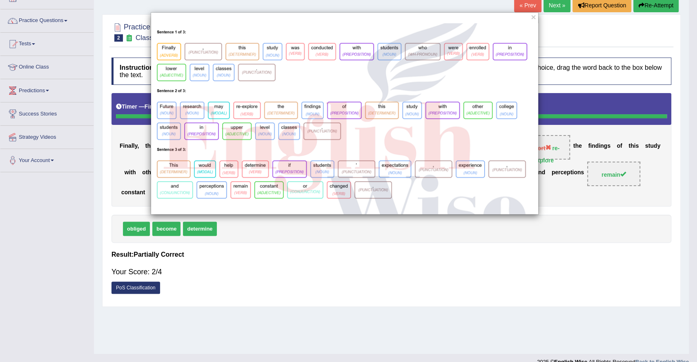
click at [309, 151] on img at bounding box center [344, 118] width 387 height 191
click at [533, 16] on button "×" at bounding box center [533, 17] width 5 height 9
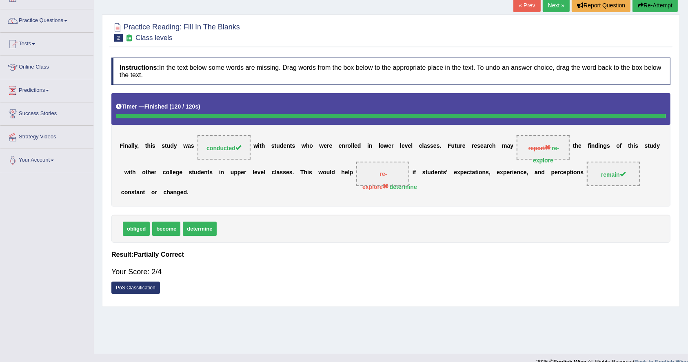
click at [455, 194] on div "F i n a l l y , t h i s s t u d y w a s conducted w i t h s t u d e n t s w h o…" at bounding box center [390, 149] width 559 height 113
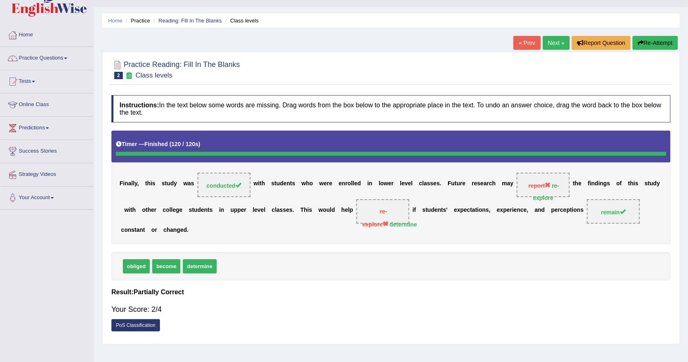
scroll to position [0, 0]
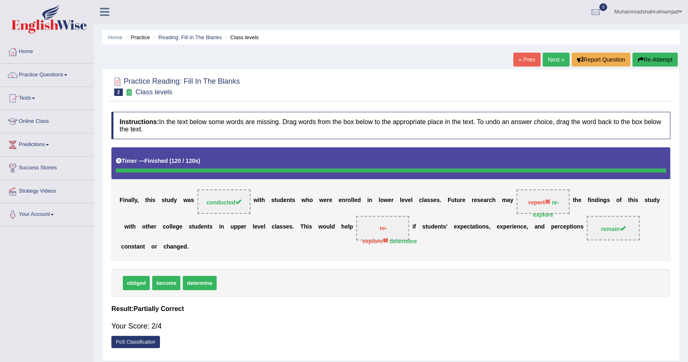
click at [552, 58] on link "Next »" at bounding box center [556, 60] width 27 height 14
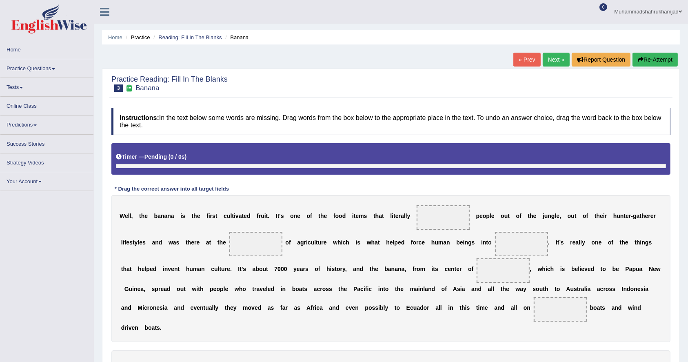
scroll to position [54, 0]
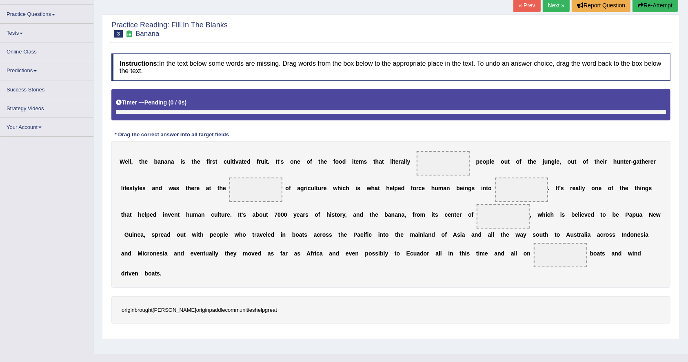
click at [161, 312] on span "[PERSON_NAME]" at bounding box center [175, 310] width 44 height 6
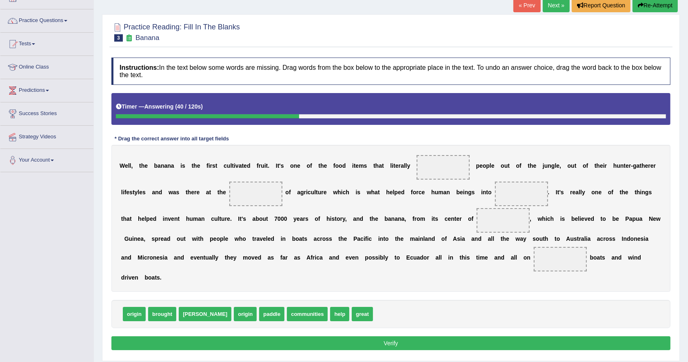
click at [658, 4] on button "Re-Attempt" at bounding box center [655, 5] width 45 height 14
drag, startPoint x: 166, startPoint y: 315, endPoint x: 451, endPoint y: 162, distance: 323.1
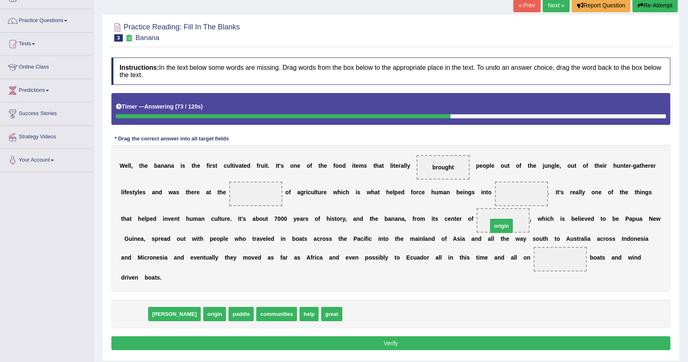
drag, startPoint x: 132, startPoint y: 313, endPoint x: 499, endPoint y: 225, distance: 378.0
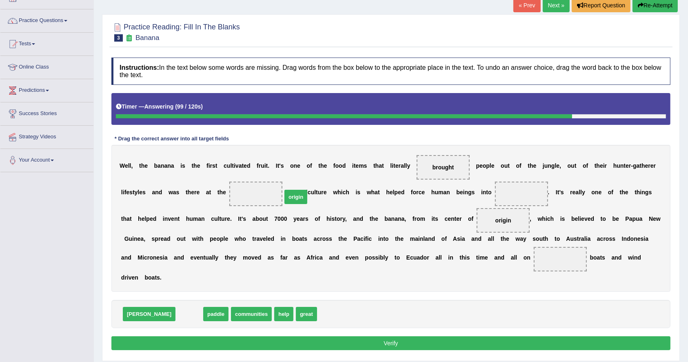
drag, startPoint x: 154, startPoint y: 311, endPoint x: 260, endPoint y: 194, distance: 158.4
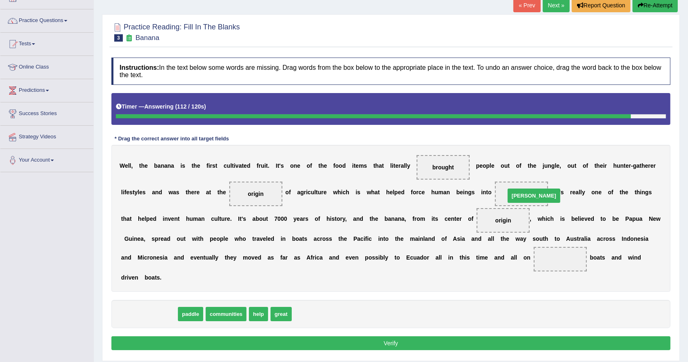
drag, startPoint x: 132, startPoint y: 312, endPoint x: 517, endPoint y: 193, distance: 402.8
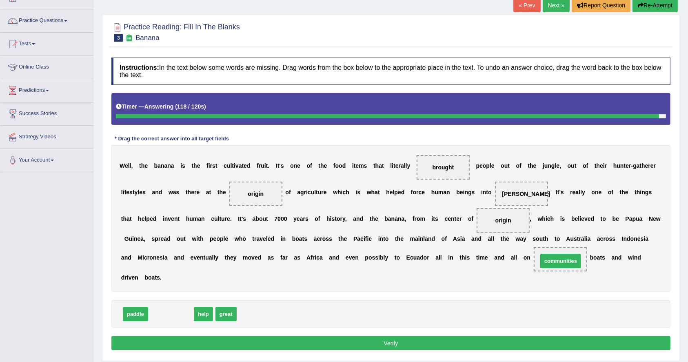
drag, startPoint x: 173, startPoint y: 313, endPoint x: 563, endPoint y: 260, distance: 393.6
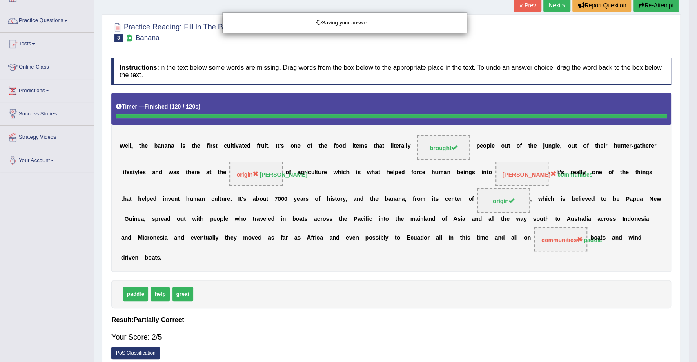
drag, startPoint x: 197, startPoint y: 298, endPoint x: 388, endPoint y: 256, distance: 195.6
click at [388, 256] on body "Toggle navigation Home Practice Questions Speaking Practice Read Aloud Repeat S…" at bounding box center [348, 127] width 697 height 362
